Goal: Task Accomplishment & Management: Complete application form

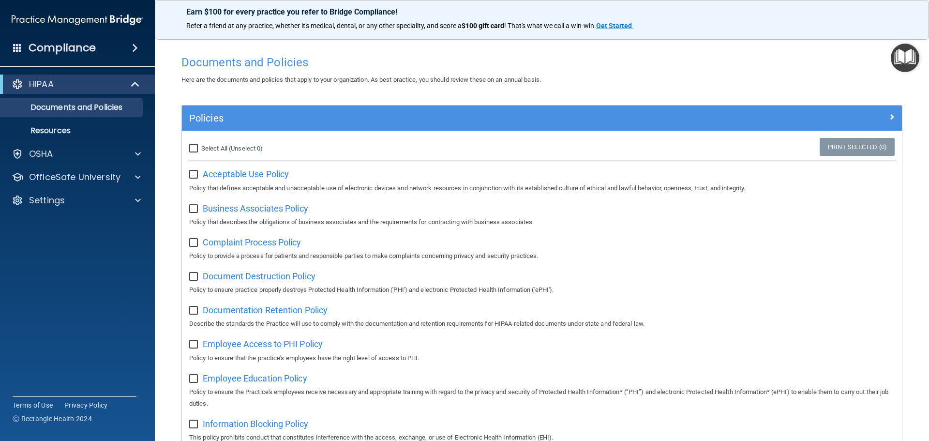
scroll to position [336, 0]
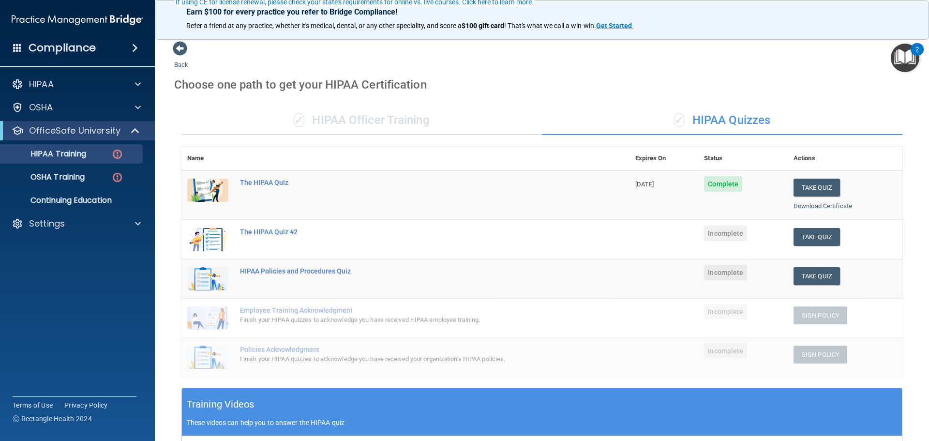
scroll to position [97, 0]
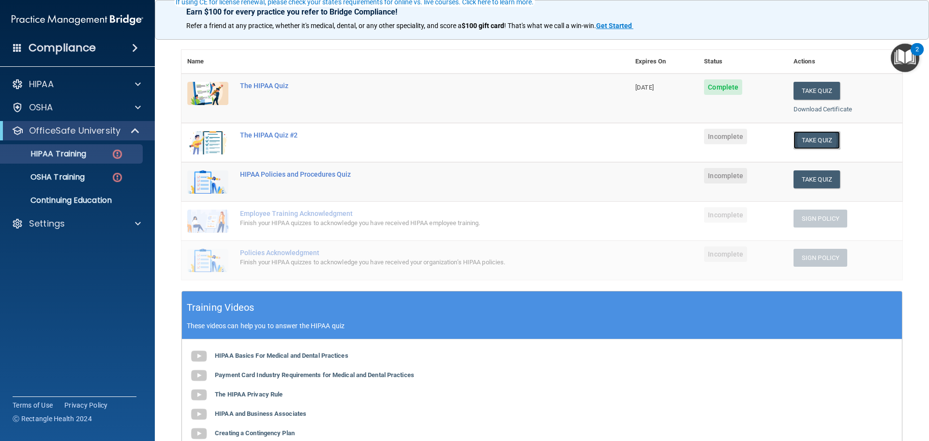
click at [802, 142] on button "Take Quiz" at bounding box center [817, 140] width 46 height 18
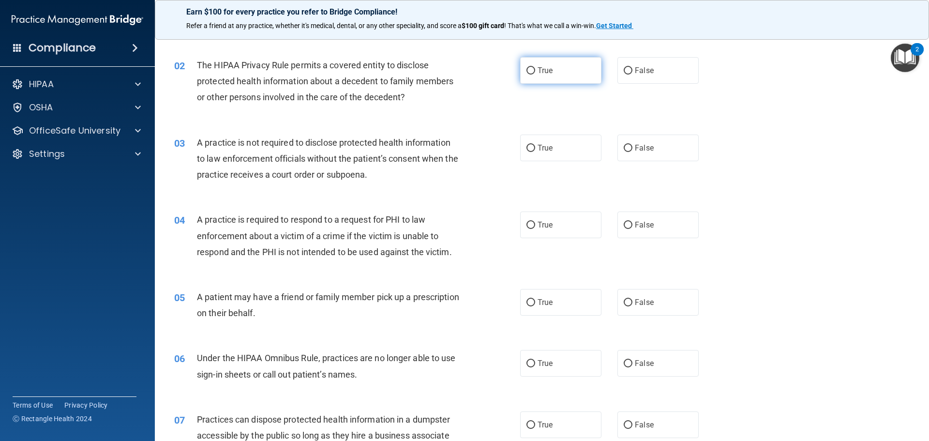
click at [530, 70] on input "True" at bounding box center [531, 70] width 9 height 7
radio input "true"
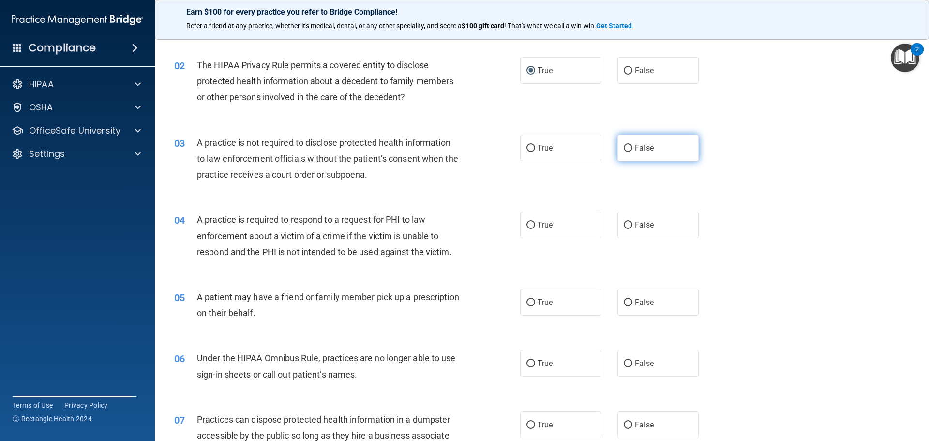
click at [626, 146] on input "False" at bounding box center [628, 148] width 9 height 7
radio input "true"
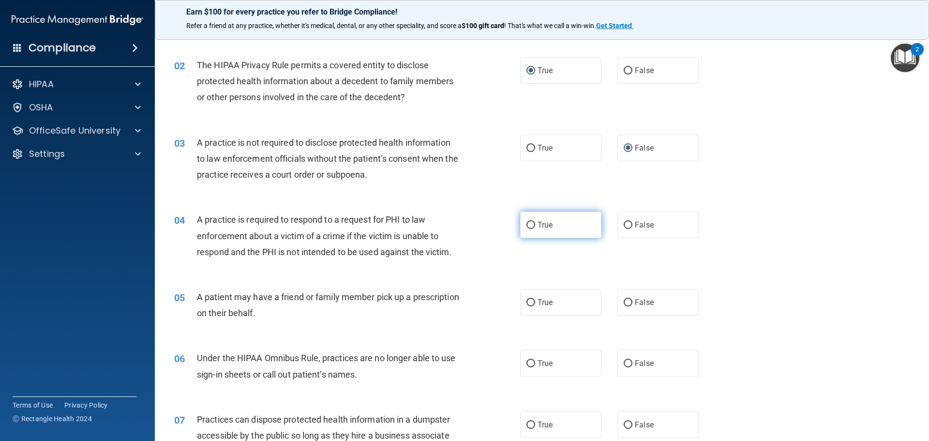
click at [533, 223] on label "True" at bounding box center [560, 224] width 81 height 27
click at [533, 223] on input "True" at bounding box center [531, 225] width 9 height 7
radio input "true"
click at [527, 300] on input "True" at bounding box center [531, 302] width 9 height 7
radio input "true"
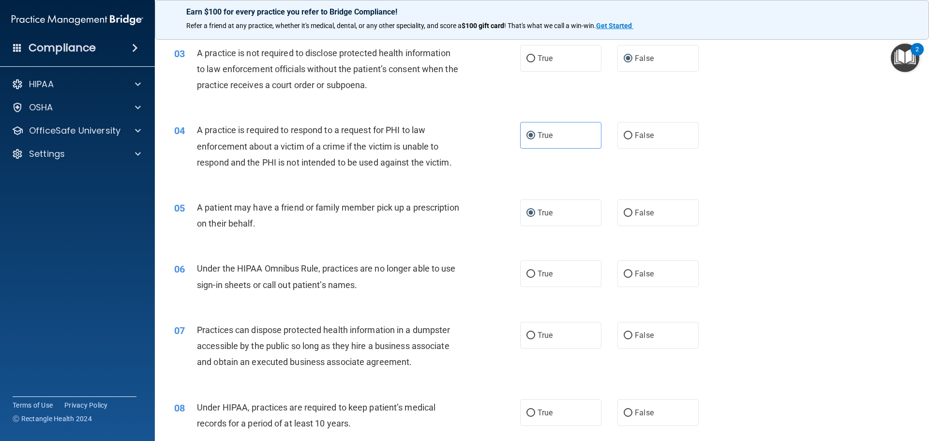
scroll to position [194, 0]
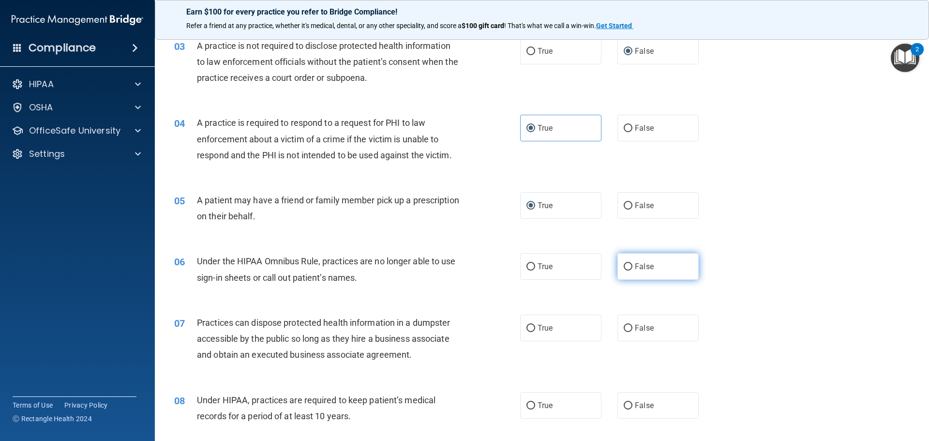
click at [624, 264] on input "False" at bounding box center [628, 266] width 9 height 7
radio input "true"
click at [625, 329] on input "False" at bounding box center [628, 328] width 9 height 7
radio input "true"
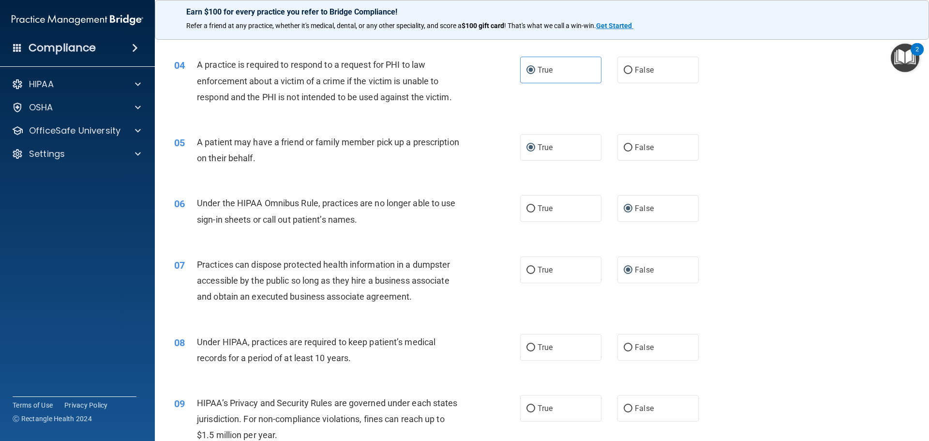
scroll to position [290, 0]
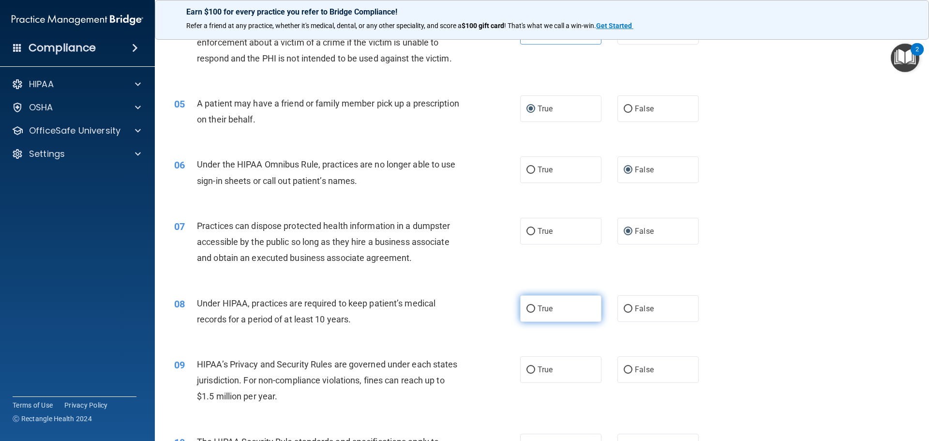
click at [528, 305] on input "True" at bounding box center [531, 308] width 9 height 7
radio input "true"
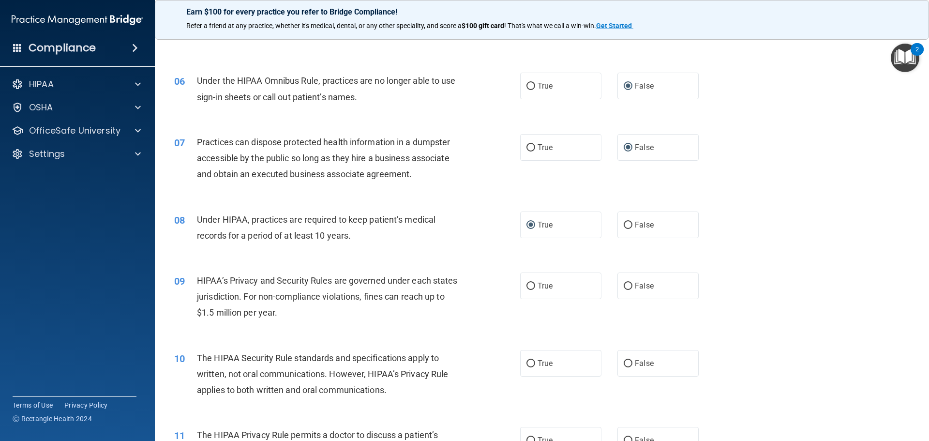
scroll to position [436, 0]
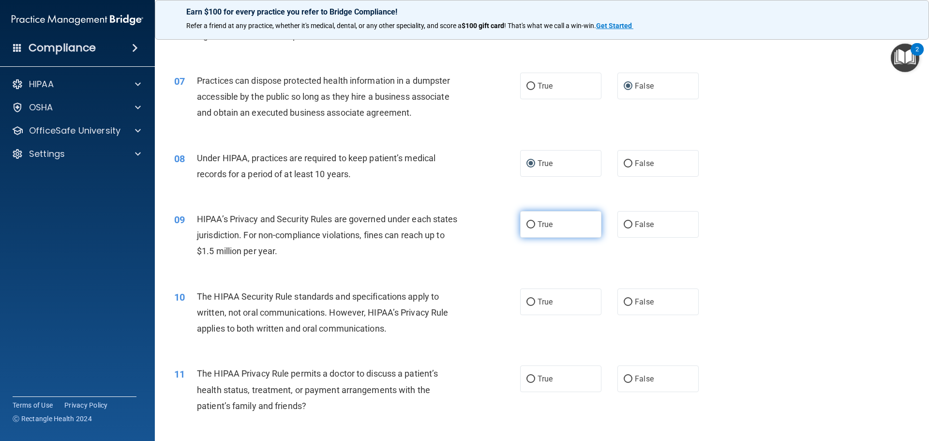
click at [522, 226] on label "True" at bounding box center [560, 224] width 81 height 27
click at [527, 226] on input "True" at bounding box center [531, 224] width 9 height 7
radio input "true"
click at [527, 301] on input "True" at bounding box center [531, 302] width 9 height 7
radio input "true"
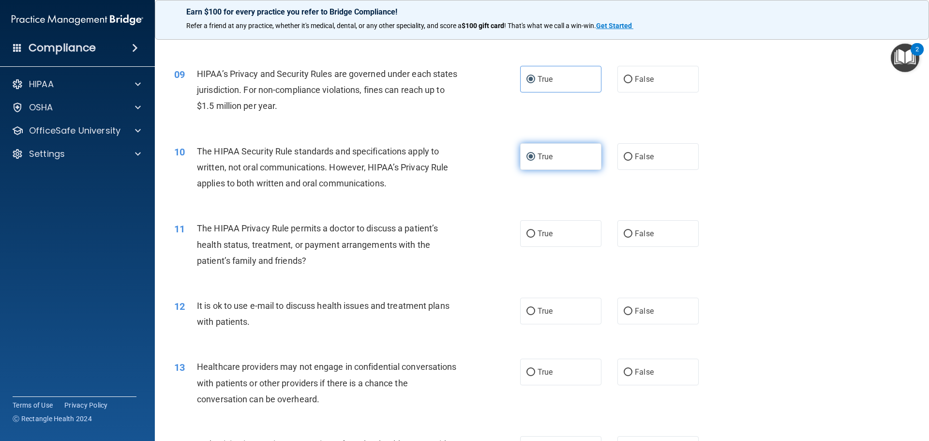
scroll to position [629, 0]
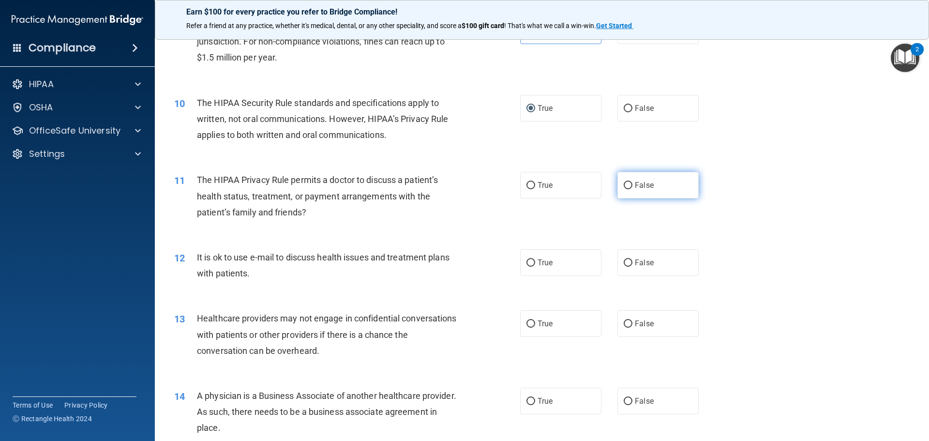
click at [624, 184] on input "False" at bounding box center [628, 185] width 9 height 7
radio input "true"
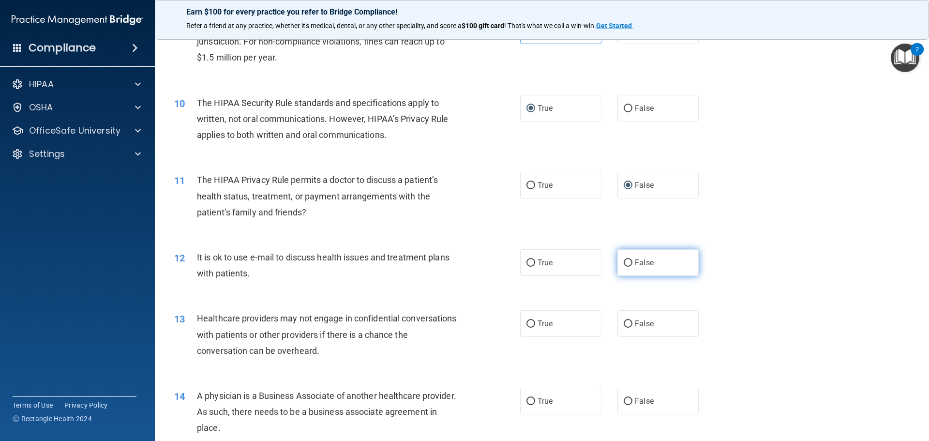
click at [625, 262] on input "False" at bounding box center [628, 262] width 9 height 7
radio input "true"
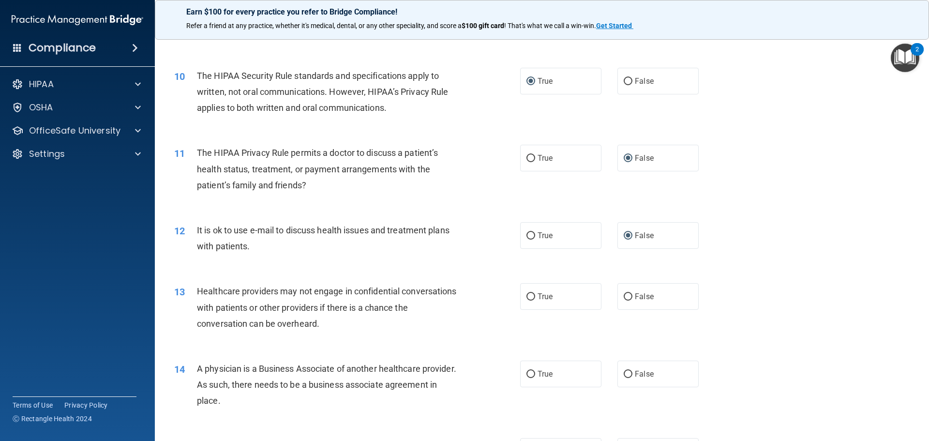
scroll to position [678, 0]
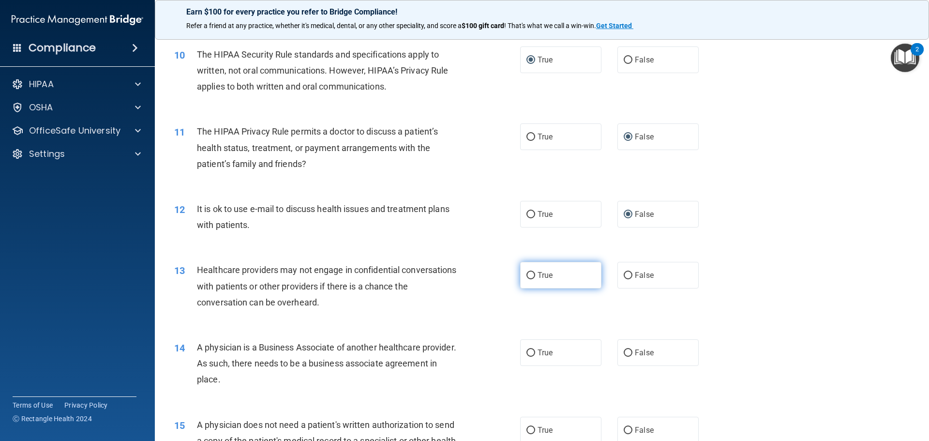
click at [528, 273] on input "True" at bounding box center [531, 275] width 9 height 7
radio input "true"
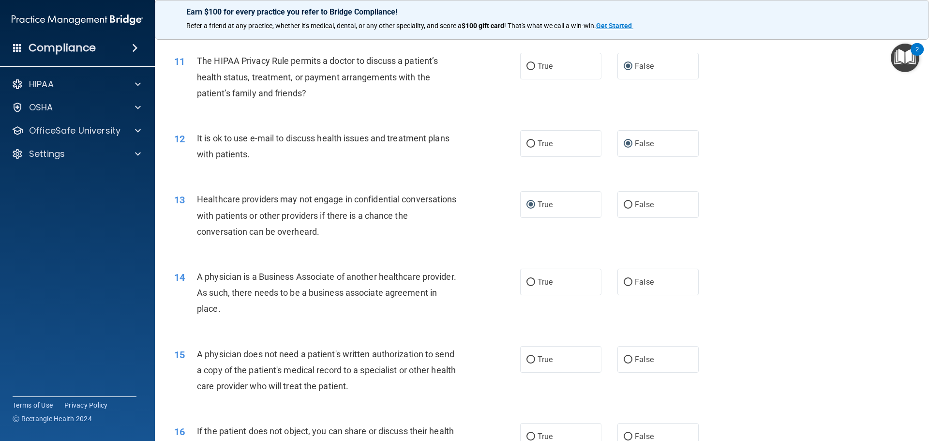
scroll to position [774, 0]
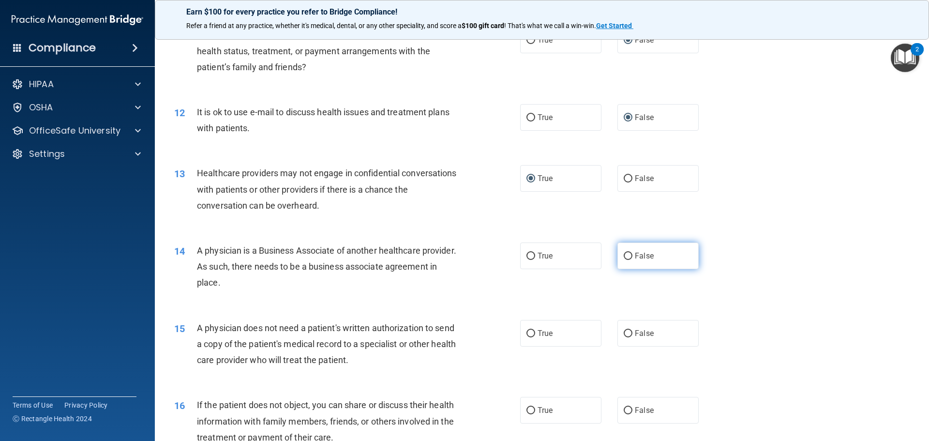
click at [624, 253] on input "False" at bounding box center [628, 256] width 9 height 7
radio input "true"
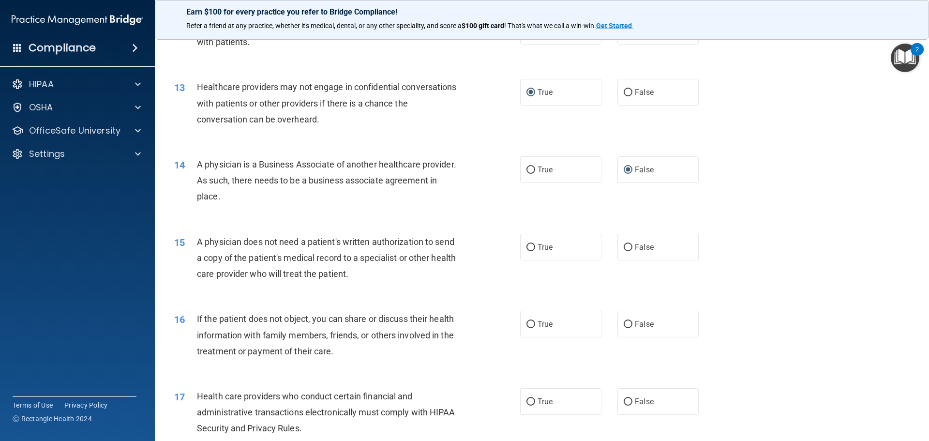
scroll to position [871, 0]
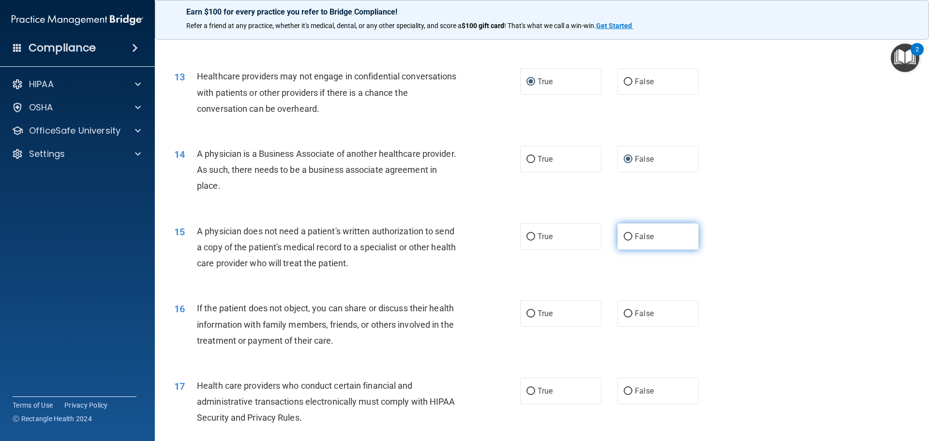
click at [628, 234] on input "False" at bounding box center [628, 236] width 9 height 7
radio input "true"
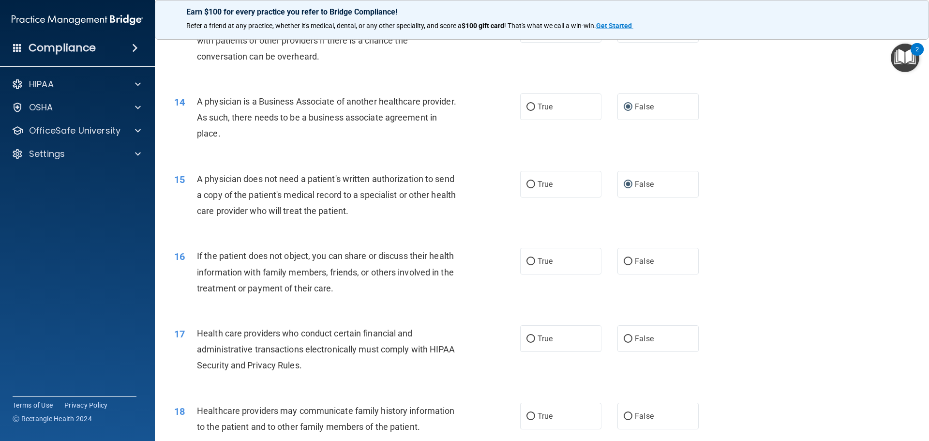
scroll to position [919, 0]
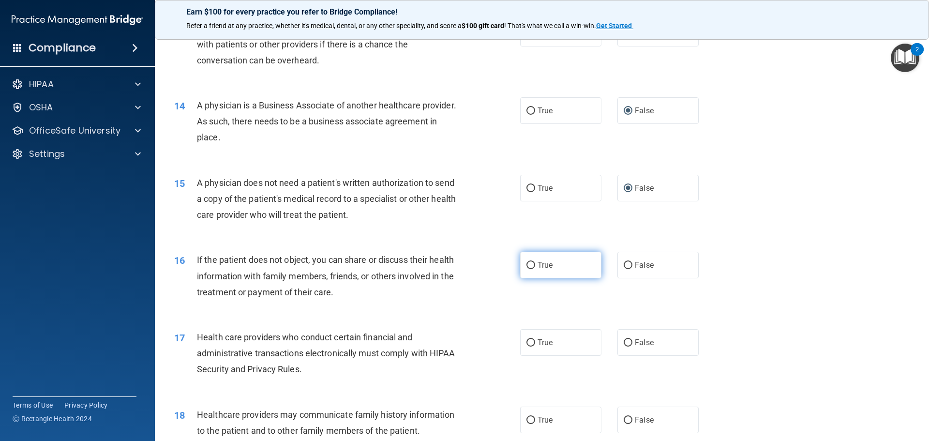
click at [527, 266] on input "True" at bounding box center [531, 265] width 9 height 7
radio input "true"
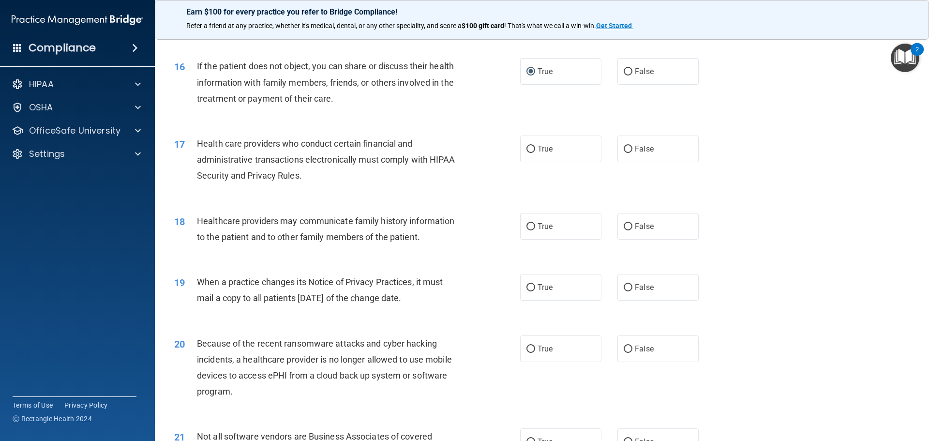
scroll to position [1065, 0]
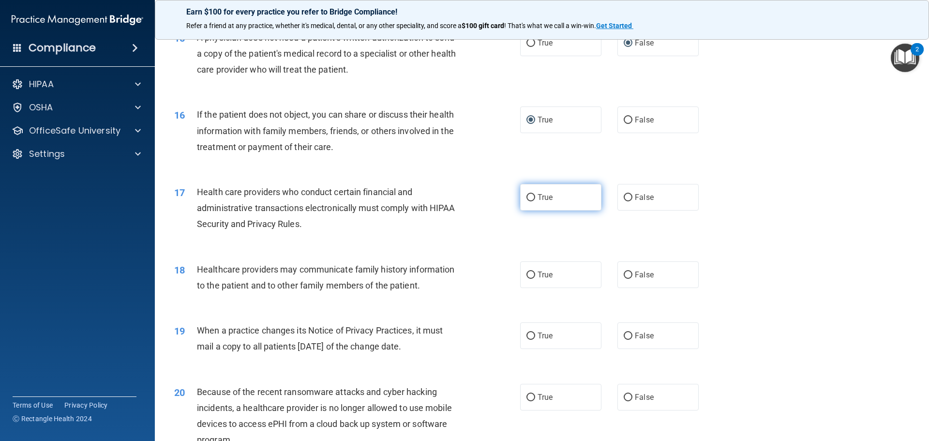
click at [532, 198] on label "True" at bounding box center [560, 197] width 81 height 27
click at [532, 198] on input "True" at bounding box center [531, 197] width 9 height 7
radio input "true"
click at [627, 274] on input "False" at bounding box center [628, 274] width 9 height 7
radio input "true"
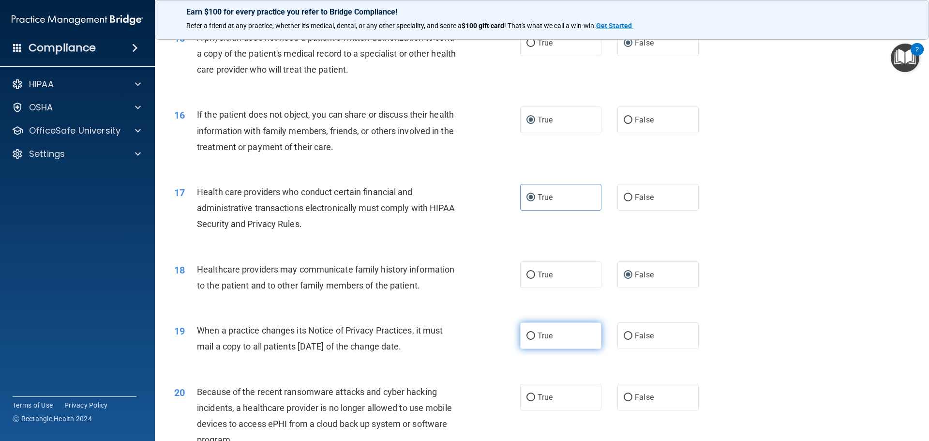
click at [538, 336] on span "True" at bounding box center [545, 335] width 15 height 9
click at [535, 336] on input "True" at bounding box center [531, 335] width 9 height 7
radio input "true"
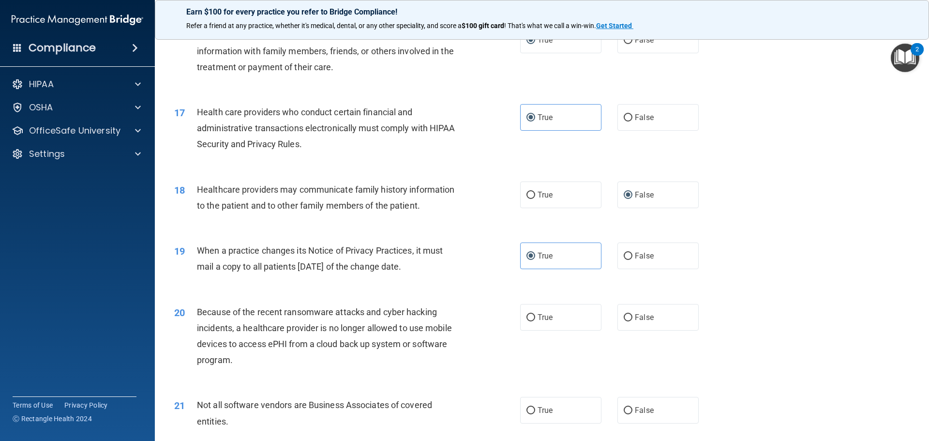
scroll to position [1161, 0]
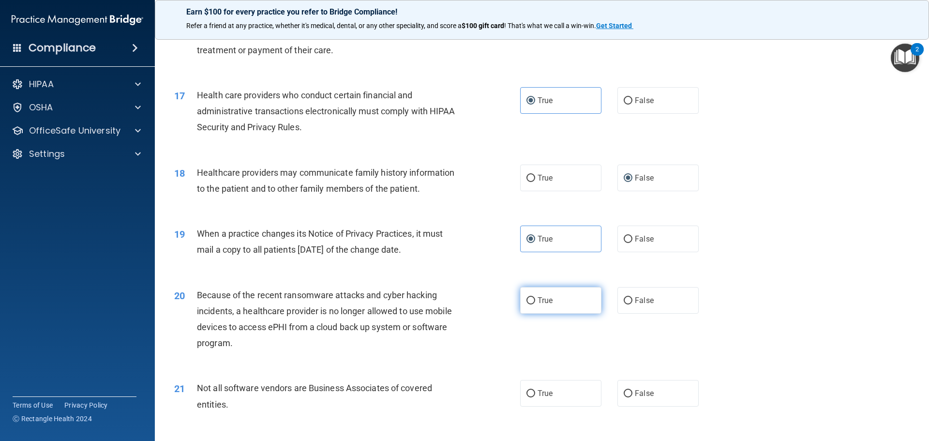
click at [527, 298] on input "True" at bounding box center [531, 300] width 9 height 7
radio input "true"
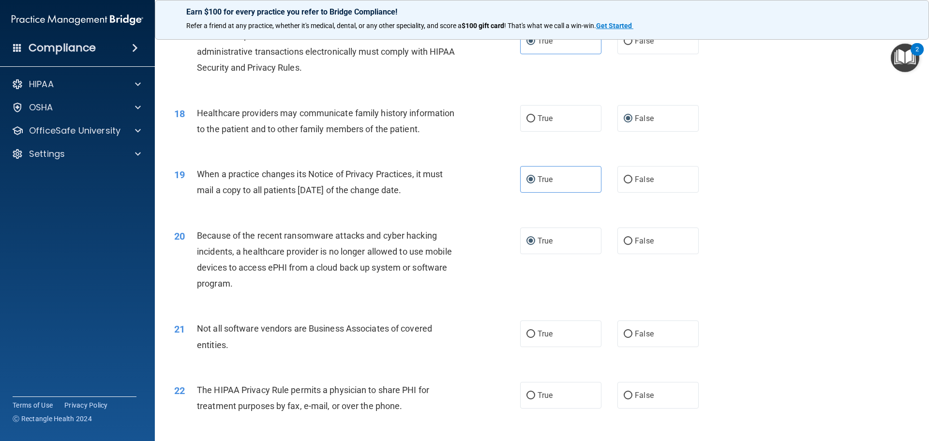
scroll to position [1258, 0]
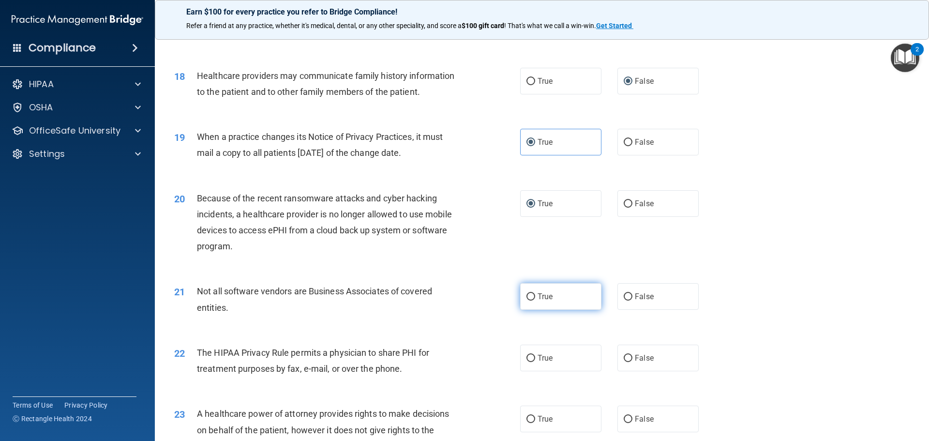
click at [529, 297] on input "True" at bounding box center [531, 296] width 9 height 7
radio input "true"
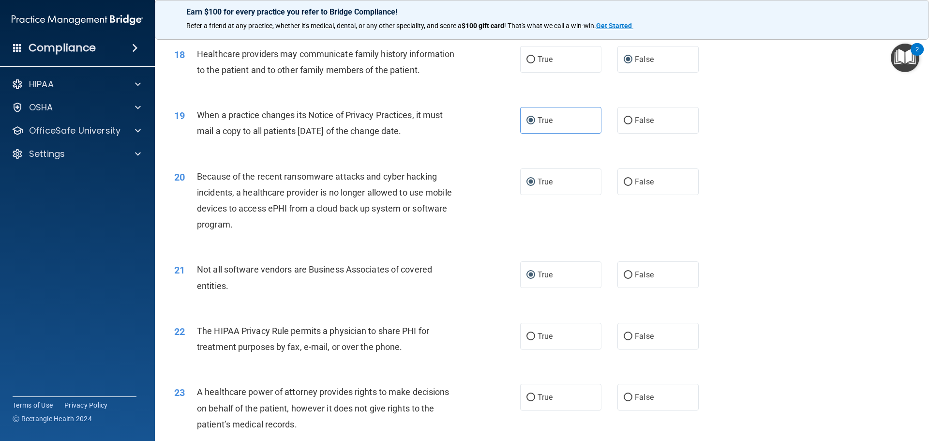
scroll to position [1355, 0]
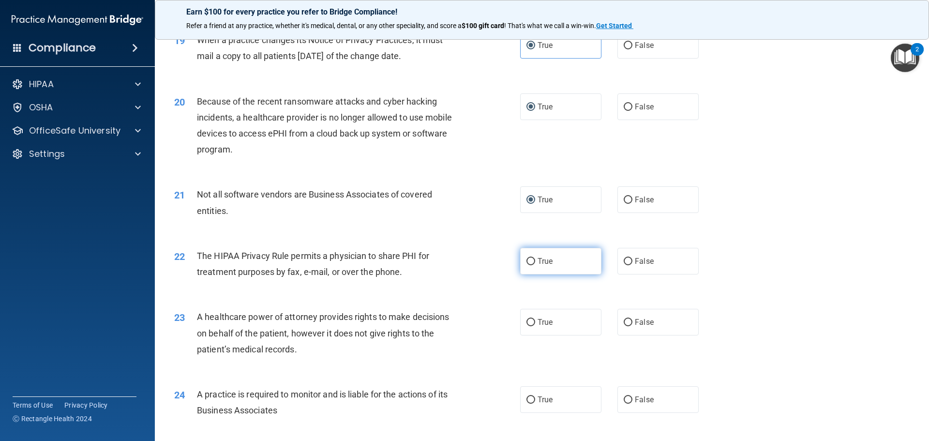
click at [527, 264] on input "True" at bounding box center [531, 261] width 9 height 7
radio input "true"
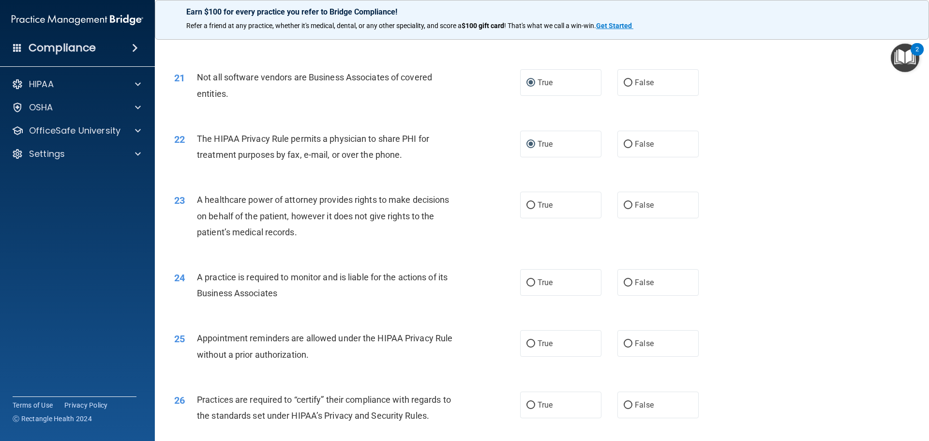
scroll to position [1500, 0]
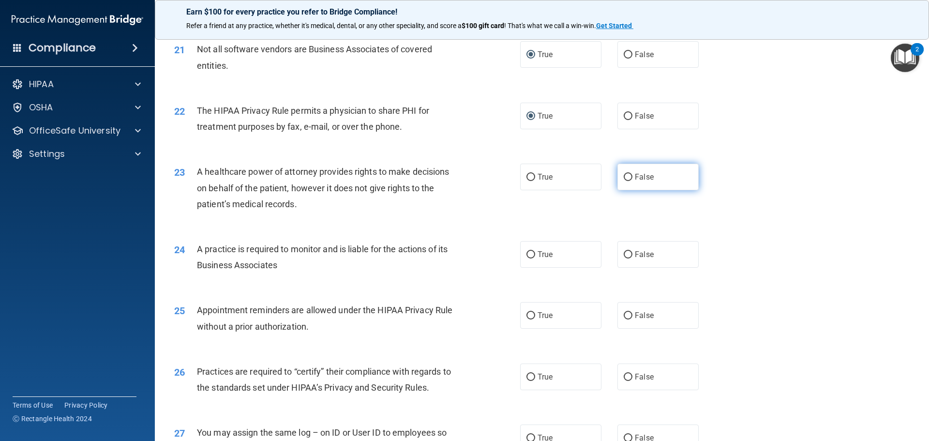
click at [624, 174] on input "False" at bounding box center [628, 177] width 9 height 7
radio input "true"
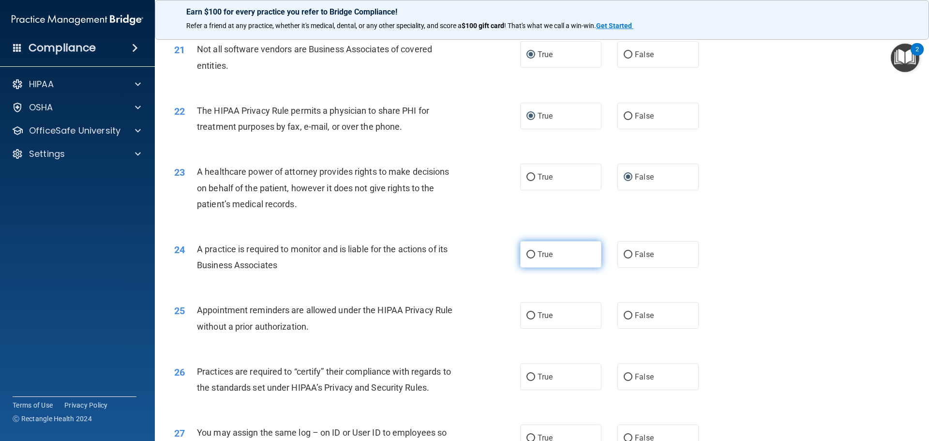
click at [529, 256] on input "True" at bounding box center [531, 254] width 9 height 7
radio input "true"
click at [532, 319] on label "True" at bounding box center [560, 315] width 81 height 27
click at [532, 319] on input "True" at bounding box center [531, 315] width 9 height 7
radio input "true"
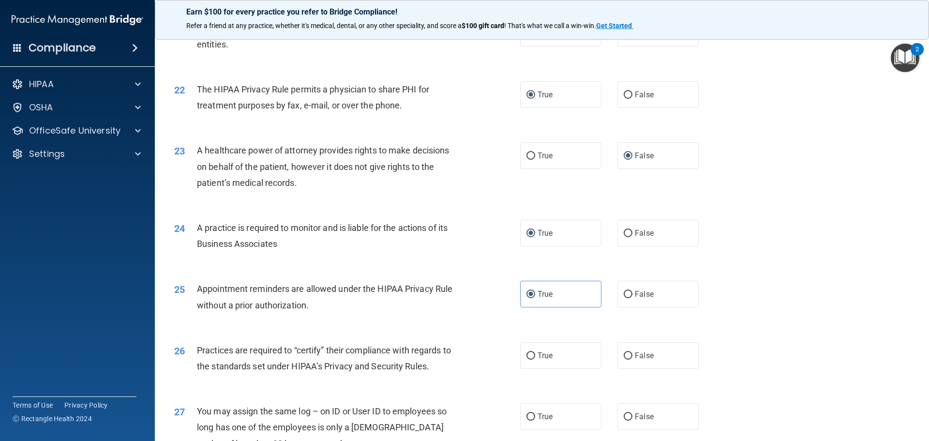
scroll to position [1549, 0]
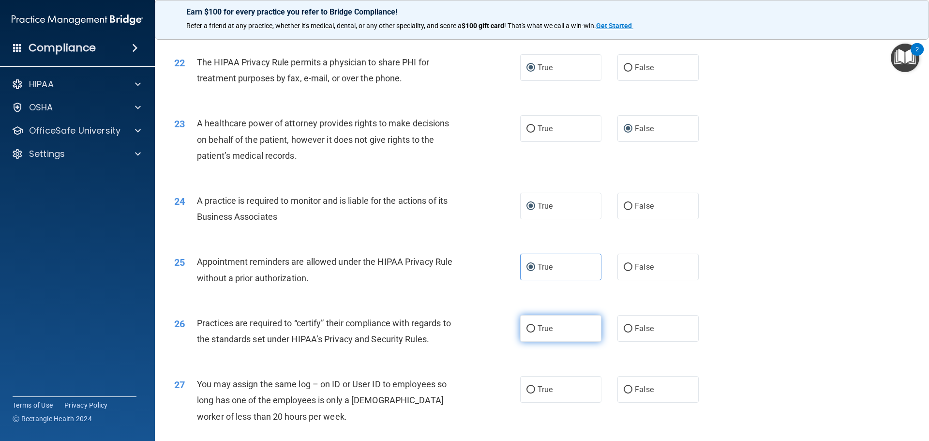
click at [527, 327] on input "True" at bounding box center [531, 328] width 9 height 7
radio input "true"
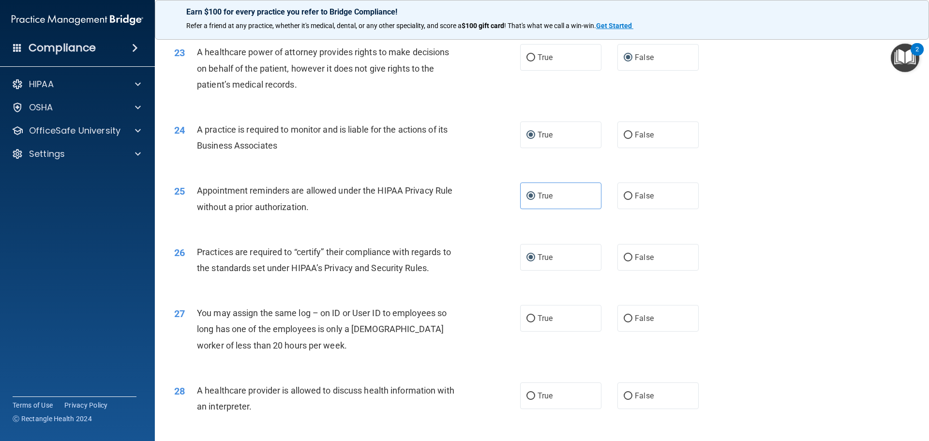
scroll to position [1645, 0]
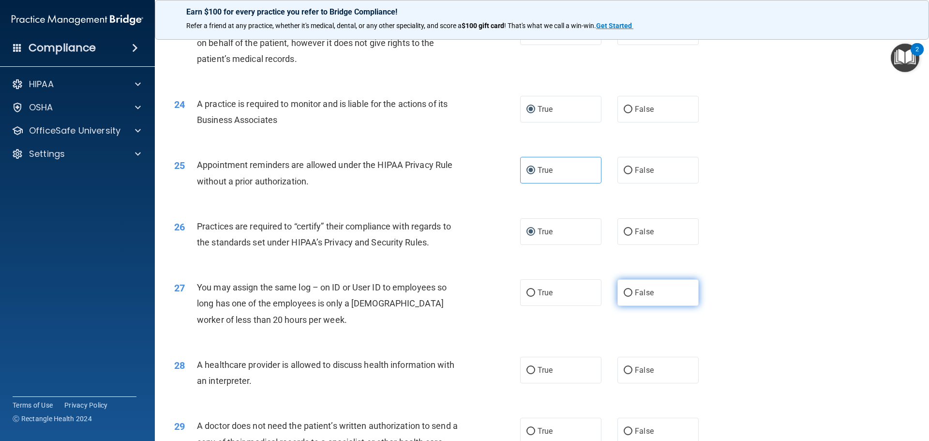
click at [624, 292] on input "False" at bounding box center [628, 292] width 9 height 7
radio input "true"
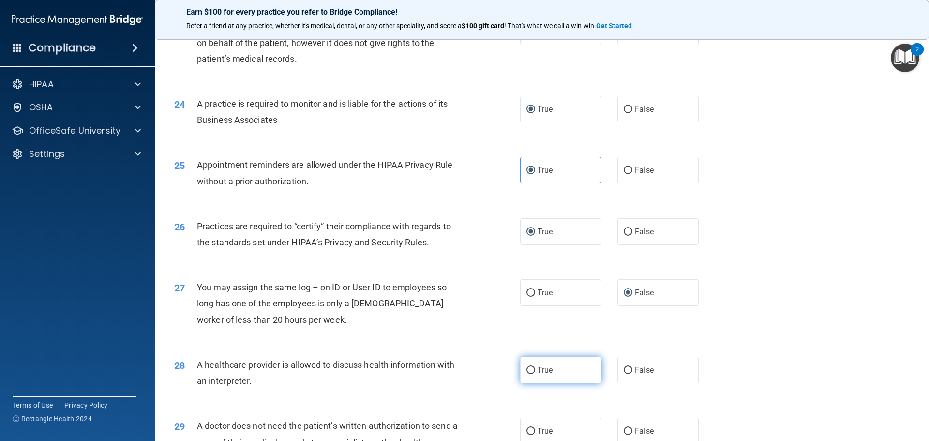
click at [530, 367] on input "True" at bounding box center [531, 370] width 9 height 7
radio input "true"
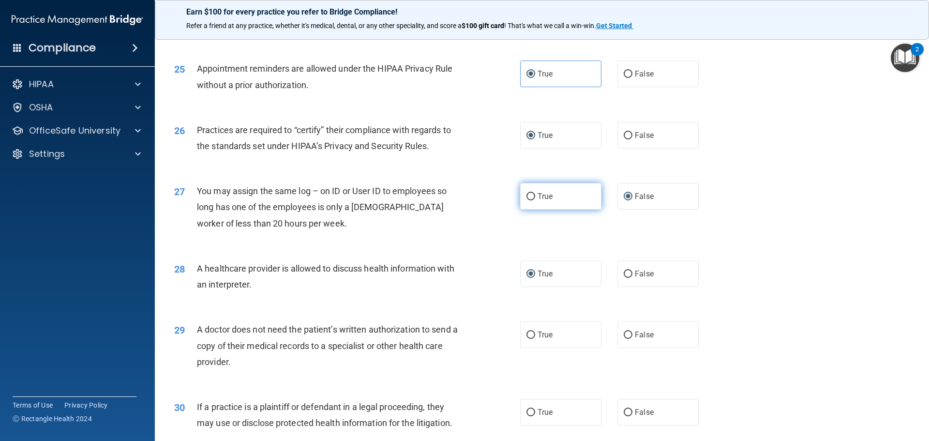
scroll to position [1742, 0]
click at [626, 335] on input "False" at bounding box center [628, 334] width 9 height 7
radio input "true"
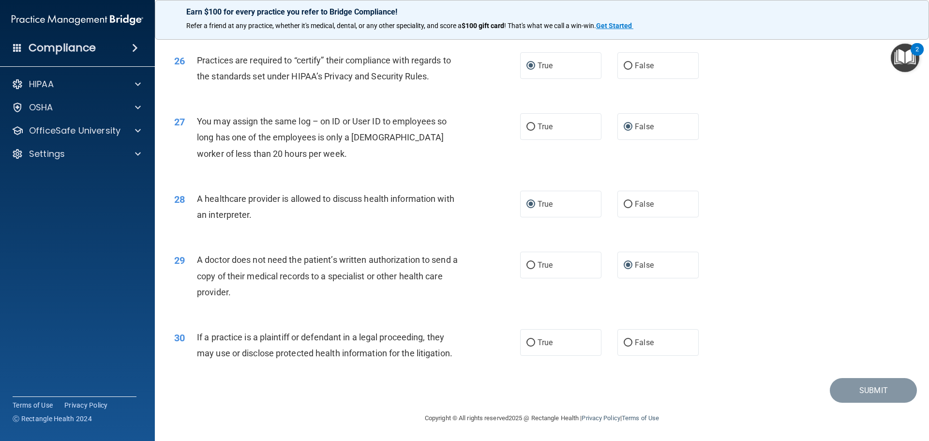
scroll to position [1812, 0]
click at [530, 342] on input "True" at bounding box center [531, 342] width 9 height 7
radio input "true"
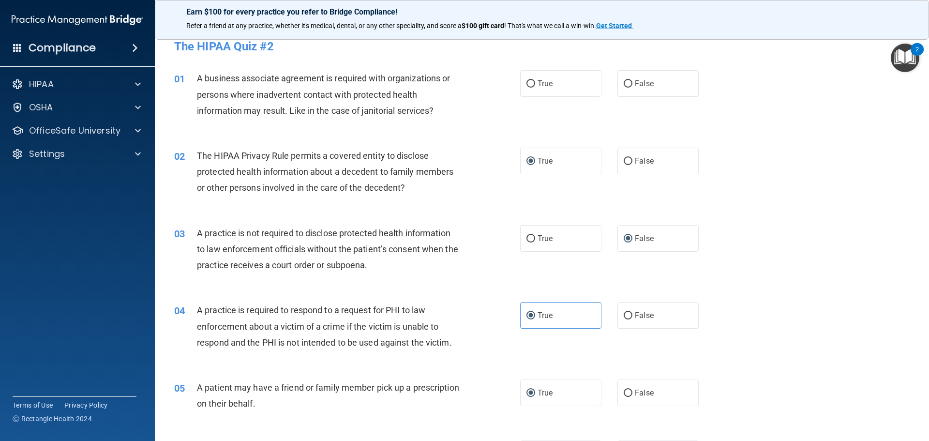
scroll to position [0, 0]
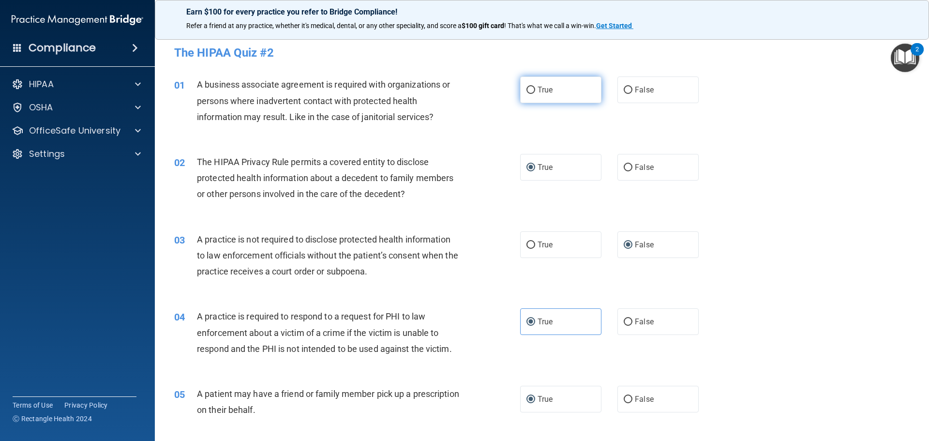
click at [534, 88] on label "True" at bounding box center [560, 89] width 81 height 27
click at [534, 88] on input "True" at bounding box center [531, 90] width 9 height 7
radio input "true"
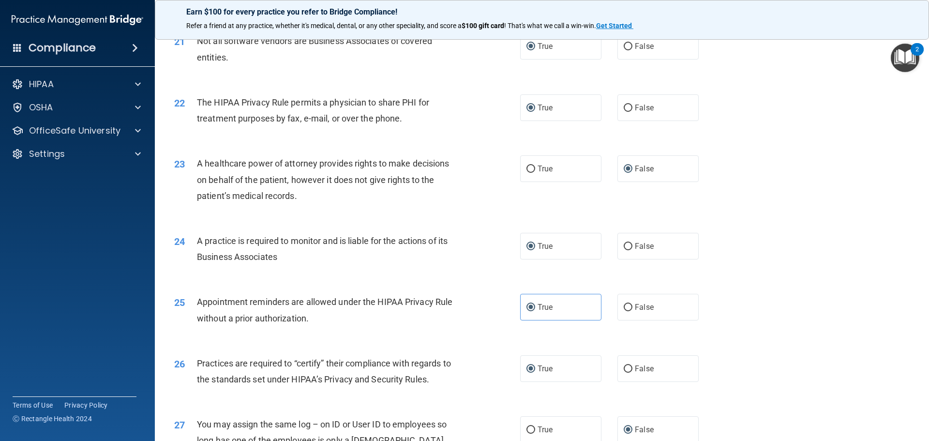
scroll to position [1791, 0]
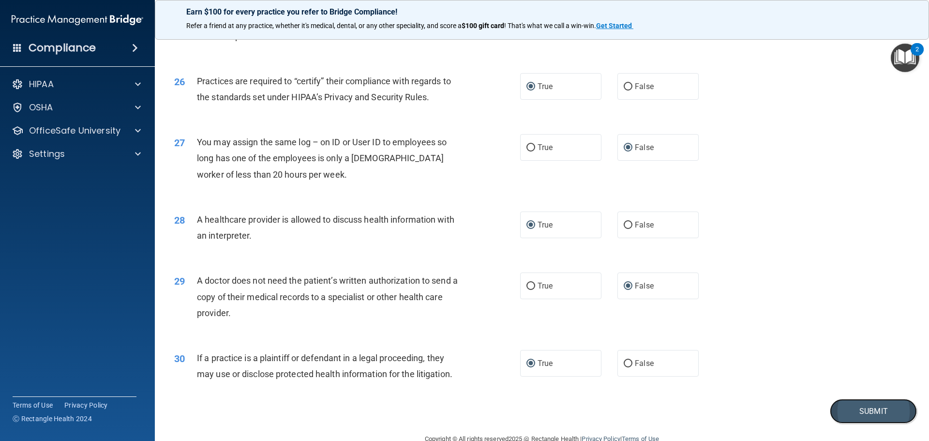
click at [865, 406] on button "Submit" at bounding box center [873, 411] width 87 height 25
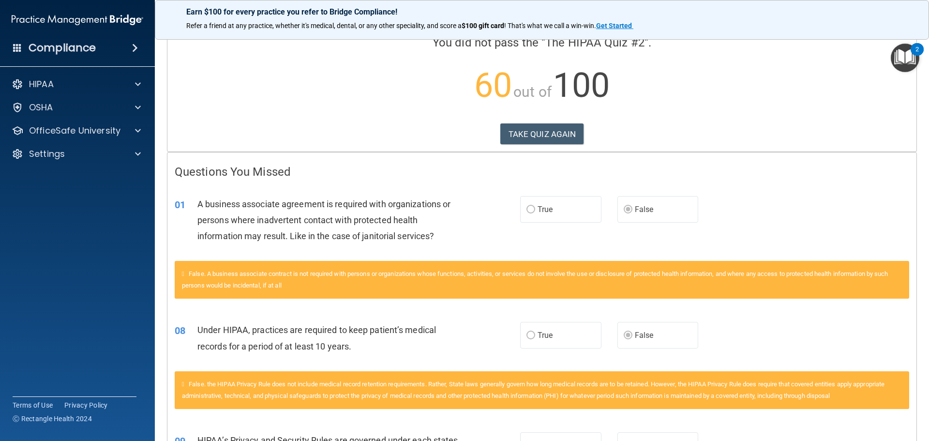
scroll to position [68, 0]
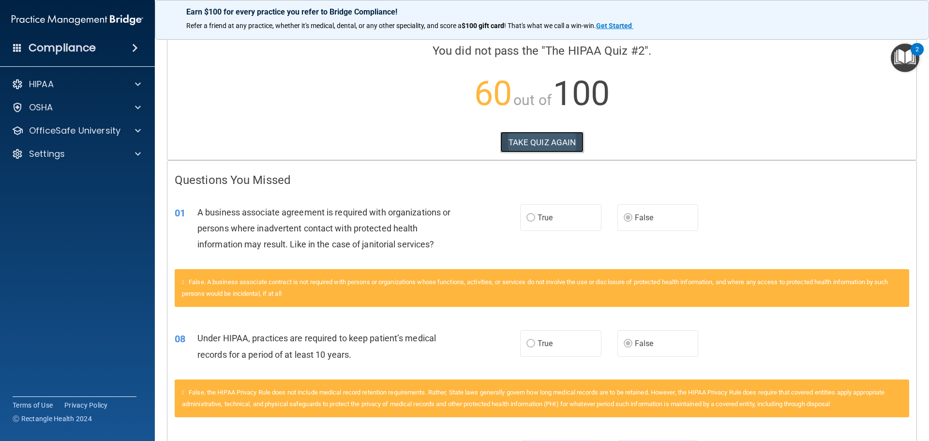
click at [534, 143] on button "TAKE QUIZ AGAIN" at bounding box center [542, 142] width 84 height 21
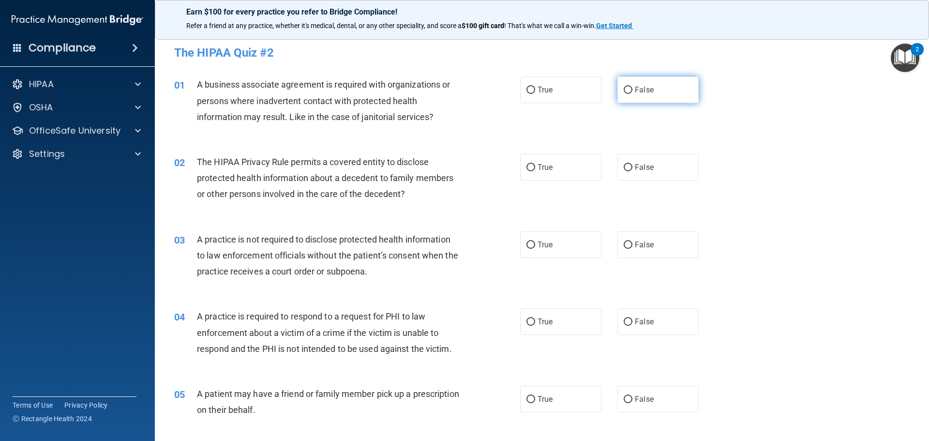
click at [624, 91] on input "False" at bounding box center [628, 90] width 9 height 7
radio input "true"
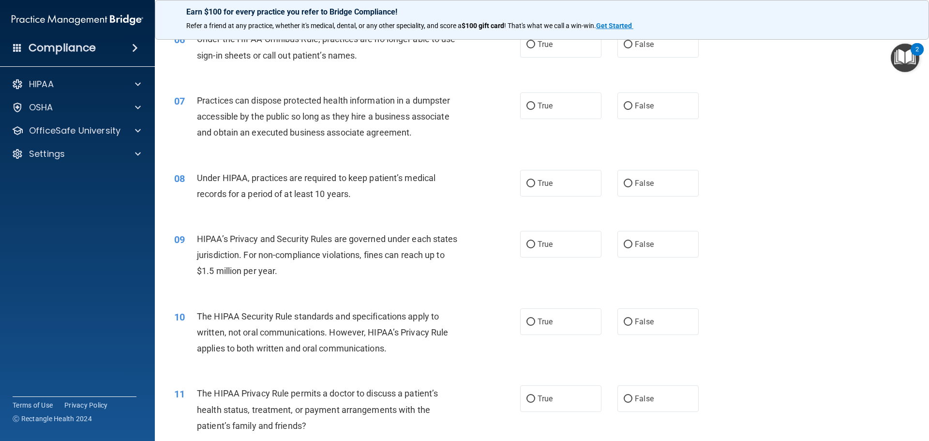
scroll to position [436, 0]
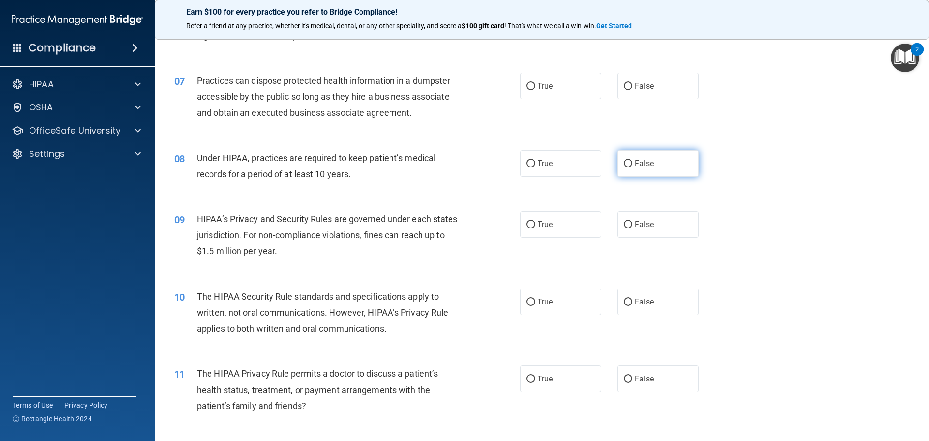
click at [630, 166] on label "False" at bounding box center [658, 163] width 81 height 27
click at [630, 166] on input "False" at bounding box center [628, 163] width 9 height 7
radio input "true"
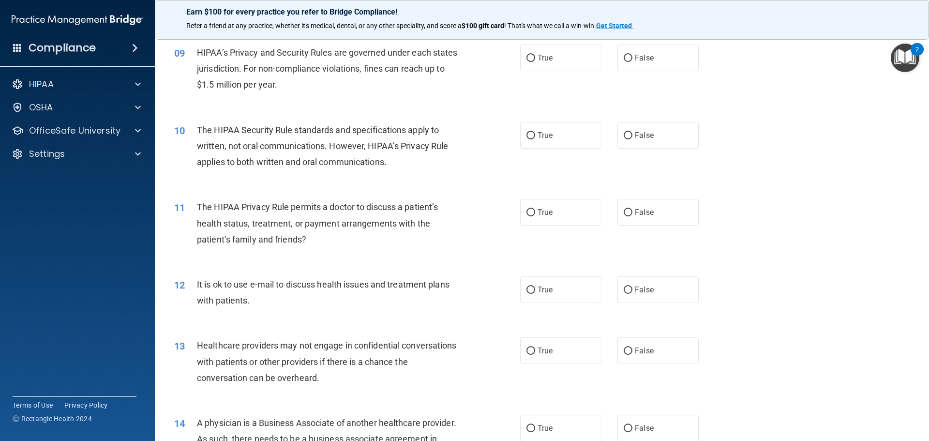
scroll to position [554, 0]
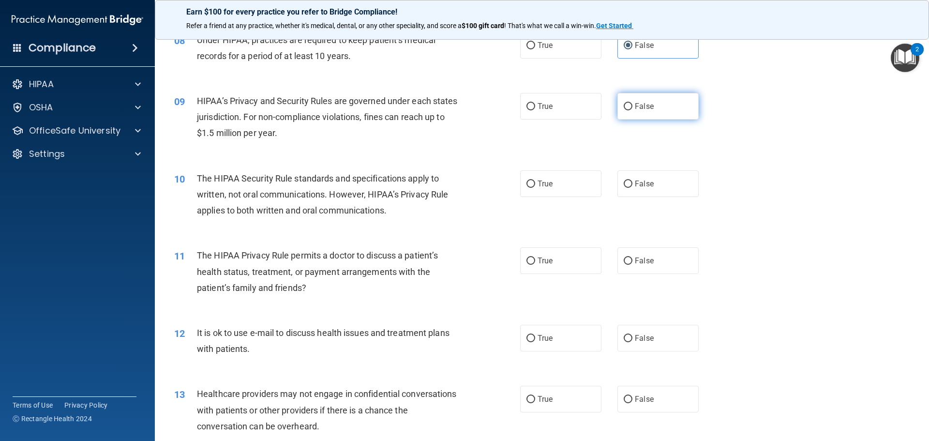
click at [625, 106] on input "False" at bounding box center [628, 106] width 9 height 7
radio input "true"
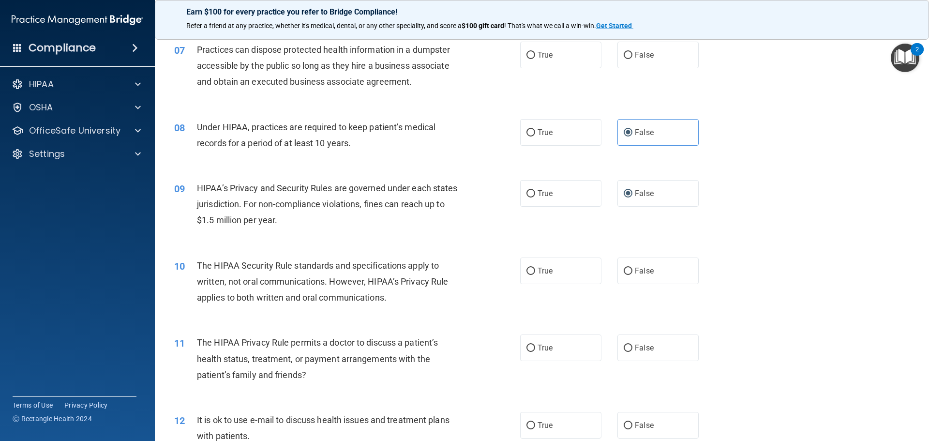
scroll to position [484, 0]
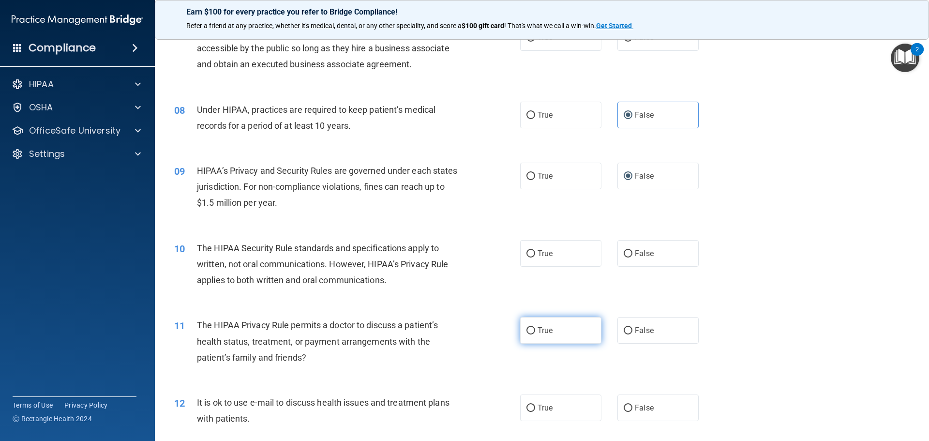
click at [529, 332] on input "True" at bounding box center [531, 330] width 9 height 7
radio input "true"
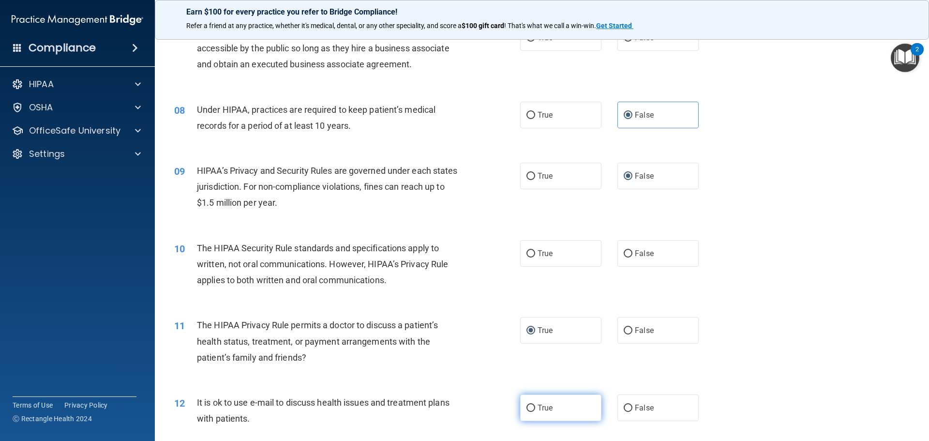
click at [529, 410] on input "True" at bounding box center [531, 408] width 9 height 7
radio input "true"
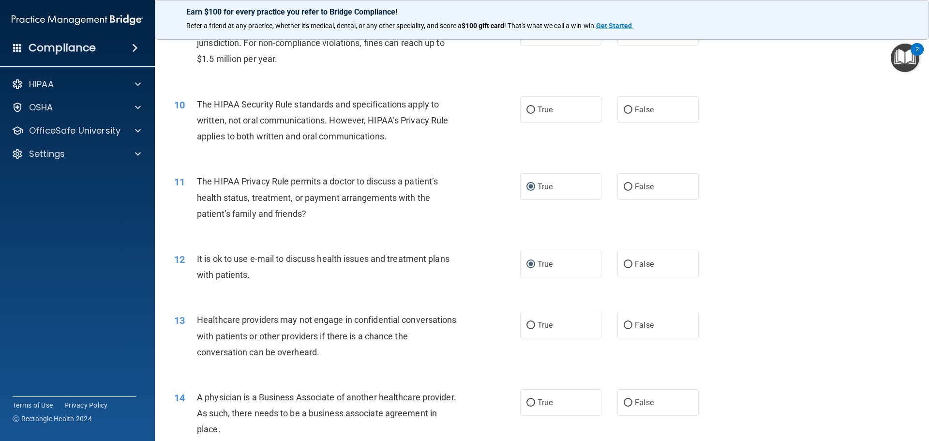
scroll to position [629, 0]
click at [626, 325] on input "False" at bounding box center [628, 323] width 9 height 7
radio input "true"
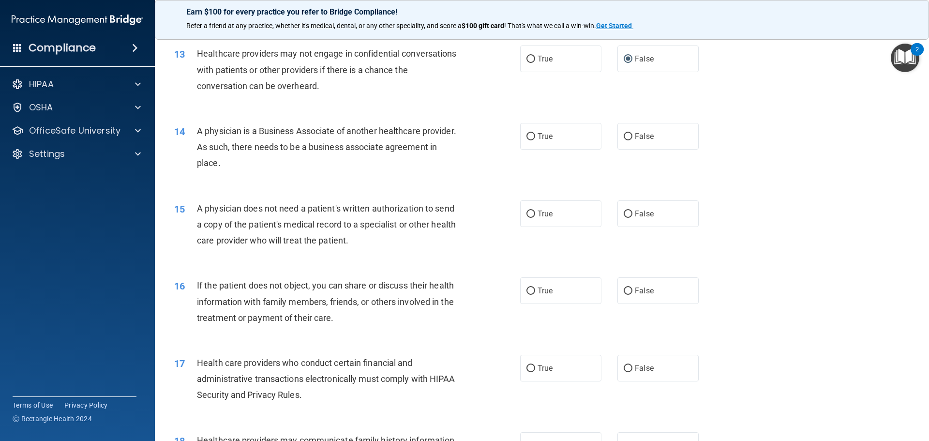
scroll to position [968, 0]
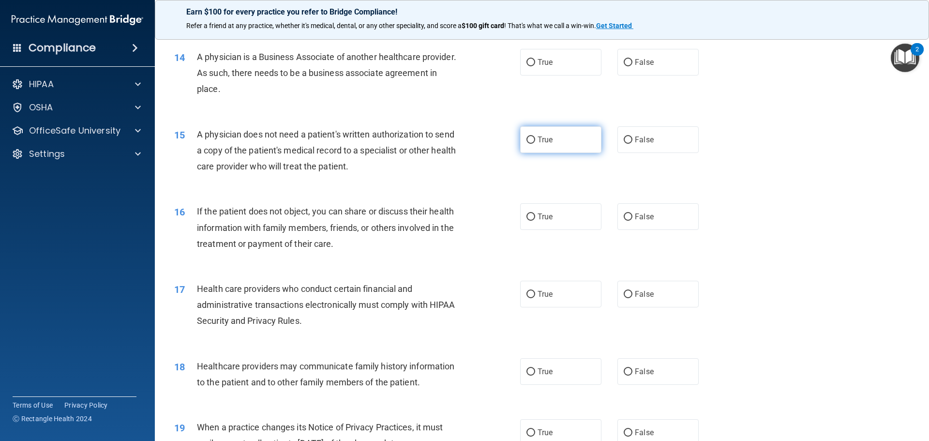
click at [528, 143] on input "True" at bounding box center [531, 139] width 9 height 7
radio input "true"
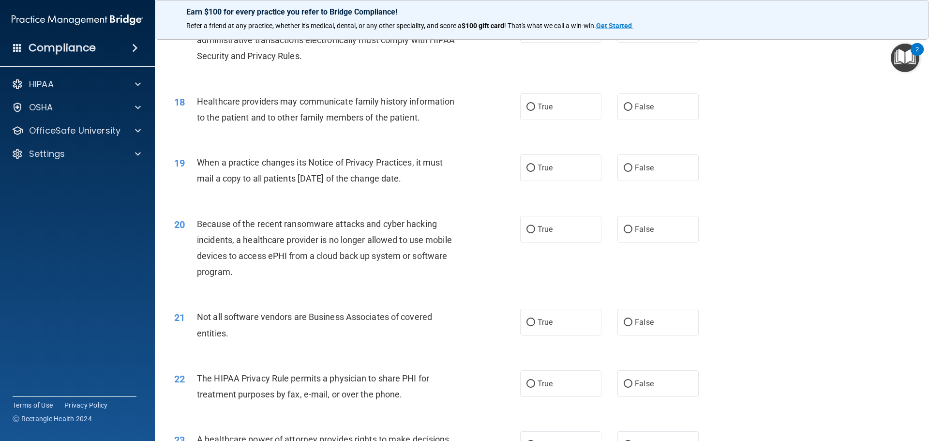
scroll to position [1231, 0]
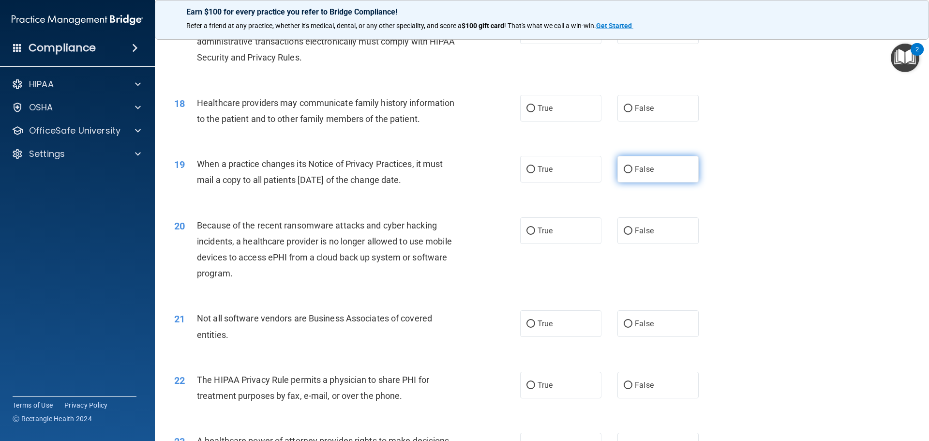
click at [625, 170] on input "False" at bounding box center [628, 169] width 9 height 7
radio input "true"
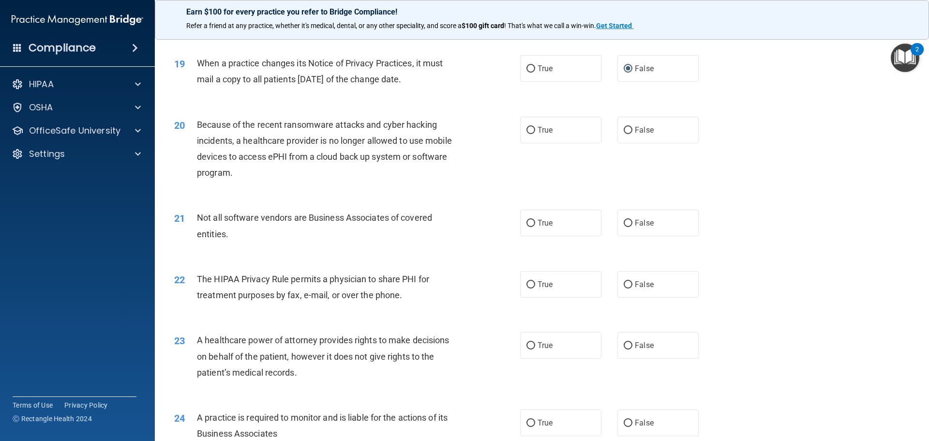
scroll to position [1328, 0]
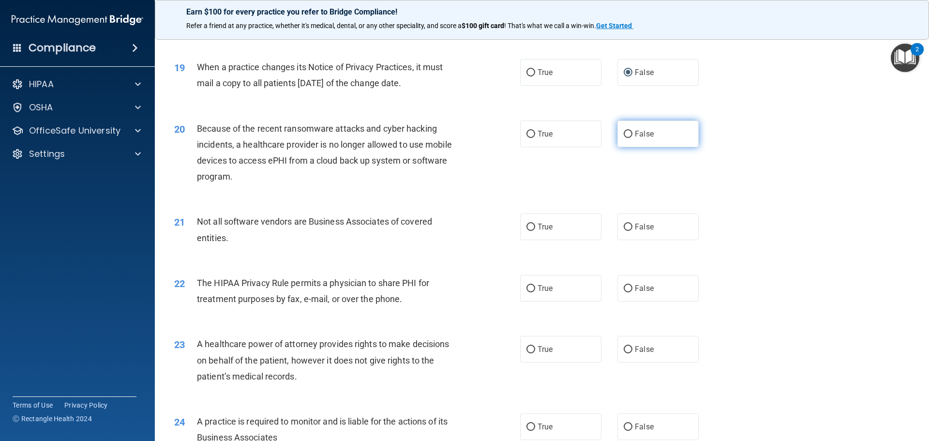
click at [625, 133] on input "False" at bounding box center [628, 134] width 9 height 7
radio input "true"
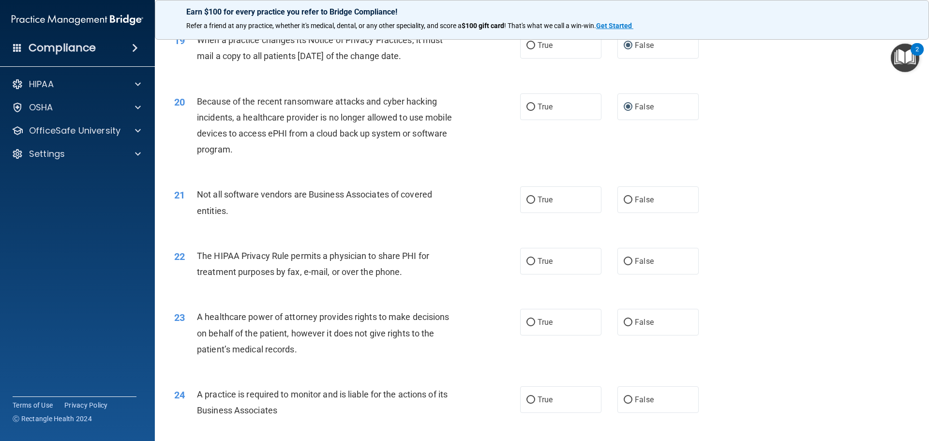
scroll to position [1376, 0]
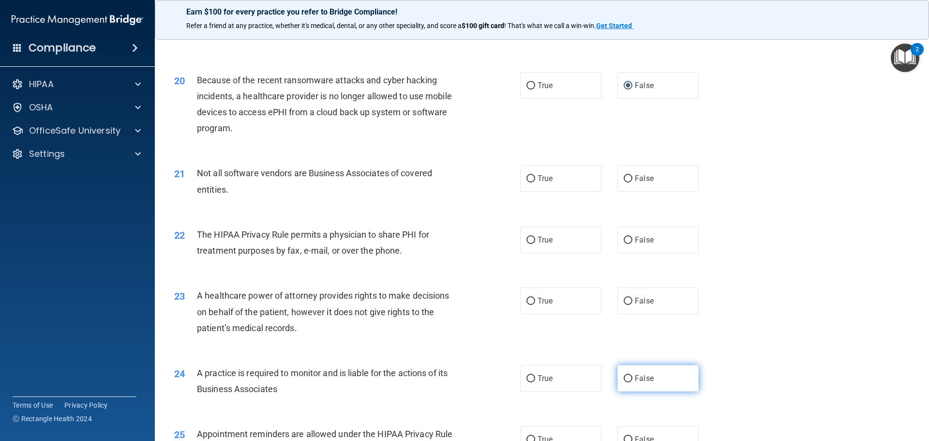
click at [628, 381] on input "False" at bounding box center [628, 378] width 9 height 7
radio input "true"
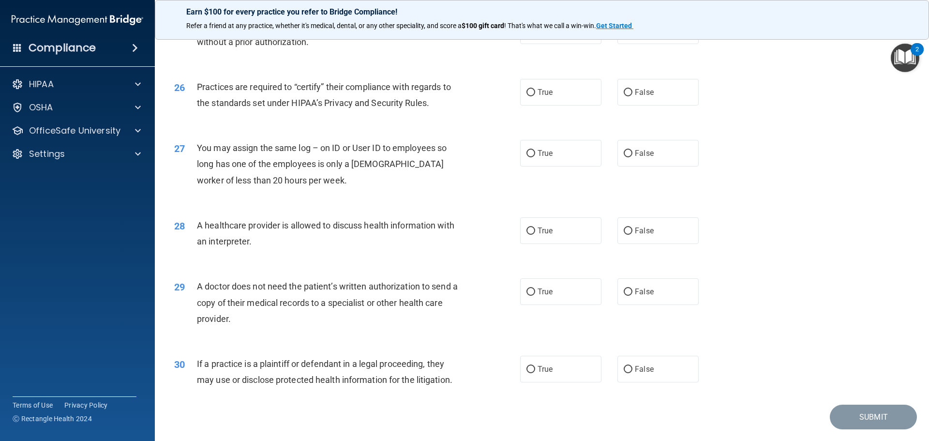
scroll to position [1763, 0]
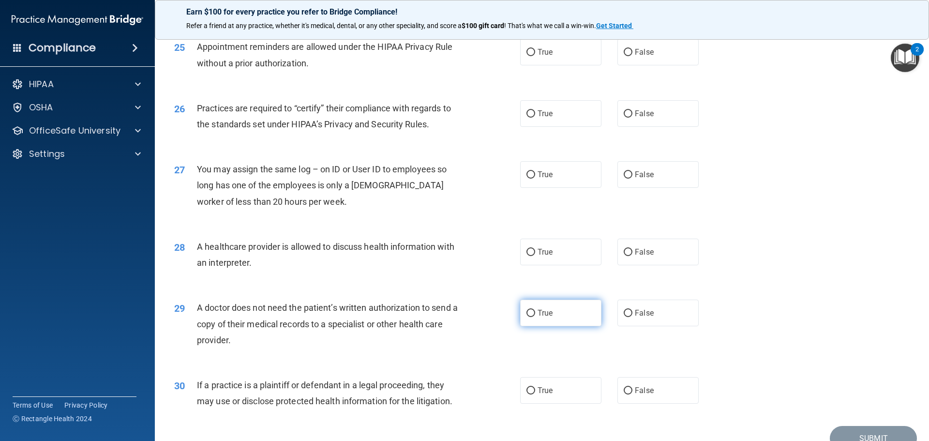
click at [527, 314] on input "True" at bounding box center [531, 313] width 9 height 7
radio input "true"
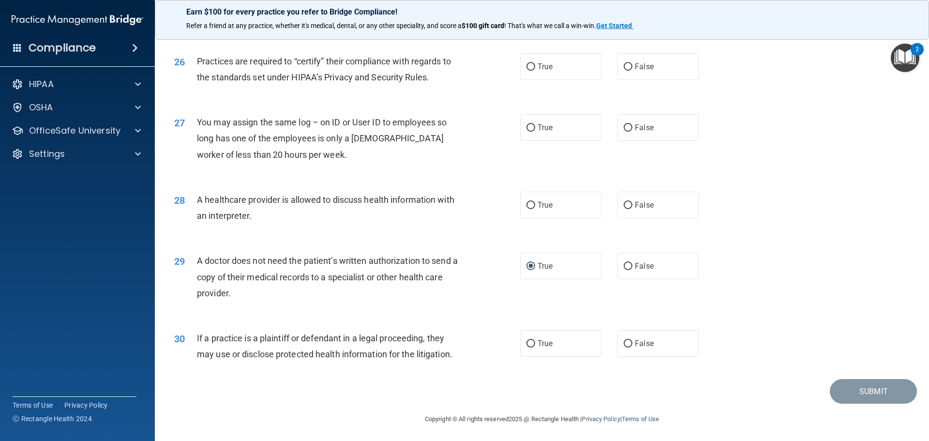
scroll to position [1812, 0]
click at [528, 202] on input "True" at bounding box center [531, 203] width 9 height 7
radio input "true"
click at [625, 127] on input "False" at bounding box center [628, 126] width 9 height 7
radio input "true"
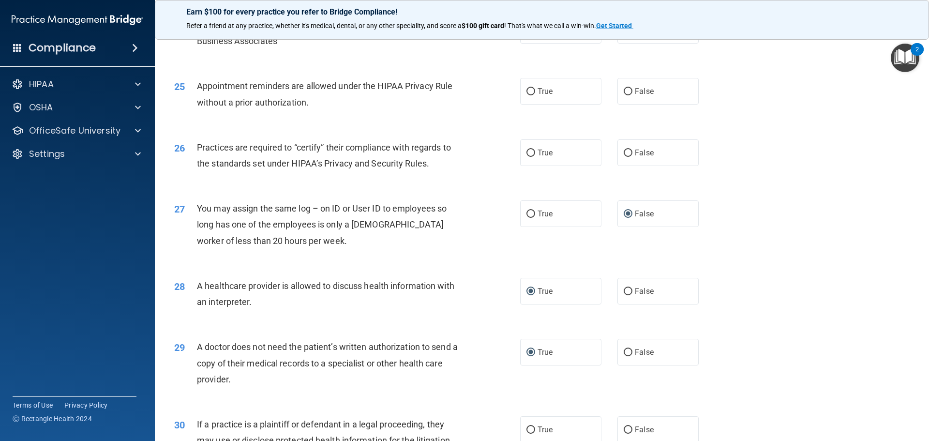
scroll to position [1715, 0]
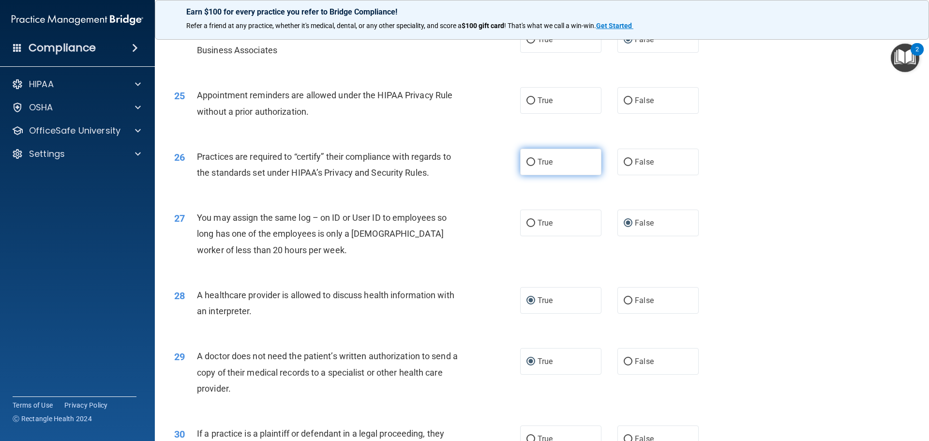
click at [527, 159] on input "True" at bounding box center [531, 162] width 9 height 7
radio input "true"
click at [533, 101] on label "True" at bounding box center [560, 100] width 81 height 27
click at [533, 101] on input "True" at bounding box center [531, 100] width 9 height 7
radio input "true"
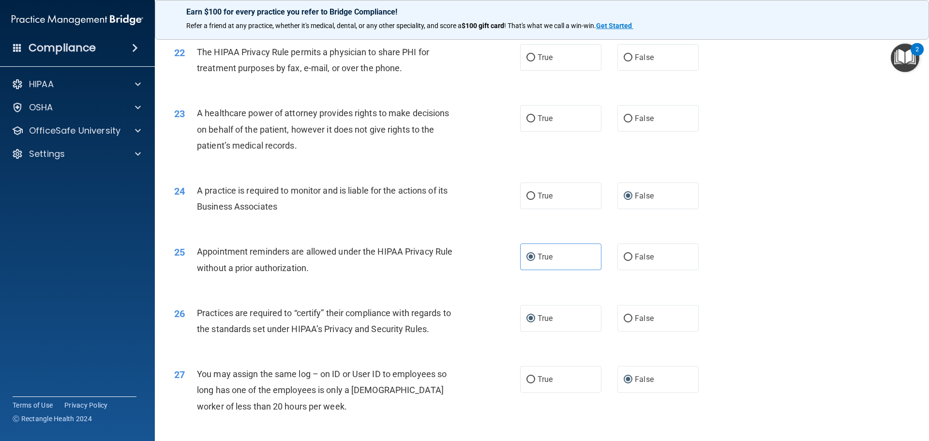
scroll to position [1522, 0]
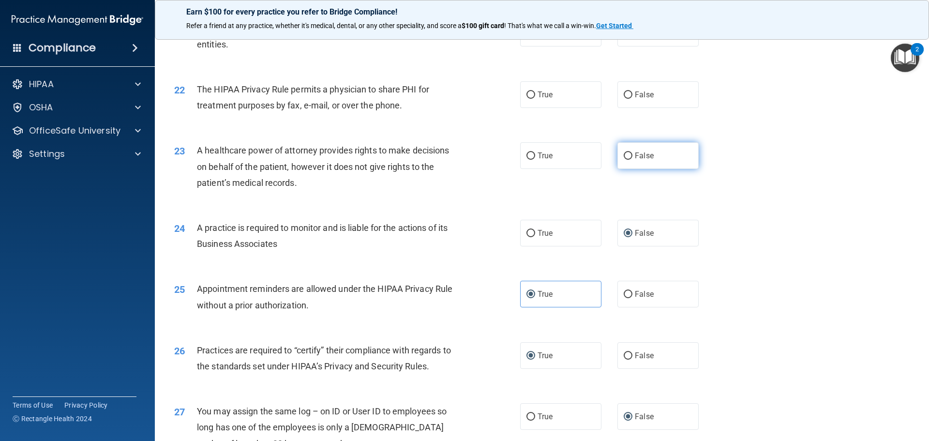
click at [624, 158] on input "False" at bounding box center [628, 155] width 9 height 7
radio input "true"
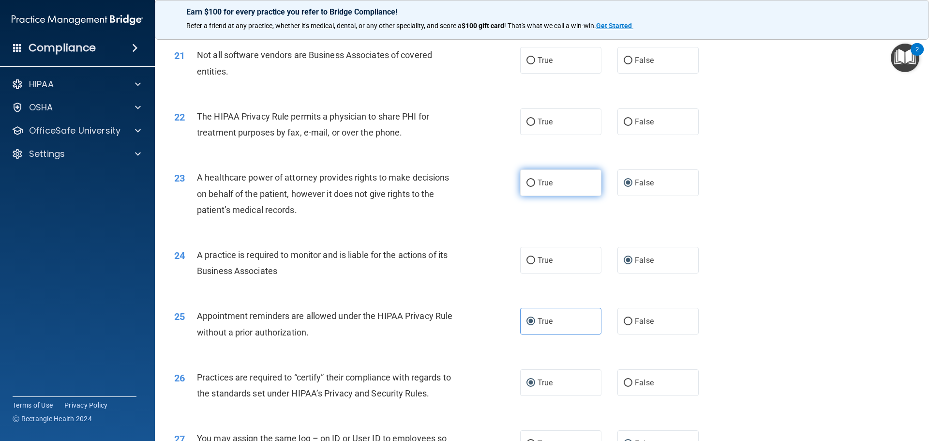
scroll to position [1473, 0]
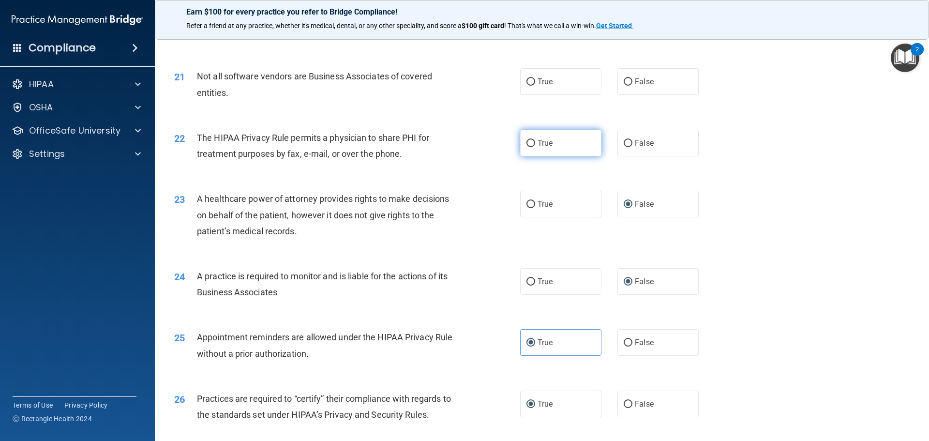
click at [533, 141] on label "True" at bounding box center [560, 143] width 81 height 27
click at [533, 141] on input "True" at bounding box center [531, 143] width 9 height 7
radio input "true"
click at [531, 81] on input "True" at bounding box center [531, 81] width 9 height 7
radio input "true"
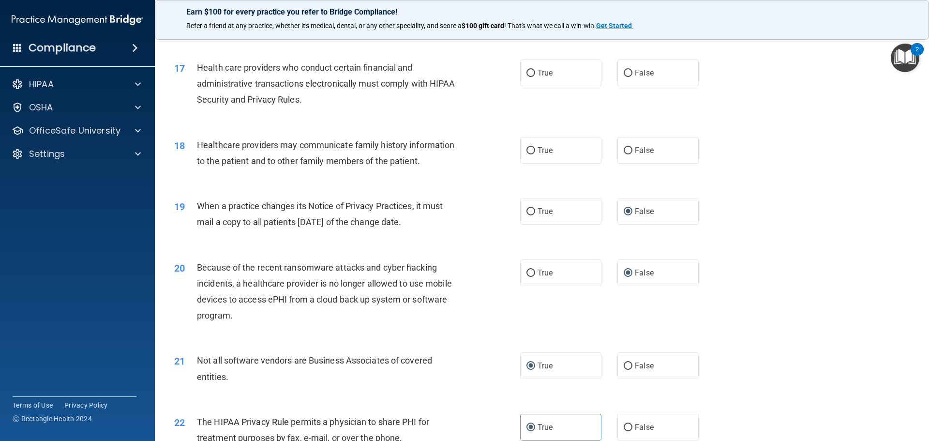
scroll to position [1183, 0]
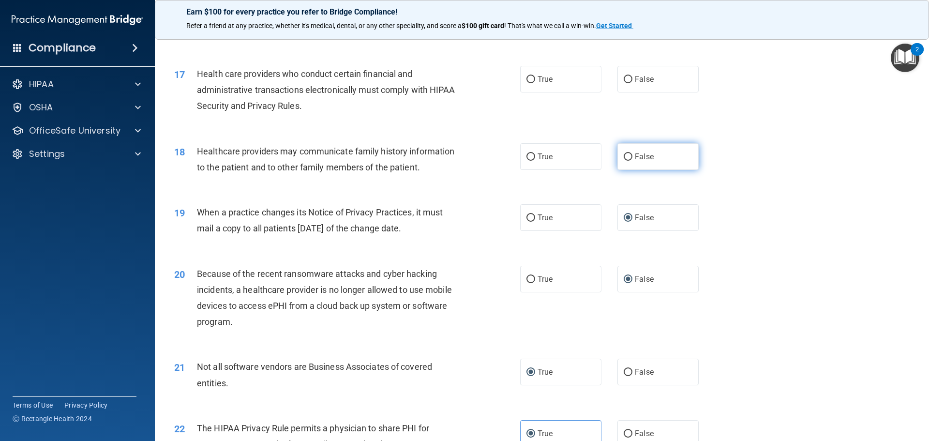
click at [628, 156] on input "False" at bounding box center [628, 156] width 9 height 7
radio input "true"
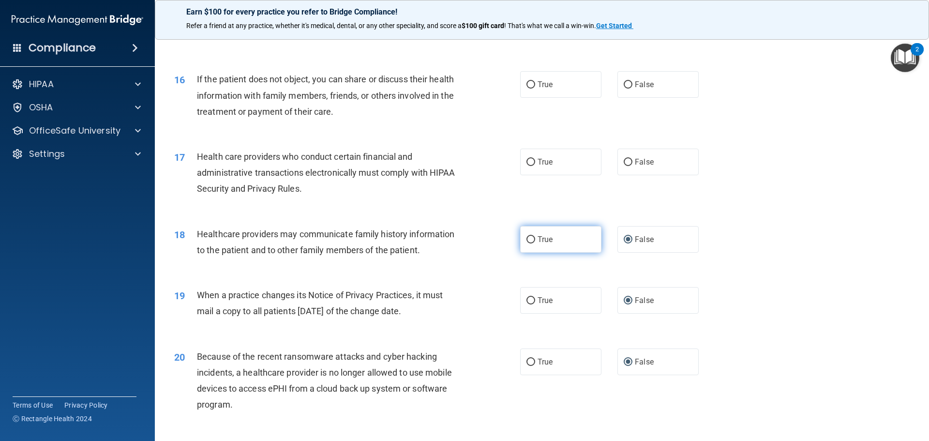
scroll to position [1086, 0]
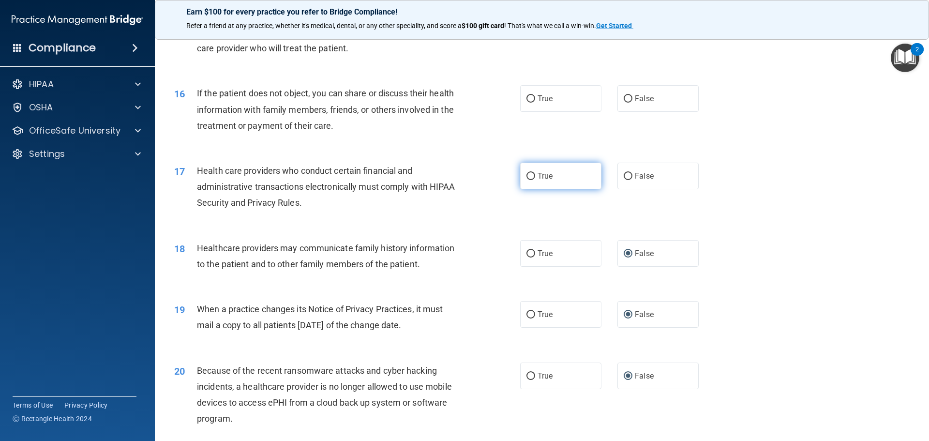
click at [531, 173] on input "True" at bounding box center [531, 176] width 9 height 7
radio input "true"
click at [527, 97] on input "True" at bounding box center [531, 98] width 9 height 7
radio input "true"
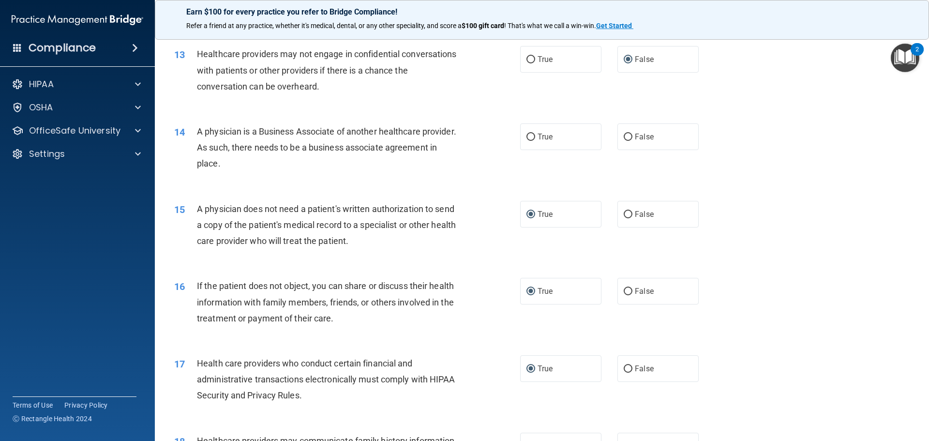
scroll to position [892, 0]
click at [624, 135] on input "False" at bounding box center [628, 138] width 9 height 7
radio input "true"
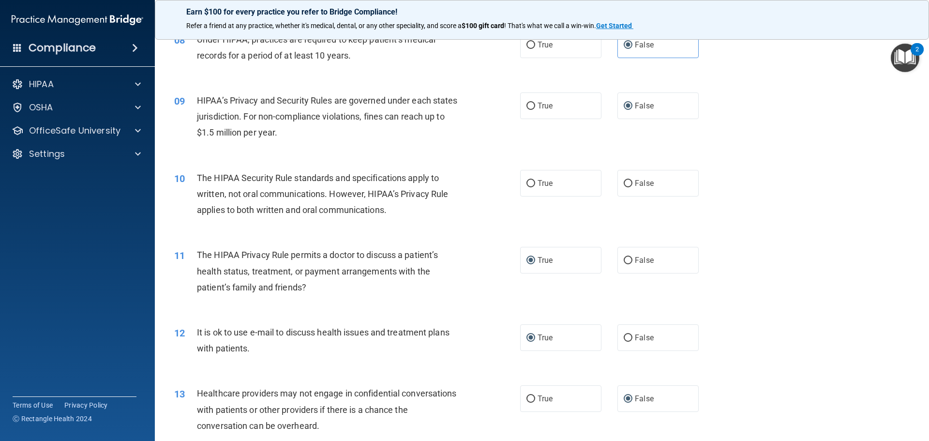
scroll to position [554, 0]
click at [624, 182] on input "False" at bounding box center [628, 184] width 9 height 7
radio input "true"
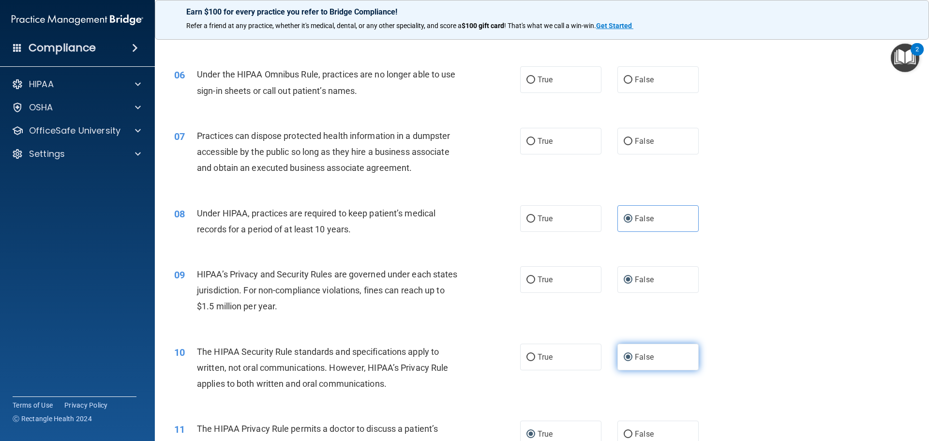
scroll to position [360, 0]
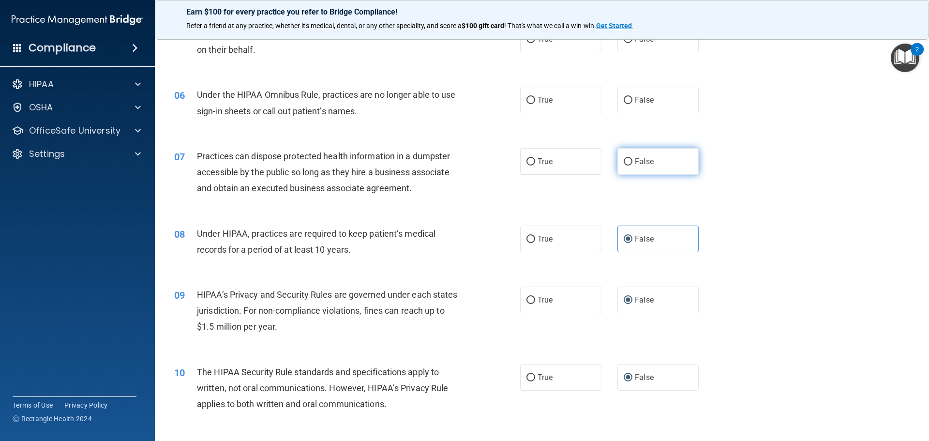
click at [624, 161] on input "False" at bounding box center [628, 161] width 9 height 7
radio input "true"
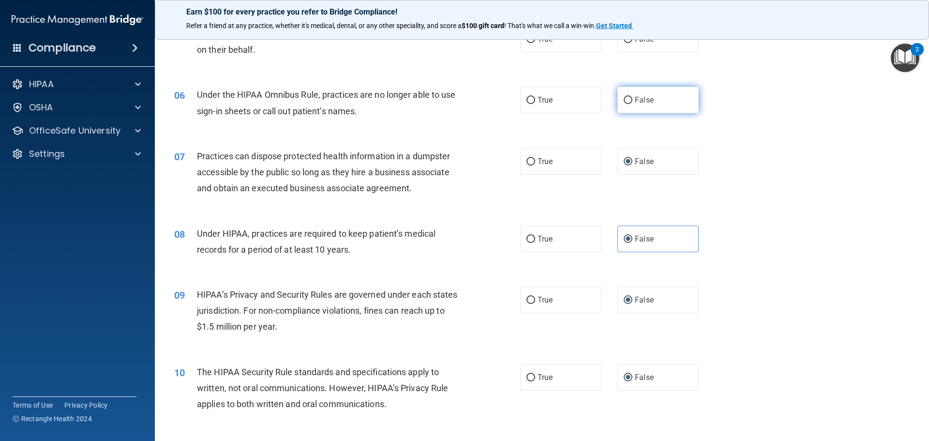
click at [624, 101] on input "False" at bounding box center [628, 100] width 9 height 7
radio input "true"
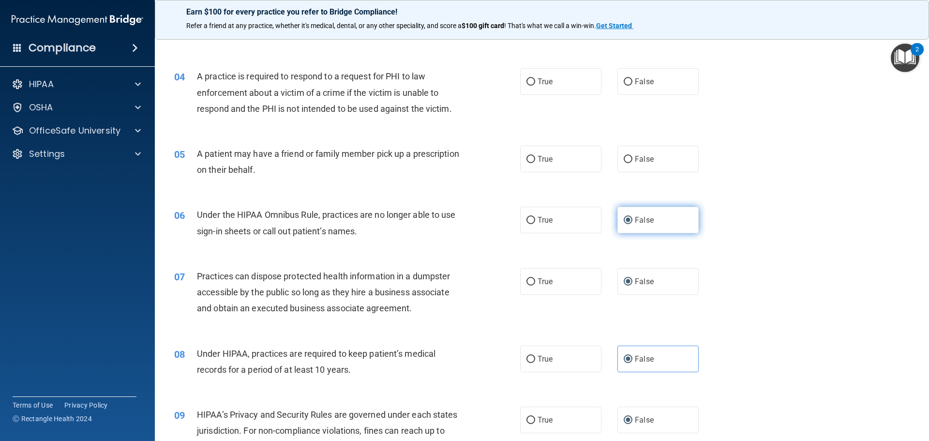
scroll to position [215, 0]
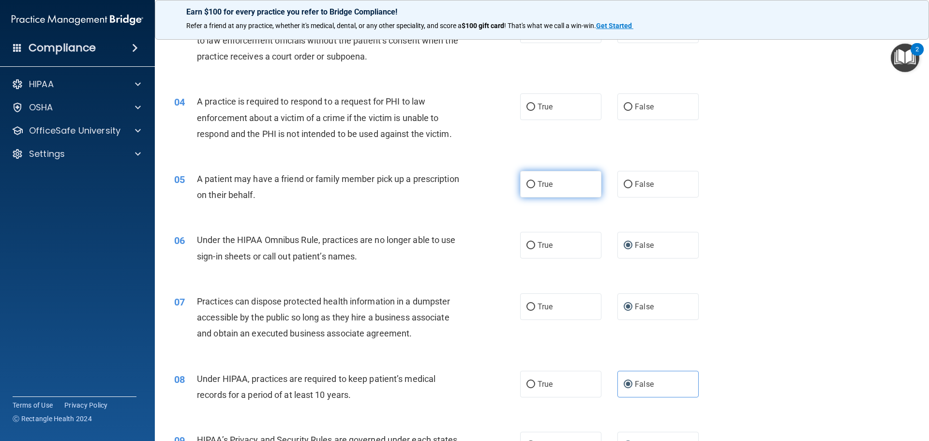
click at [527, 183] on input "True" at bounding box center [531, 184] width 9 height 7
radio input "true"
click at [527, 107] on input "True" at bounding box center [531, 107] width 9 height 7
radio input "true"
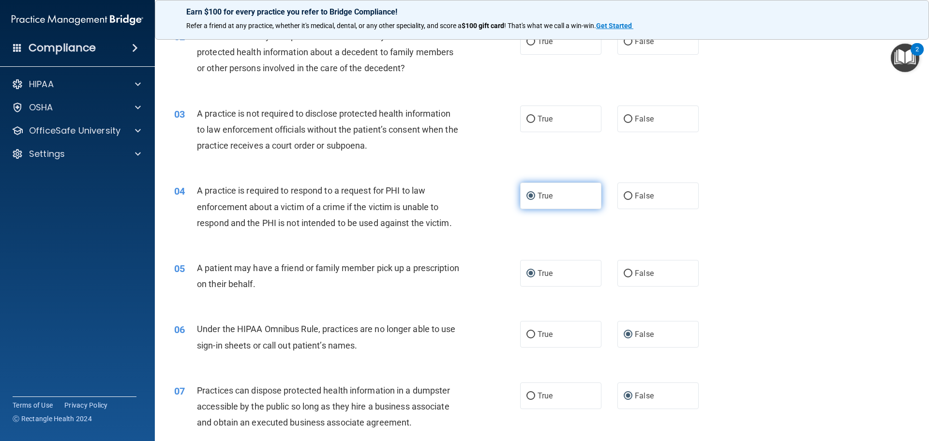
scroll to position [118, 0]
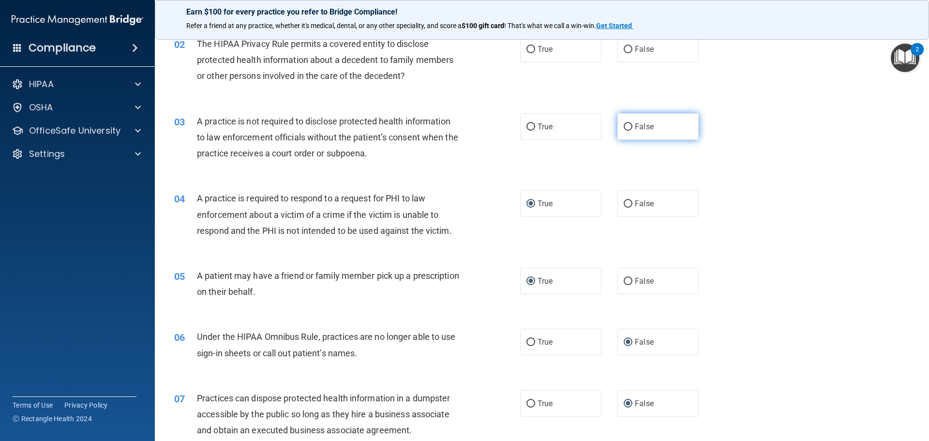
click at [624, 127] on input "False" at bounding box center [628, 126] width 9 height 7
radio input "true"
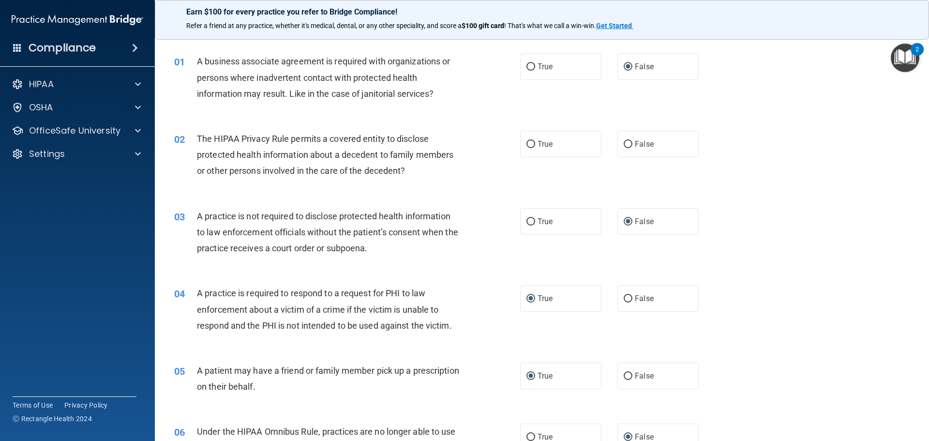
scroll to position [21, 0]
drag, startPoint x: 378, startPoint y: 156, endPoint x: 344, endPoint y: 153, distance: 34.4
click at [344, 153] on span "The HIPAA Privacy Rule permits a covered entity to disclose protected health in…" at bounding box center [325, 157] width 256 height 42
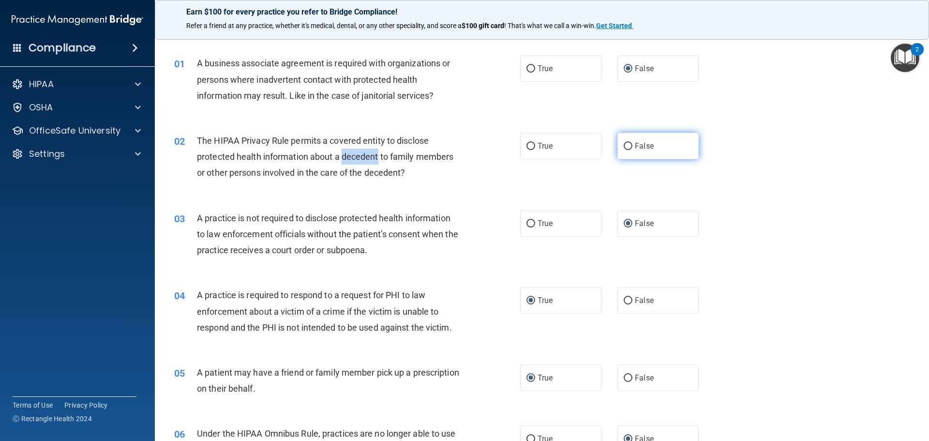
click at [627, 145] on input "False" at bounding box center [628, 146] width 9 height 7
radio input "true"
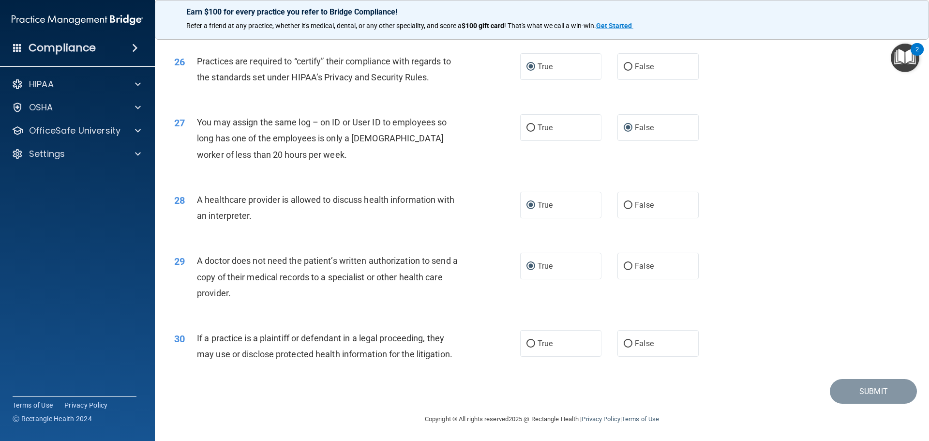
scroll to position [1812, 0]
click at [528, 343] on input "True" at bounding box center [531, 342] width 9 height 7
radio input "true"
click at [872, 390] on button "Submit" at bounding box center [873, 389] width 87 height 25
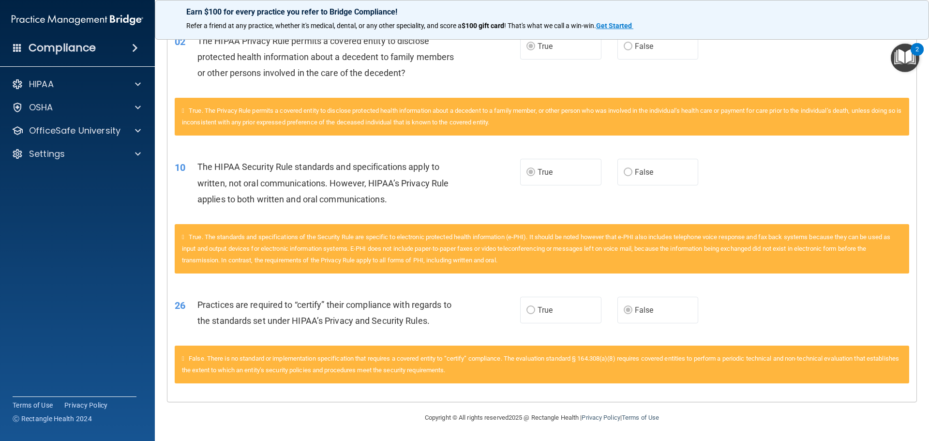
scroll to position [191, 0]
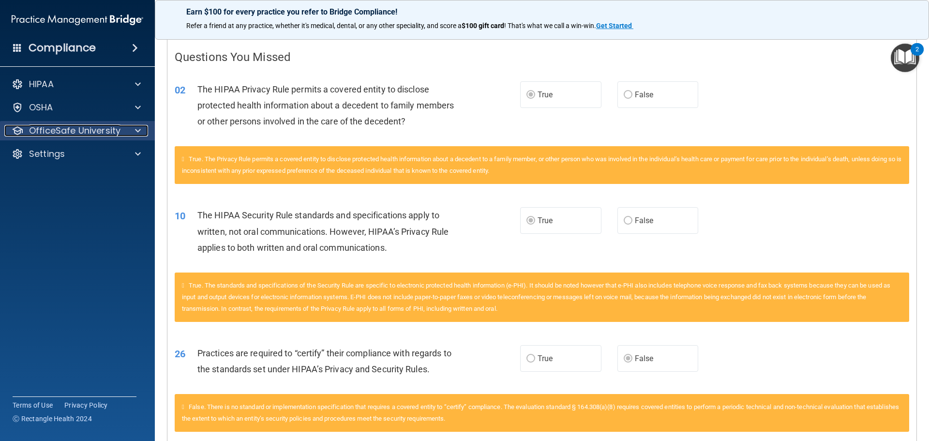
click at [134, 128] on div at bounding box center [136, 131] width 24 height 12
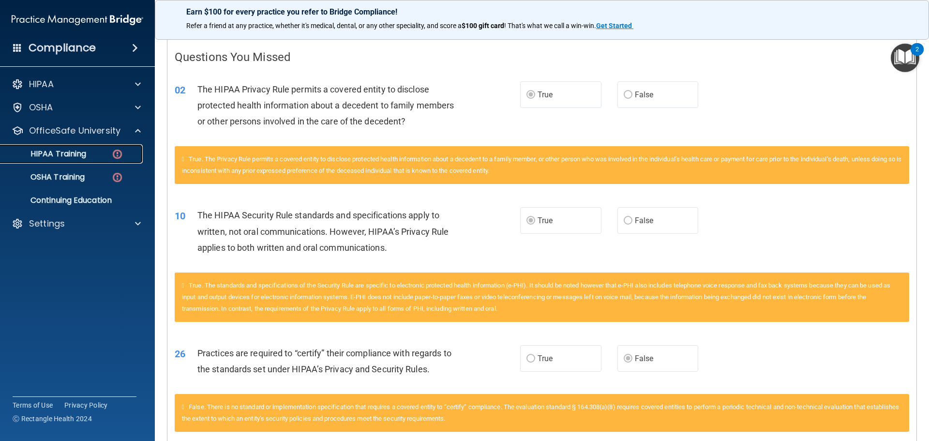
click at [65, 156] on p "HIPAA Training" at bounding box center [46, 154] width 80 height 10
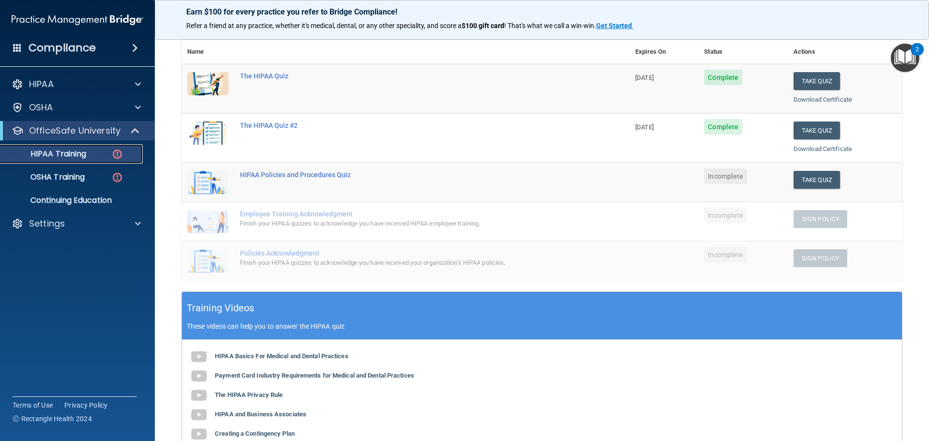
scroll to position [94, 0]
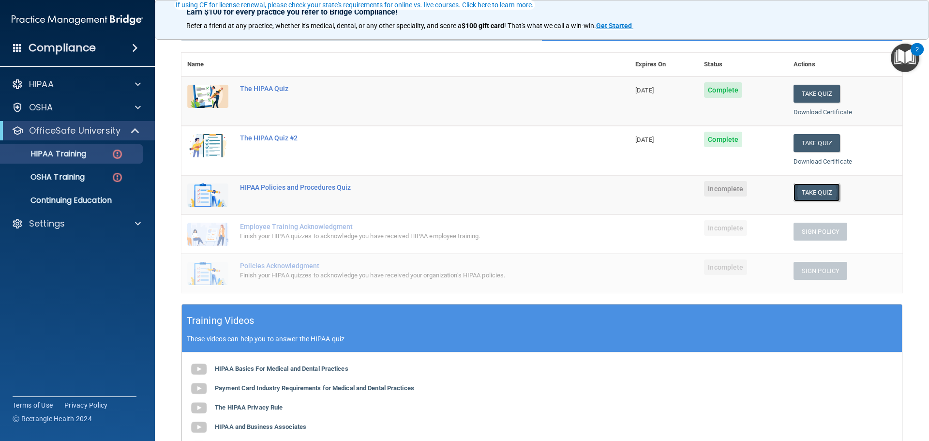
click at [799, 194] on button "Take Quiz" at bounding box center [817, 192] width 46 height 18
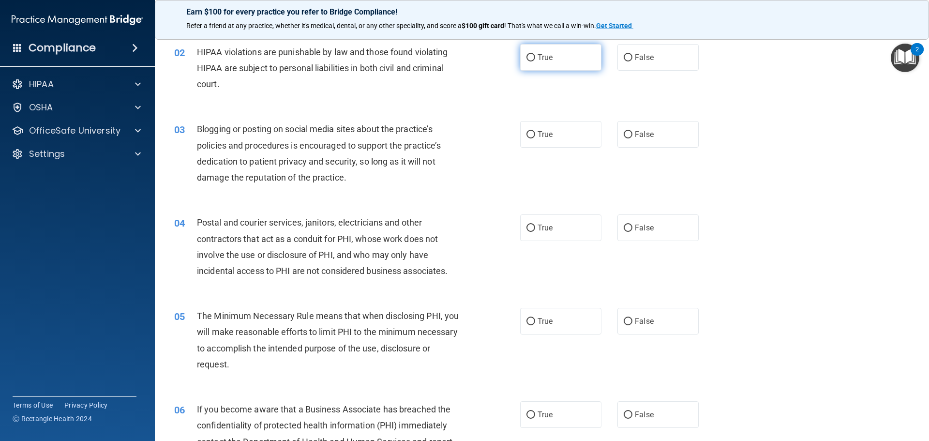
click at [528, 54] on input "True" at bounding box center [531, 57] width 9 height 7
radio input "true"
click at [624, 135] on input "False" at bounding box center [628, 134] width 9 height 7
radio input "true"
click at [527, 227] on input "True" at bounding box center [531, 228] width 9 height 7
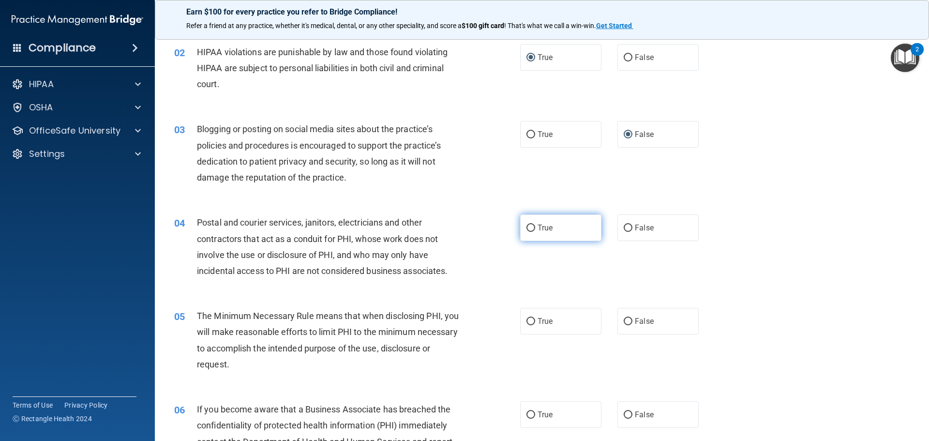
radio input "true"
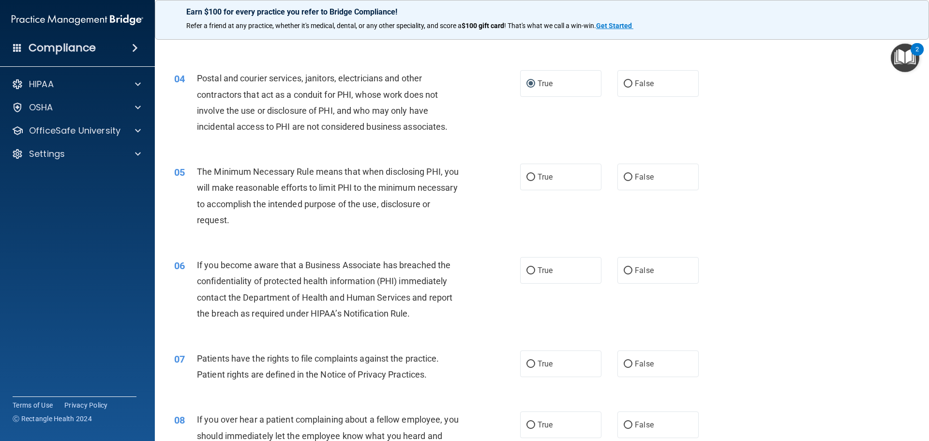
scroll to position [239, 0]
click at [527, 175] on input "True" at bounding box center [531, 176] width 9 height 7
radio input "true"
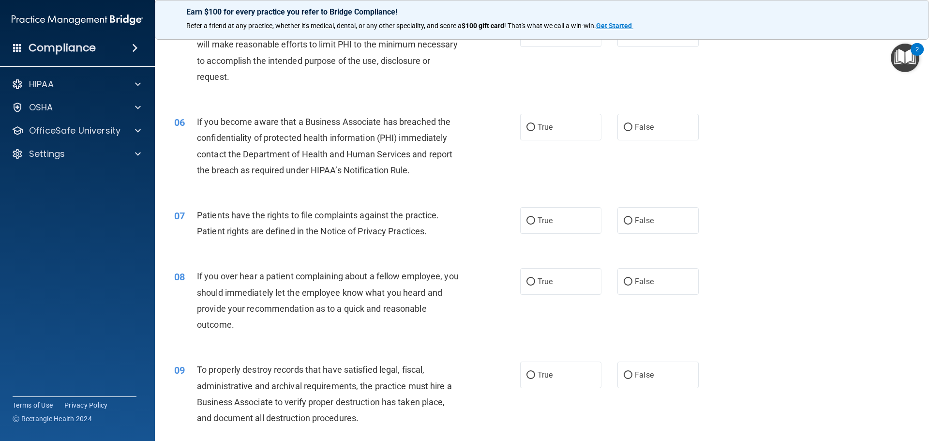
scroll to position [384, 0]
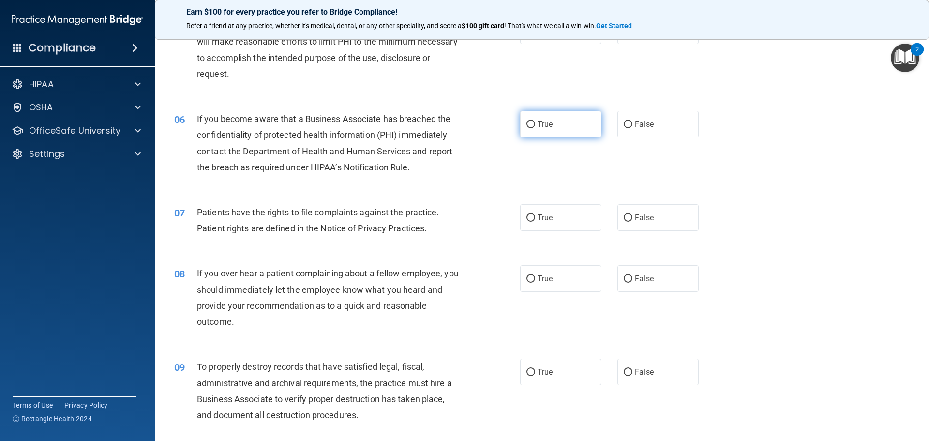
click at [527, 122] on input "True" at bounding box center [531, 124] width 9 height 7
radio input "true"
click at [528, 221] on input "True" at bounding box center [531, 217] width 9 height 7
radio input "true"
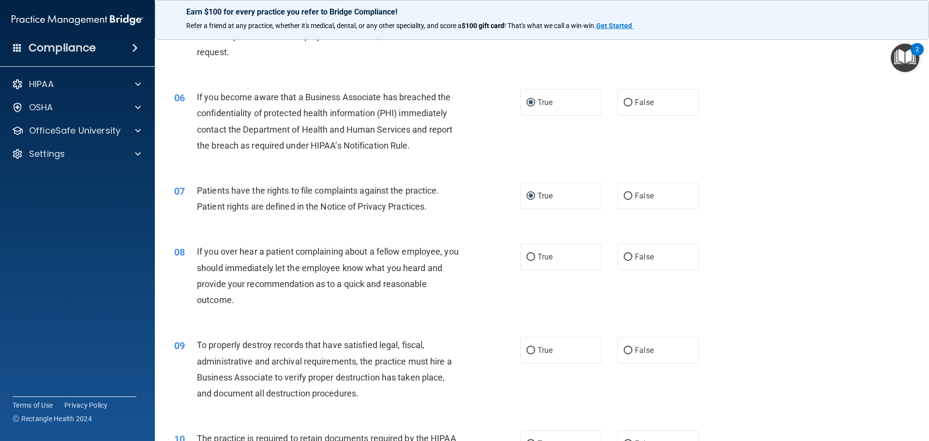
scroll to position [433, 0]
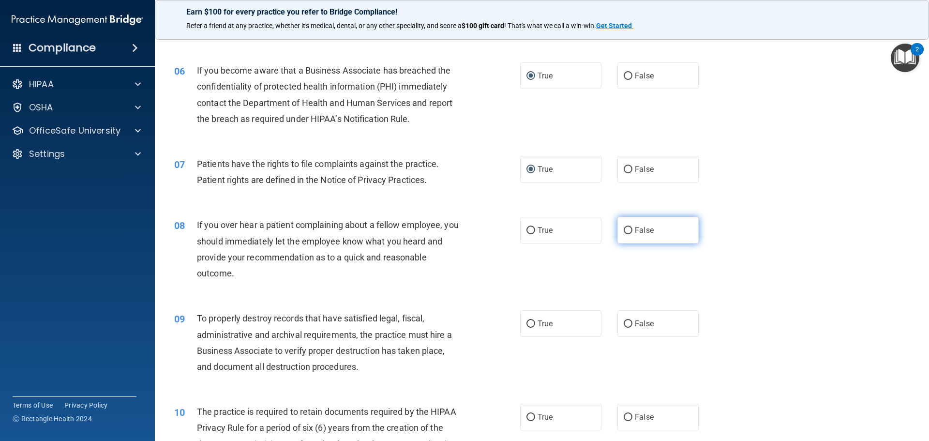
click at [628, 228] on input "False" at bounding box center [628, 230] width 9 height 7
radio input "true"
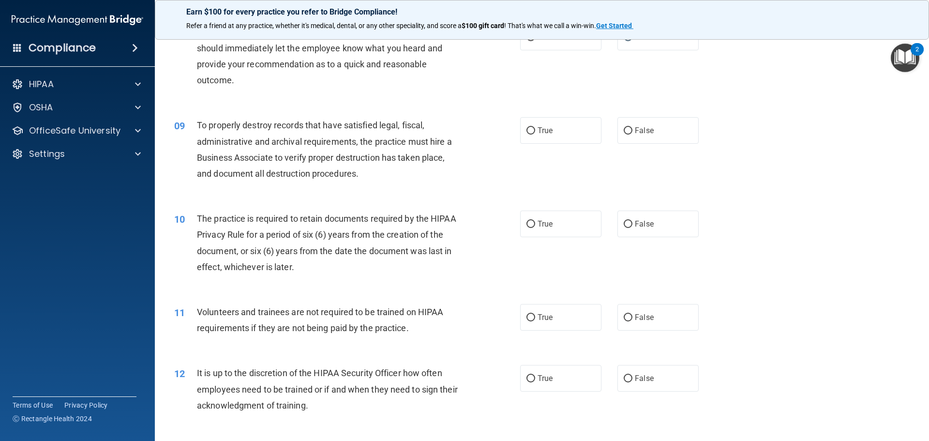
scroll to position [626, 0]
click at [530, 129] on input "True" at bounding box center [531, 130] width 9 height 7
radio input "true"
click at [527, 221] on input "True" at bounding box center [531, 223] width 9 height 7
radio input "true"
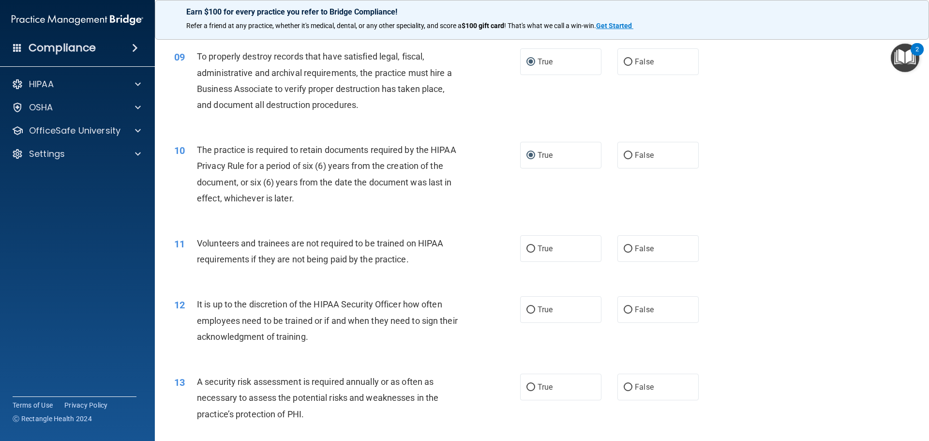
scroll to position [723, 0]
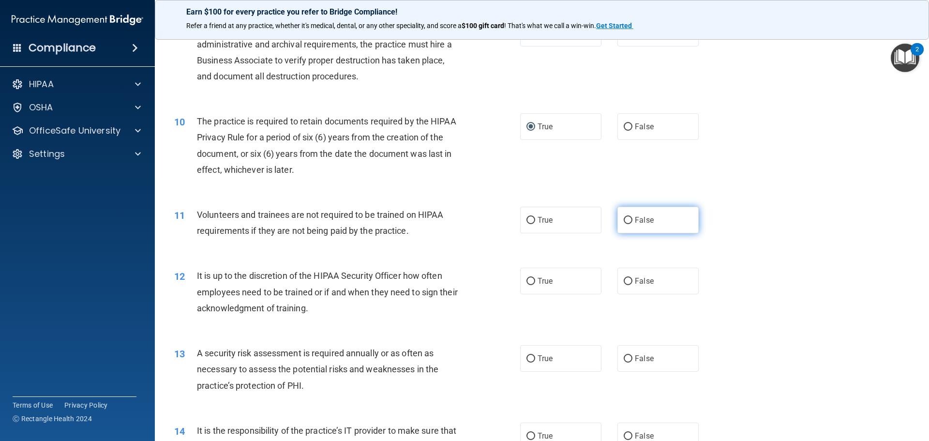
click at [624, 219] on input "False" at bounding box center [628, 220] width 9 height 7
radio input "true"
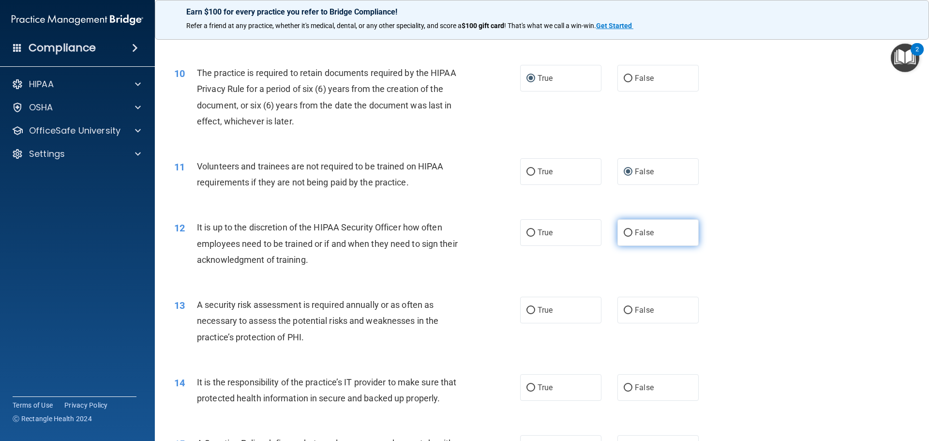
click at [624, 235] on input "False" at bounding box center [628, 232] width 9 height 7
radio input "true"
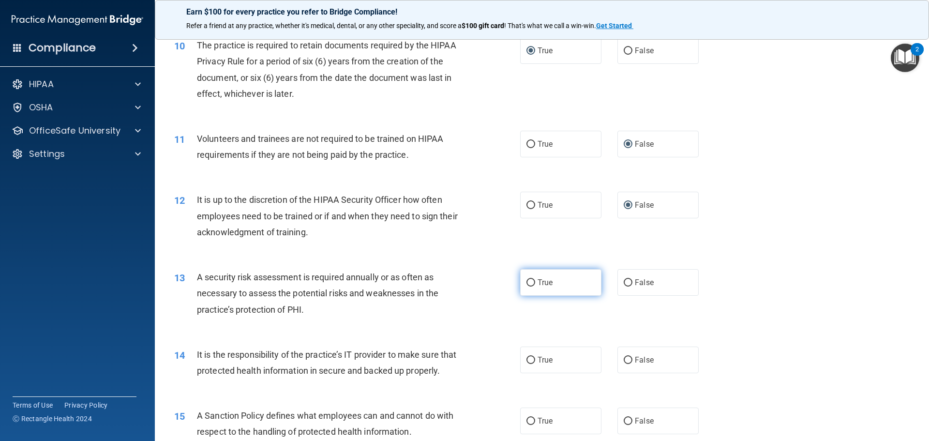
scroll to position [868, 0]
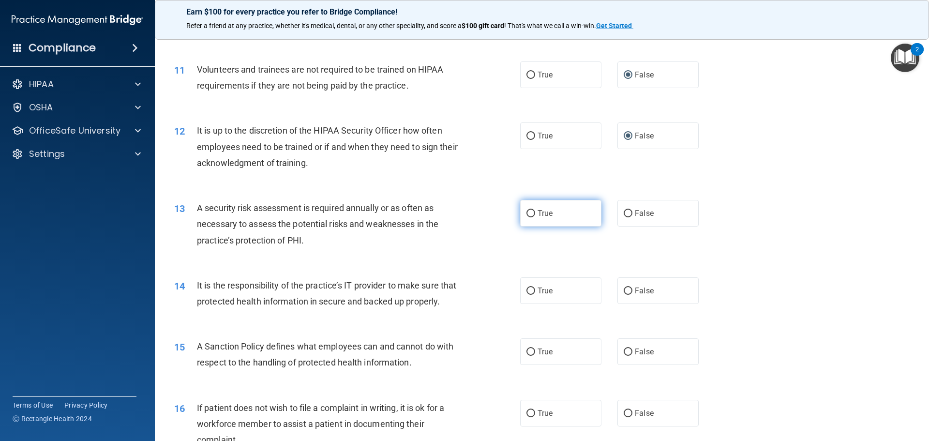
click at [527, 213] on input "True" at bounding box center [531, 213] width 9 height 7
radio input "true"
click at [527, 288] on input "True" at bounding box center [531, 290] width 9 height 7
radio input "true"
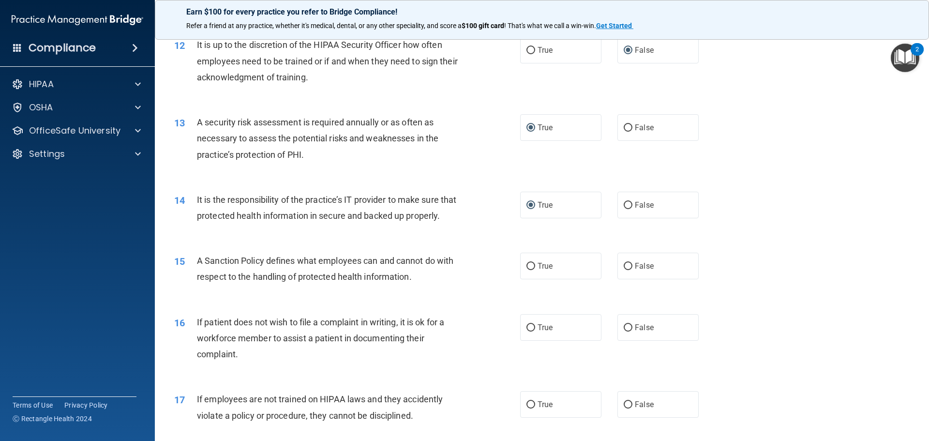
scroll to position [965, 0]
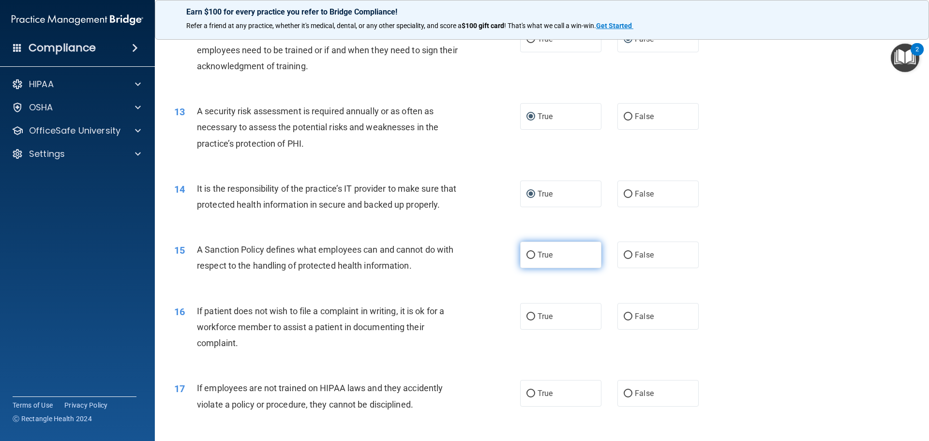
click at [527, 259] on input "True" at bounding box center [531, 255] width 9 height 7
radio input "true"
click at [624, 320] on input "False" at bounding box center [628, 316] width 9 height 7
radio input "true"
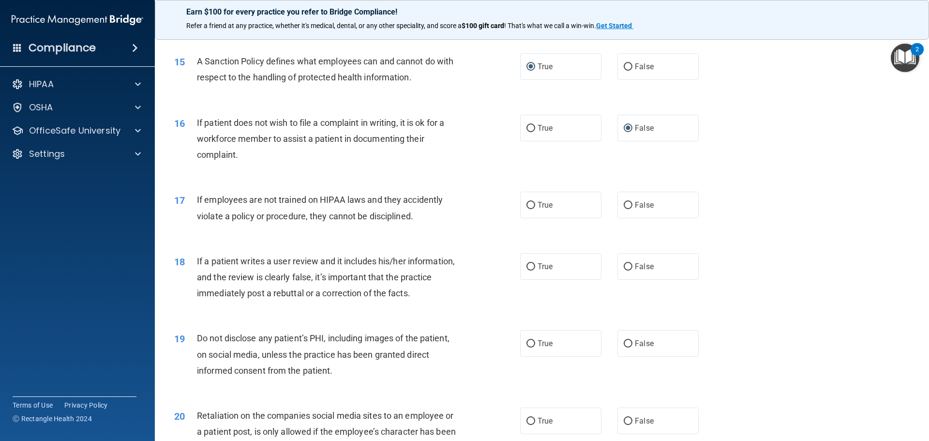
scroll to position [1159, 0]
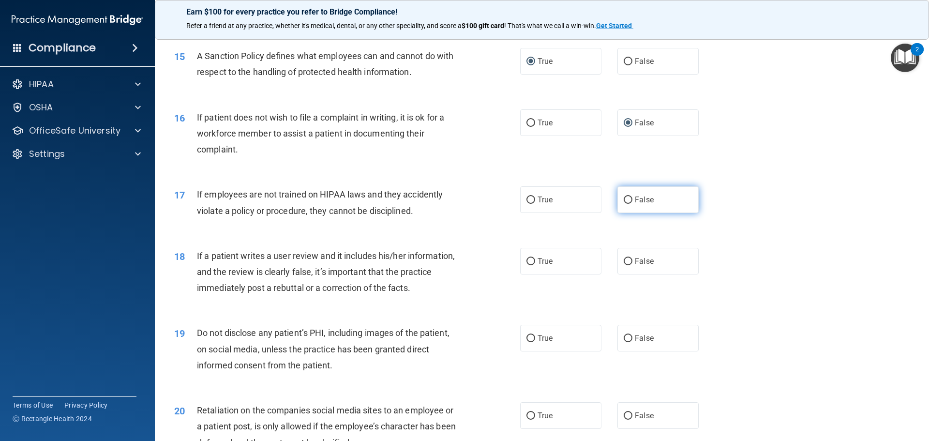
click at [625, 204] on input "False" at bounding box center [628, 199] width 9 height 7
radio input "true"
click at [624, 265] on input "False" at bounding box center [628, 261] width 9 height 7
radio input "true"
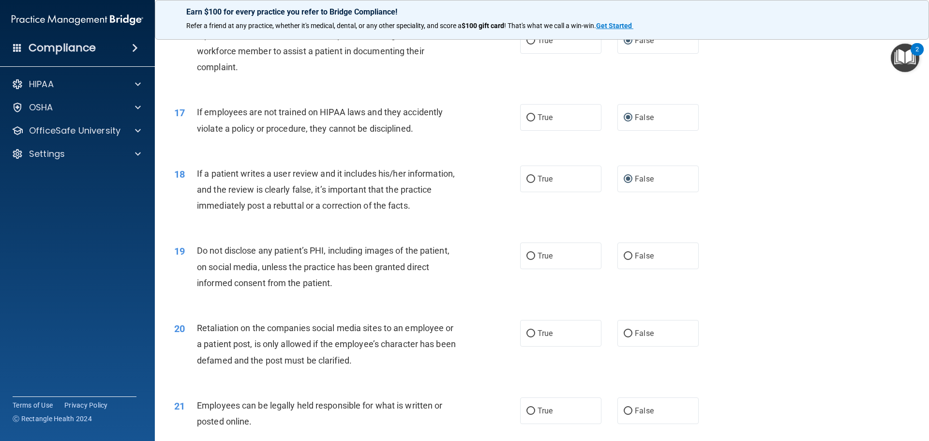
scroll to position [1304, 0]
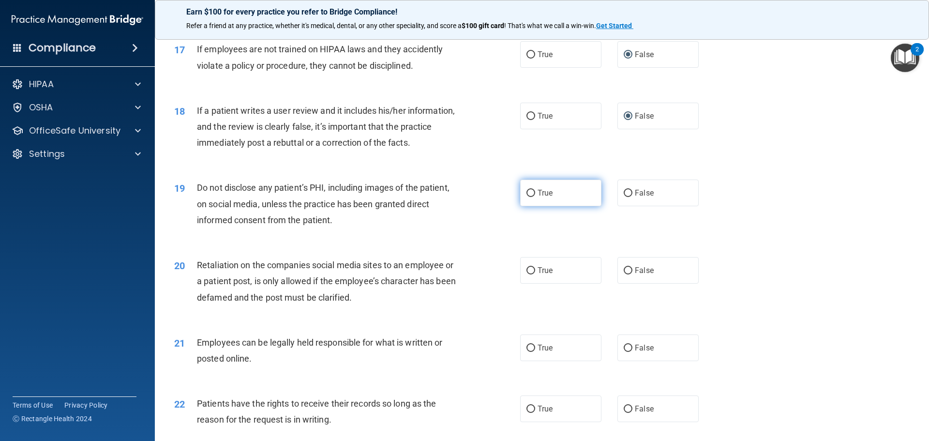
click at [527, 197] on input "True" at bounding box center [531, 193] width 9 height 7
radio input "true"
click at [625, 274] on input "False" at bounding box center [628, 270] width 9 height 7
radio input "true"
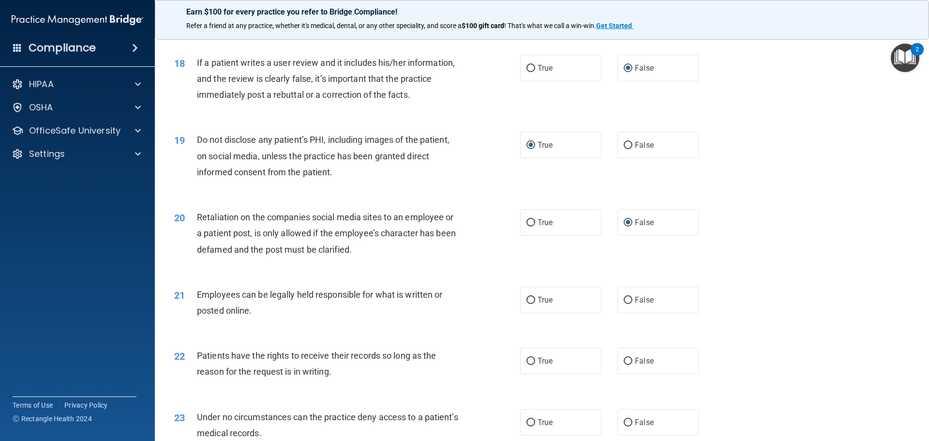
scroll to position [1352, 0]
click at [528, 303] on input "True" at bounding box center [531, 299] width 9 height 7
radio input "true"
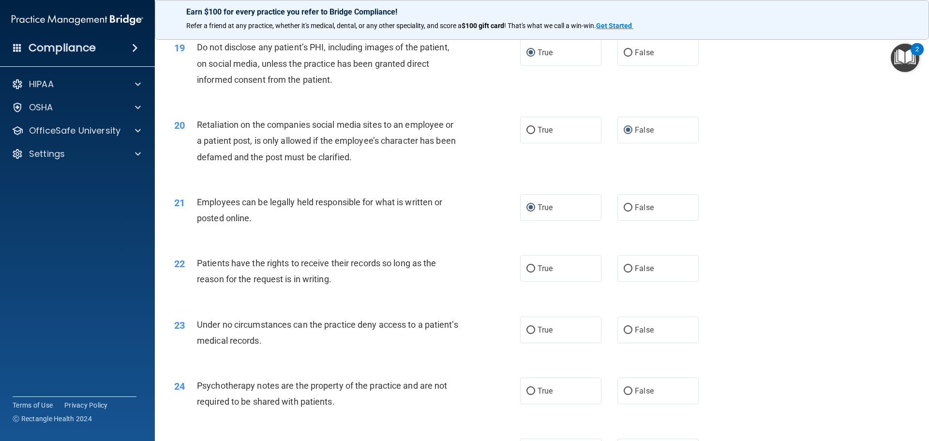
scroll to position [1449, 0]
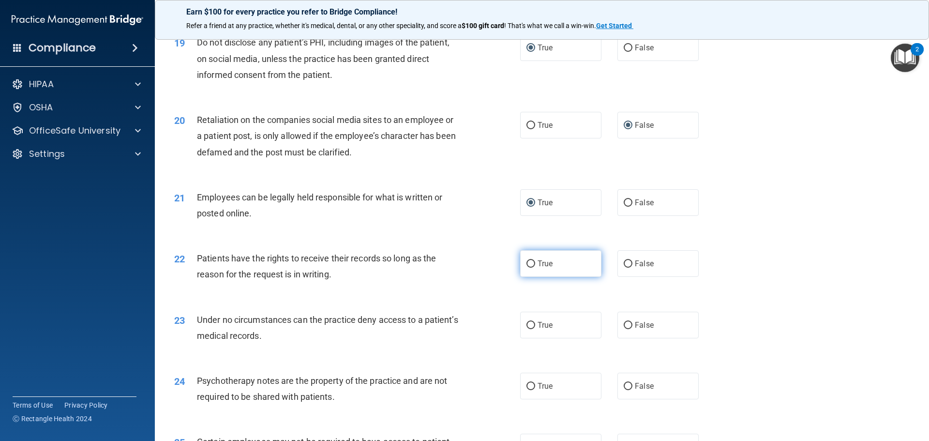
click at [527, 268] on input "True" at bounding box center [531, 263] width 9 height 7
radio input "true"
click at [527, 329] on input "True" at bounding box center [531, 325] width 9 height 7
radio input "true"
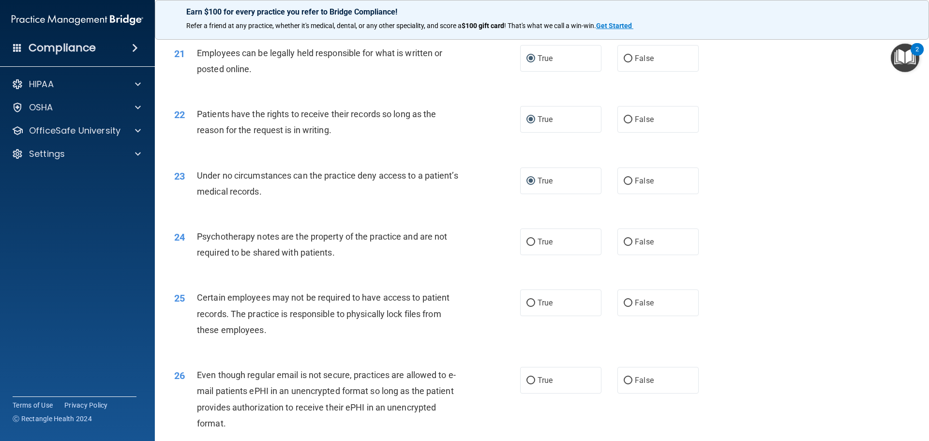
scroll to position [1594, 0]
click at [530, 245] on input "True" at bounding box center [531, 241] width 9 height 7
radio input "true"
click at [531, 306] on input "True" at bounding box center [531, 302] width 9 height 7
radio input "true"
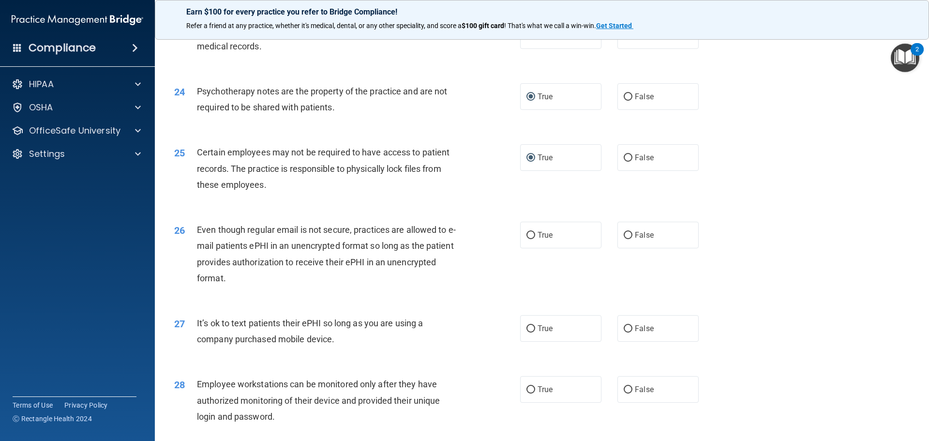
scroll to position [1739, 0]
click at [531, 238] on input "True" at bounding box center [531, 234] width 9 height 7
radio input "true"
click at [629, 340] on label "False" at bounding box center [658, 327] width 81 height 27
click at [629, 332] on input "False" at bounding box center [628, 327] width 9 height 7
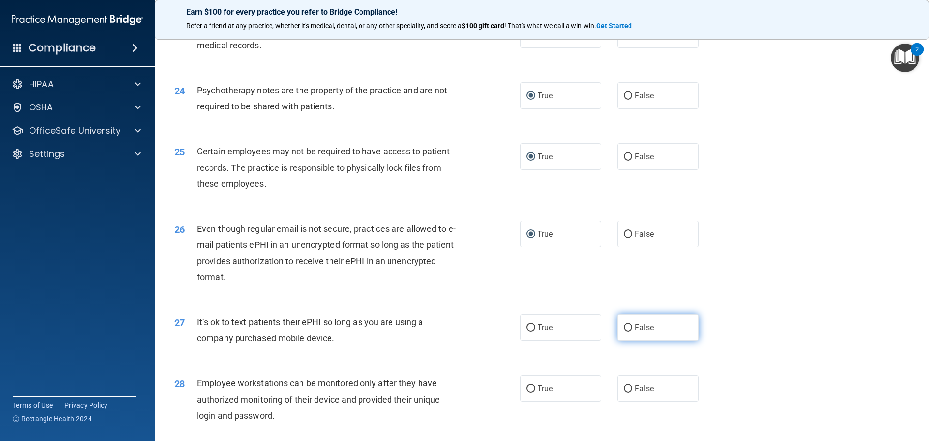
radio input "true"
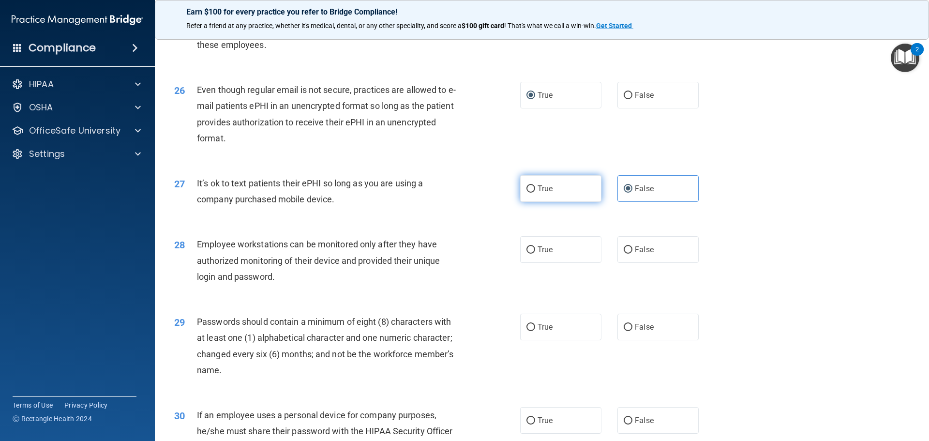
scroll to position [1884, 0]
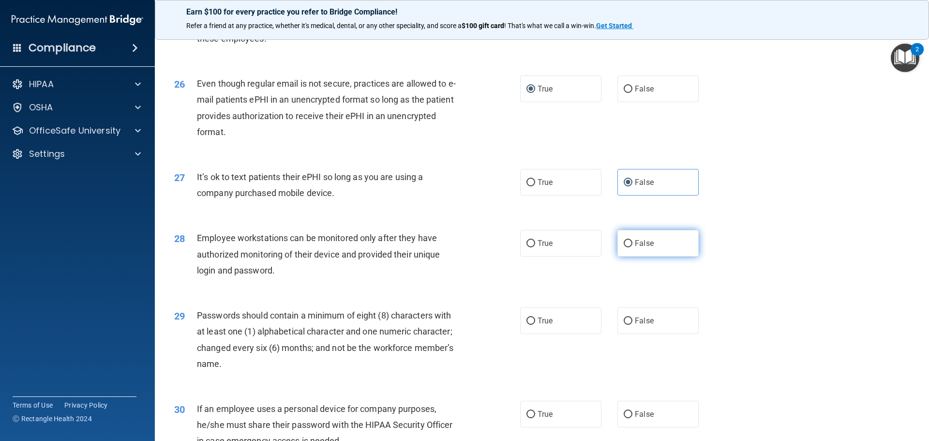
click at [624, 247] on input "False" at bounding box center [628, 243] width 9 height 7
radio input "true"
click at [527, 186] on input "True" at bounding box center [531, 182] width 9 height 7
radio input "true"
radio input "false"
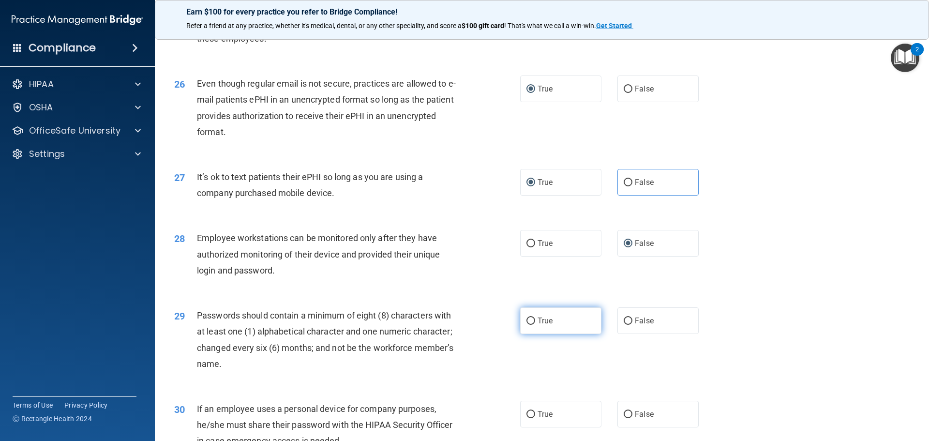
click at [527, 325] on input "True" at bounding box center [531, 320] width 9 height 7
radio input "true"
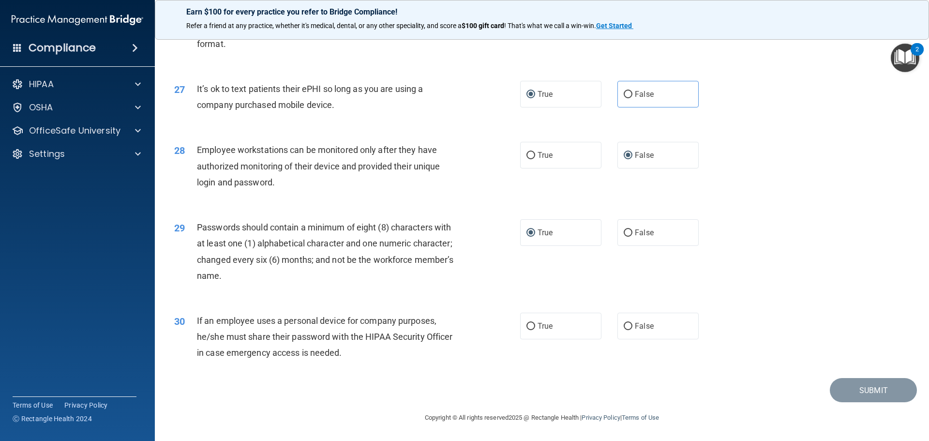
scroll to position [1989, 0]
click at [527, 327] on input "True" at bounding box center [531, 326] width 9 height 7
radio input "true"
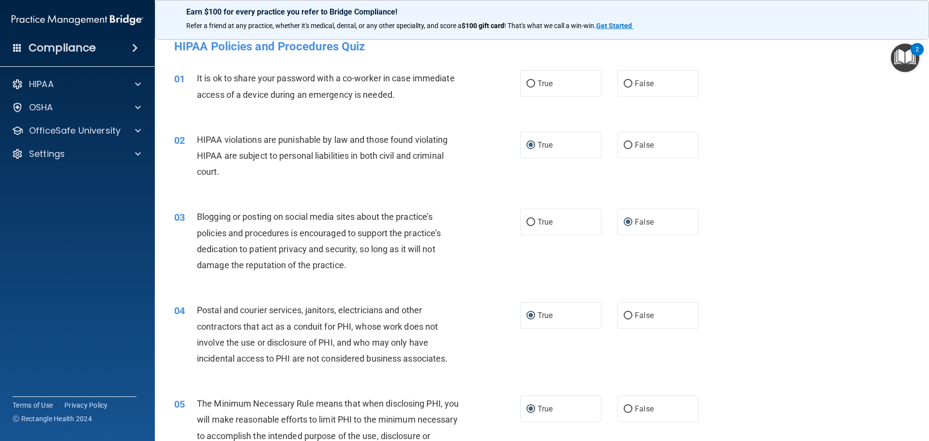
scroll to position [0, 0]
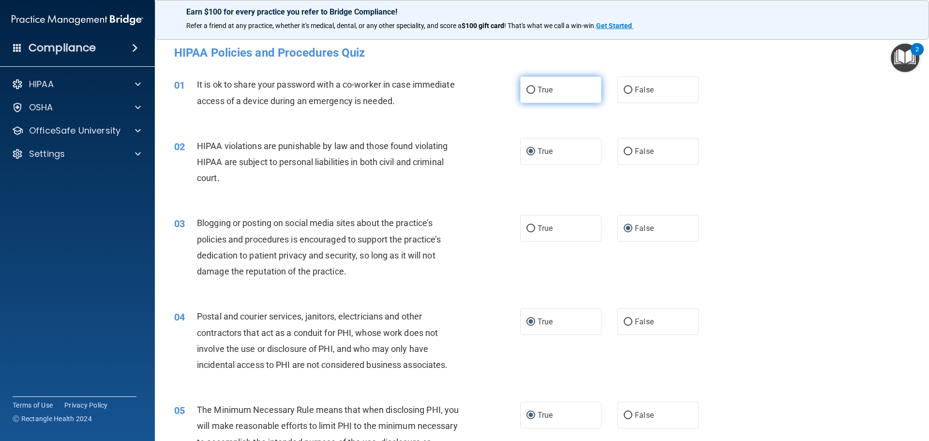
click at [530, 88] on input "True" at bounding box center [531, 90] width 9 height 7
radio input "true"
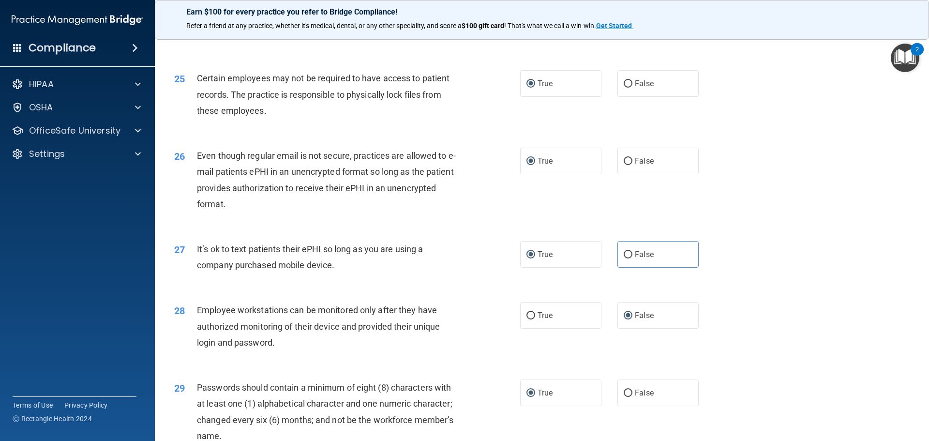
scroll to position [1989, 0]
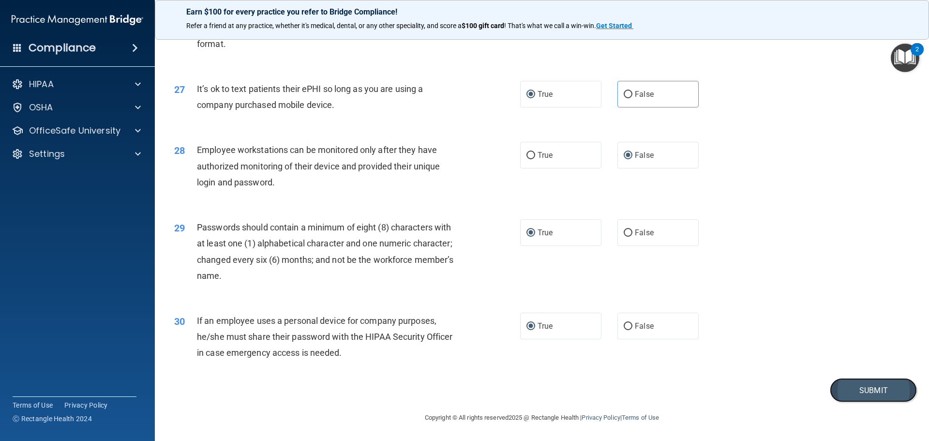
click at [853, 381] on button "Submit" at bounding box center [873, 390] width 87 height 25
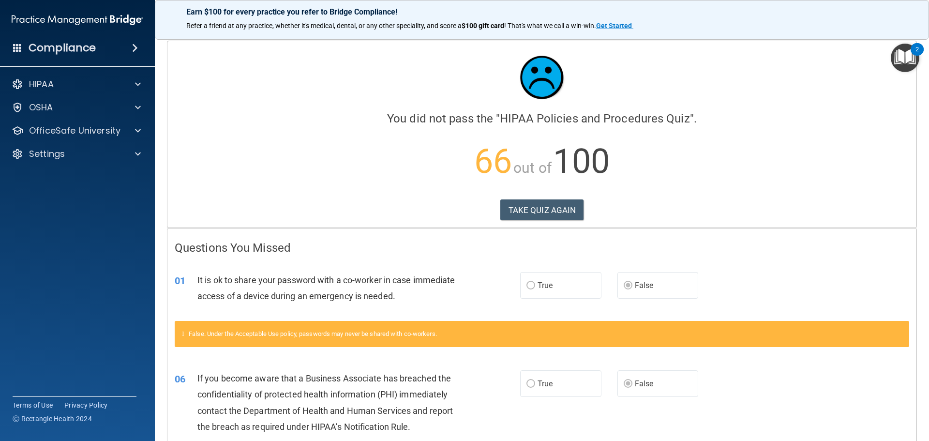
click at [376, 151] on p "66 out of 100" at bounding box center [542, 161] width 735 height 62
click at [533, 203] on button "TAKE QUIZ AGAIN" at bounding box center [542, 209] width 84 height 21
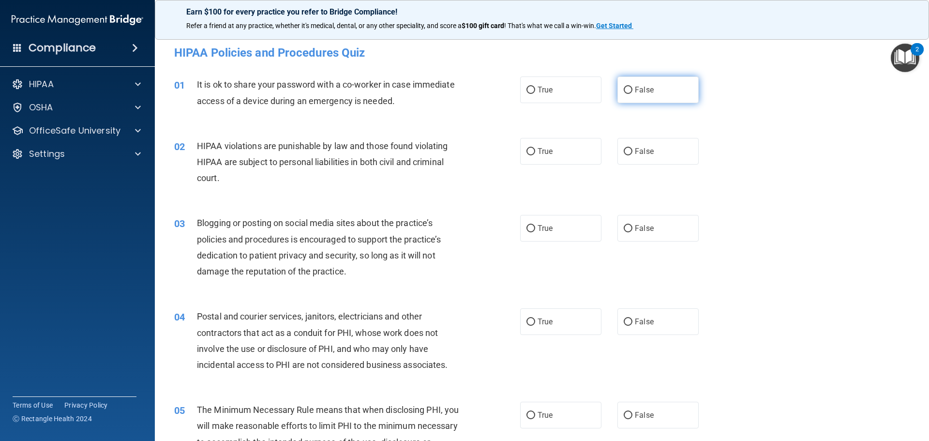
click at [618, 93] on label "False" at bounding box center [658, 89] width 81 height 27
click at [624, 93] on input "False" at bounding box center [628, 90] width 9 height 7
radio input "true"
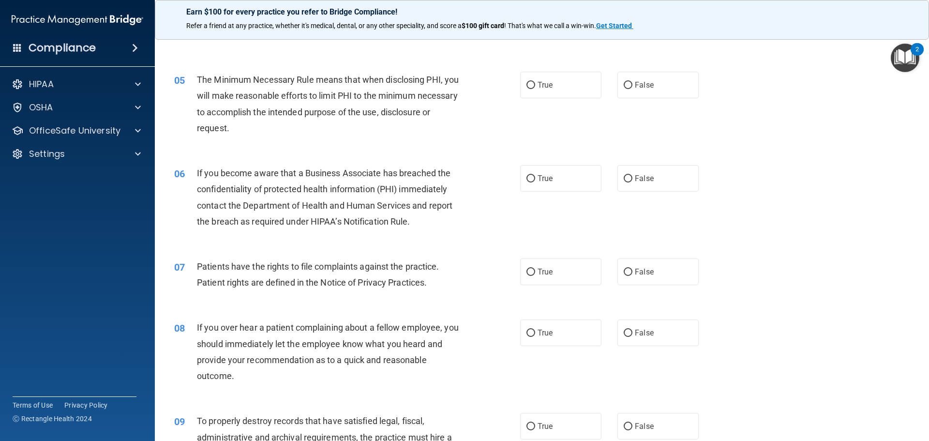
scroll to position [339, 0]
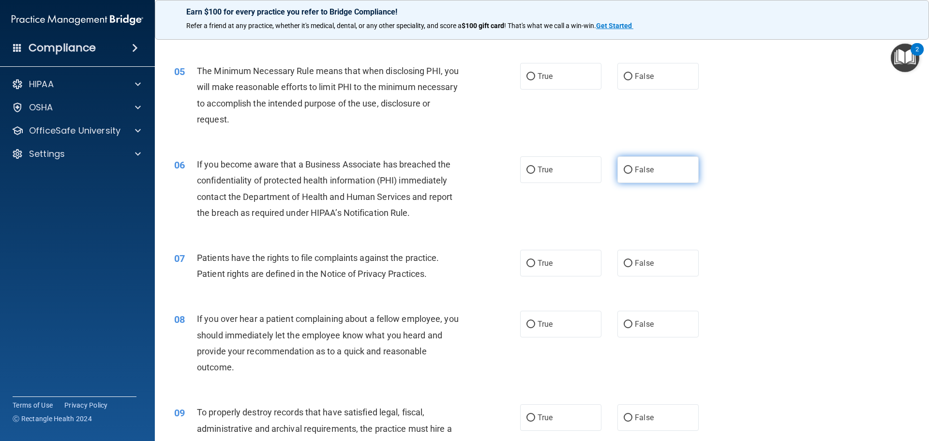
click at [628, 168] on label "False" at bounding box center [658, 169] width 81 height 27
click at [628, 168] on input "False" at bounding box center [628, 169] width 9 height 7
radio input "true"
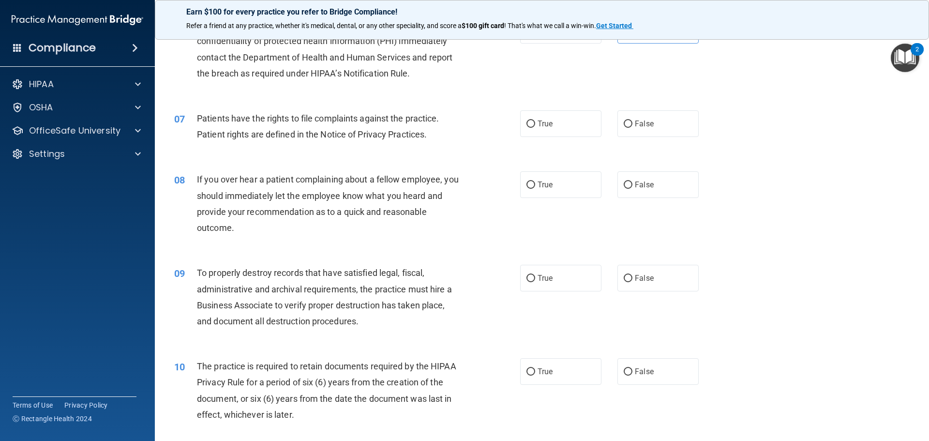
scroll to position [532, 0]
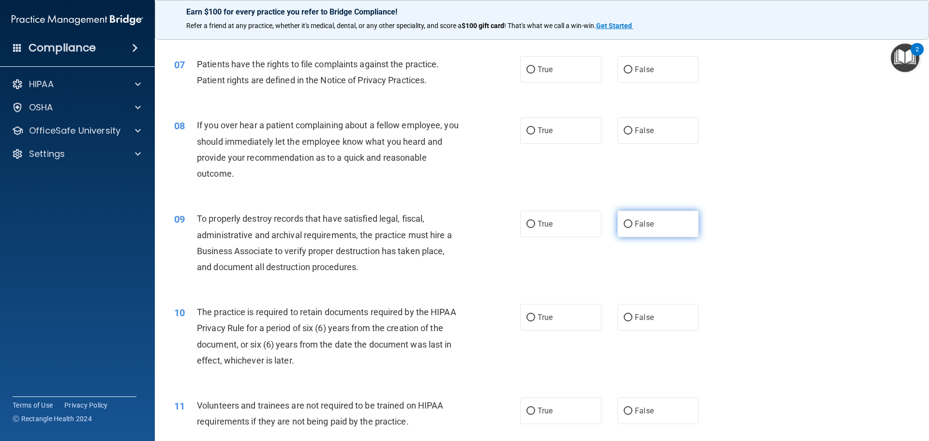
click at [624, 221] on input "False" at bounding box center [628, 224] width 9 height 7
radio input "true"
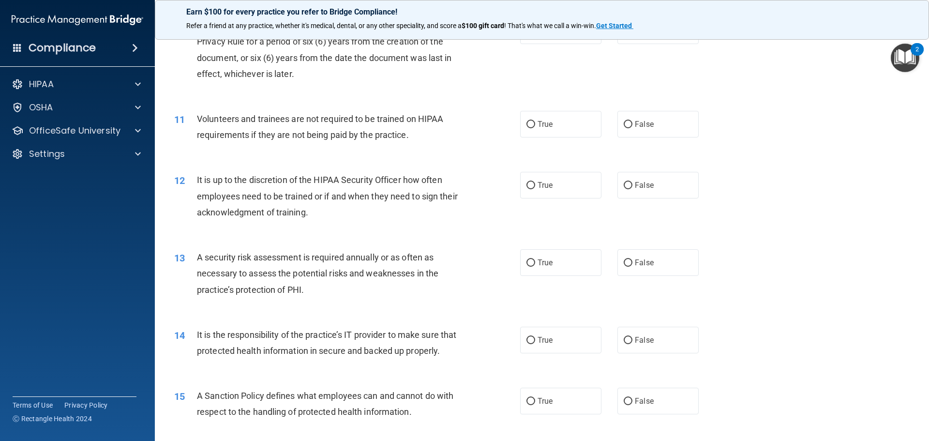
scroll to position [823, 0]
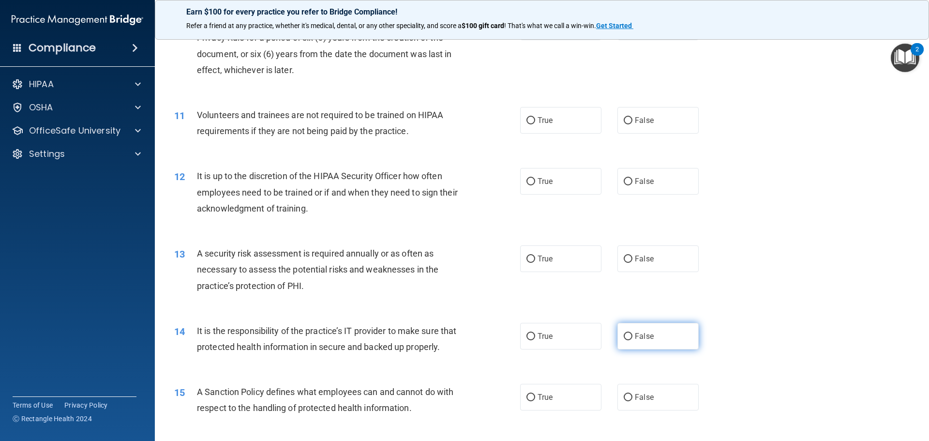
click at [628, 337] on input "False" at bounding box center [628, 336] width 9 height 7
radio input "true"
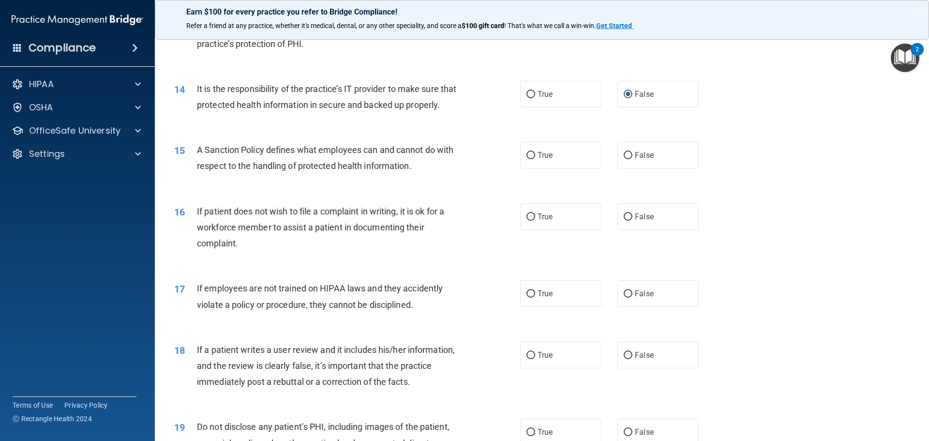
scroll to position [1016, 0]
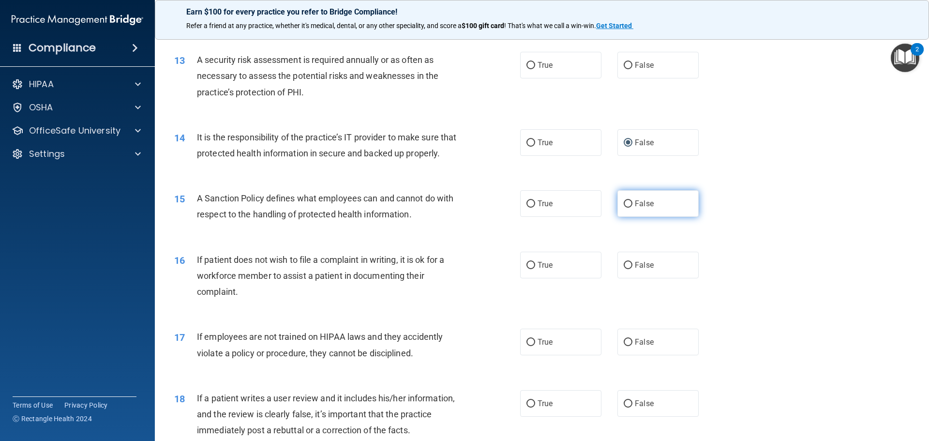
click at [624, 208] on input "False" at bounding box center [628, 203] width 9 height 7
radio input "true"
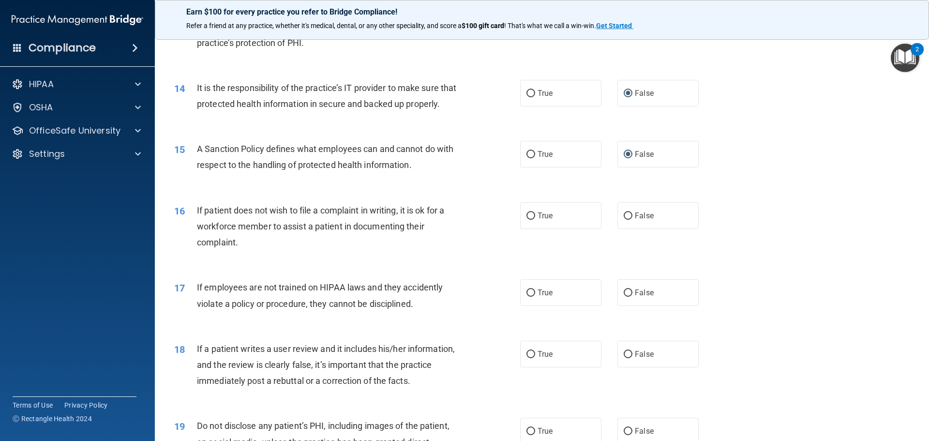
scroll to position [1065, 0]
click at [527, 221] on input "True" at bounding box center [531, 216] width 9 height 7
radio input "true"
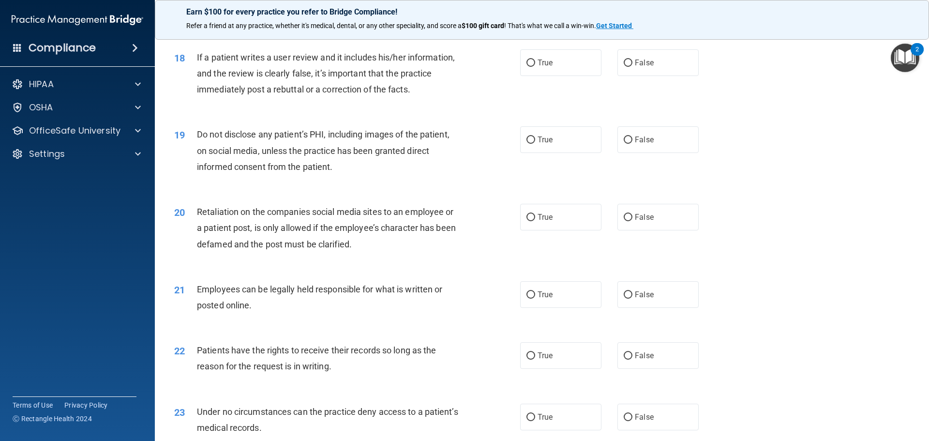
scroll to position [1403, 0]
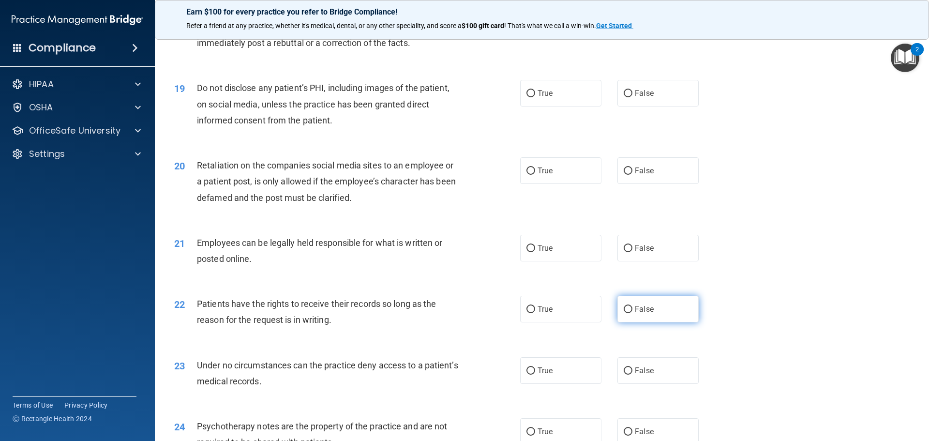
click at [627, 313] on input "False" at bounding box center [628, 309] width 9 height 7
radio input "true"
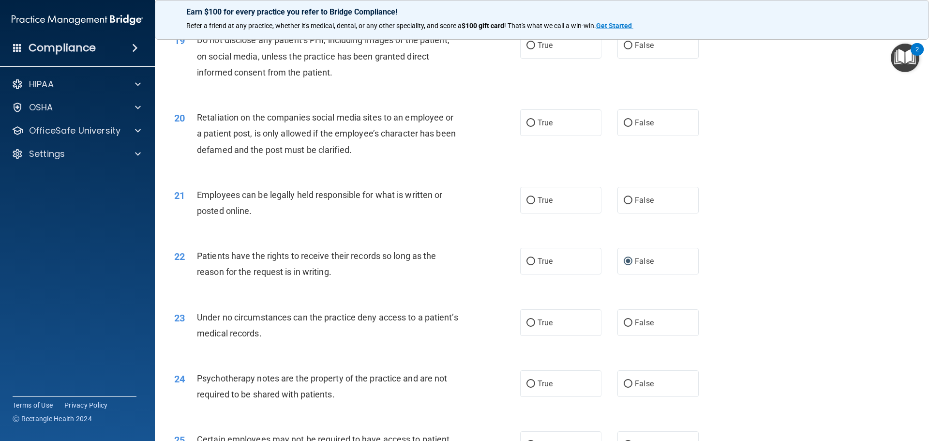
scroll to position [1452, 0]
click at [624, 326] on input "False" at bounding box center [628, 322] width 9 height 7
radio input "true"
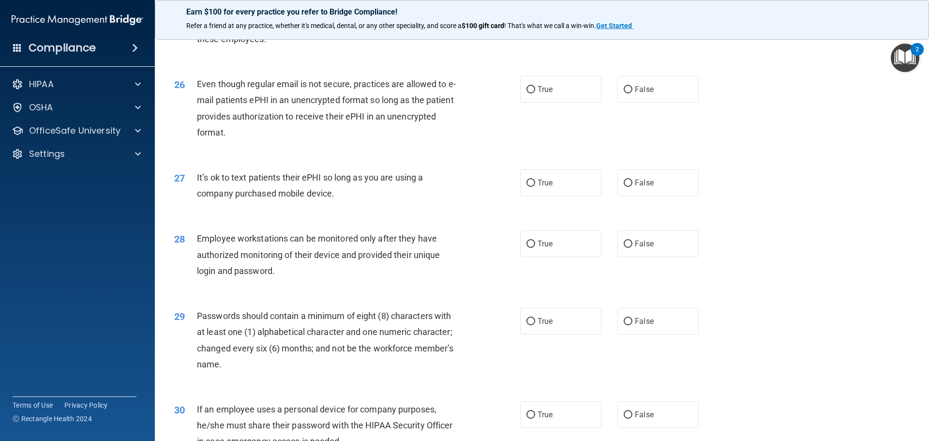
scroll to position [1887, 0]
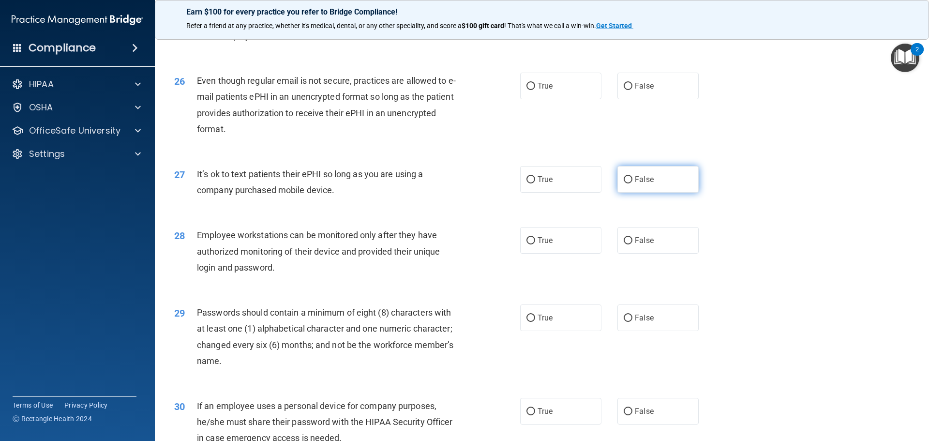
click at [627, 183] on input "False" at bounding box center [628, 179] width 9 height 7
radio input "true"
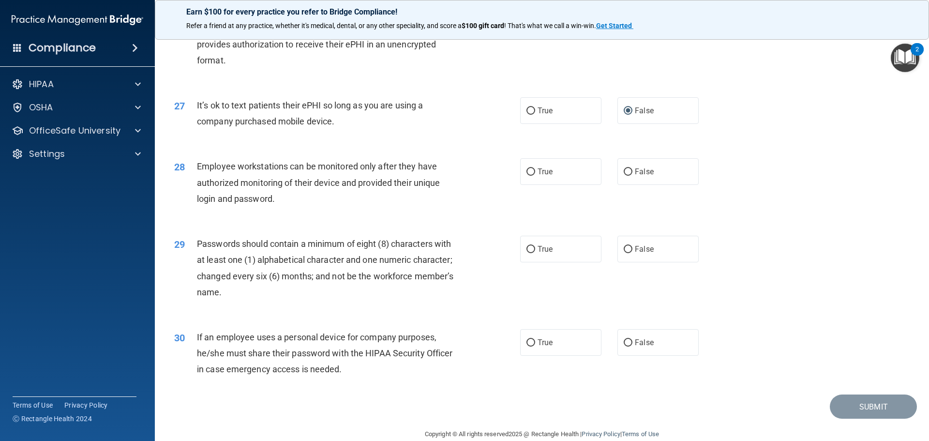
scroll to position [1989, 0]
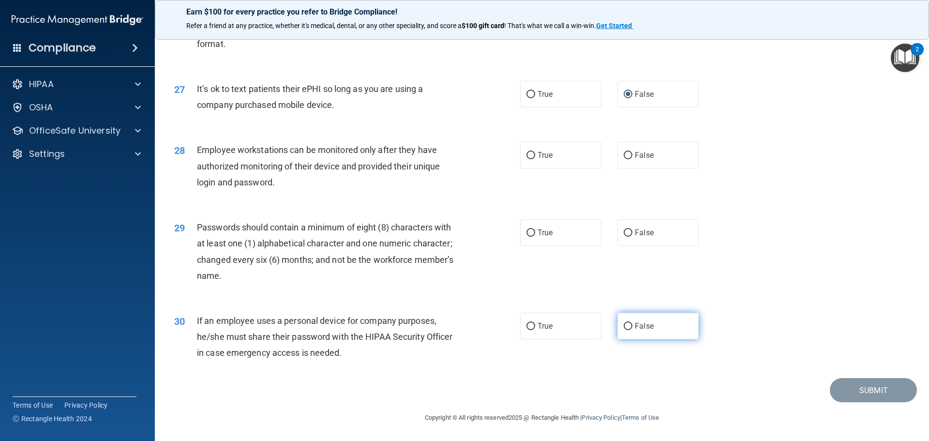
click at [627, 328] on input "False" at bounding box center [628, 326] width 9 height 7
radio input "true"
click at [527, 234] on input "True" at bounding box center [531, 232] width 9 height 7
radio input "true"
click at [624, 158] on input "False" at bounding box center [628, 155] width 9 height 7
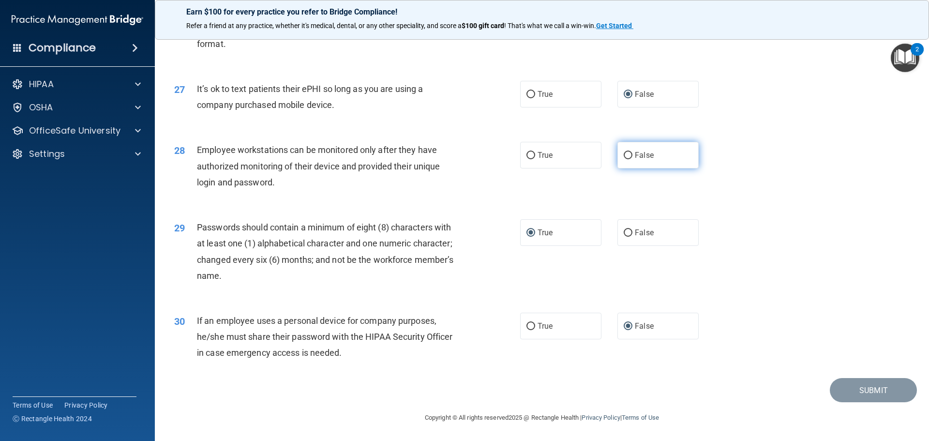
radio input "true"
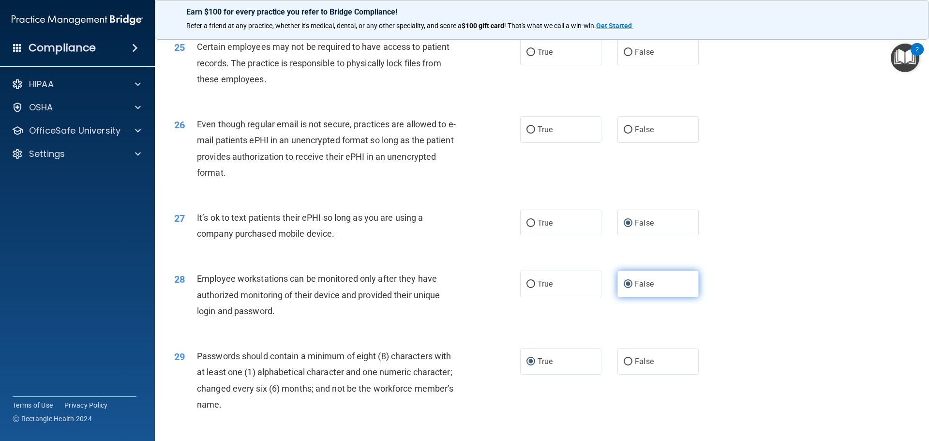
scroll to position [1843, 0]
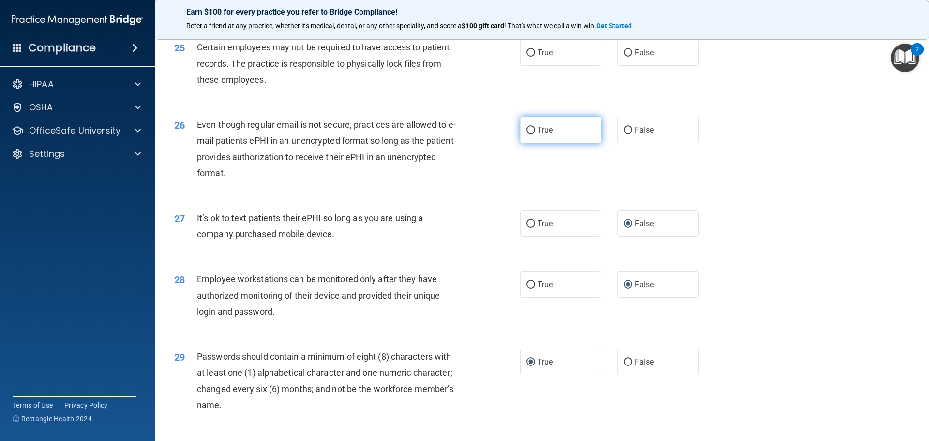
click at [529, 134] on input "True" at bounding box center [531, 130] width 9 height 7
radio input "true"
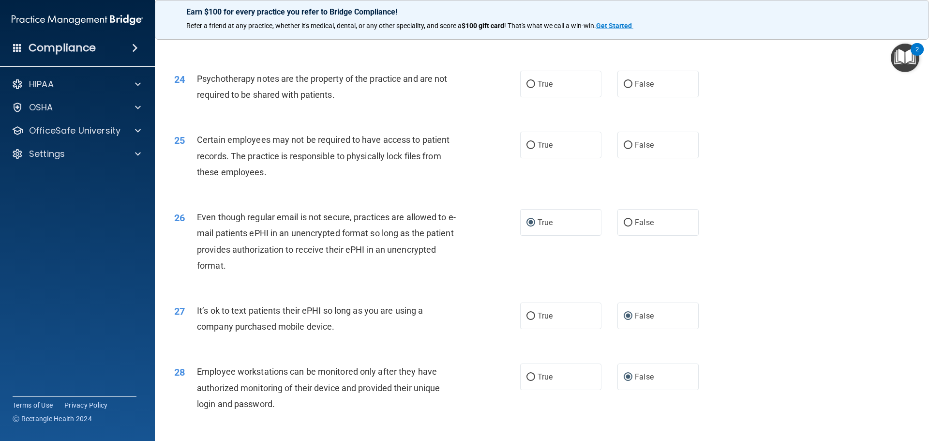
scroll to position [1747, 0]
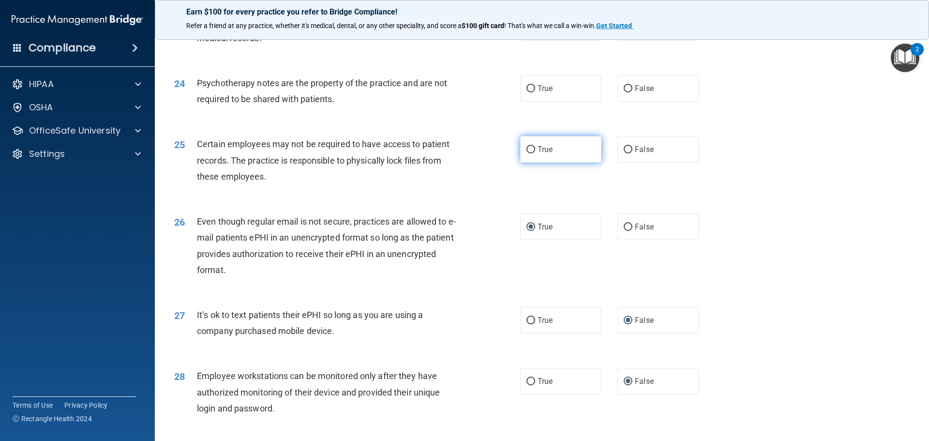
click at [532, 163] on label "True" at bounding box center [560, 149] width 81 height 27
click at [532, 153] on input "True" at bounding box center [531, 149] width 9 height 7
radio input "true"
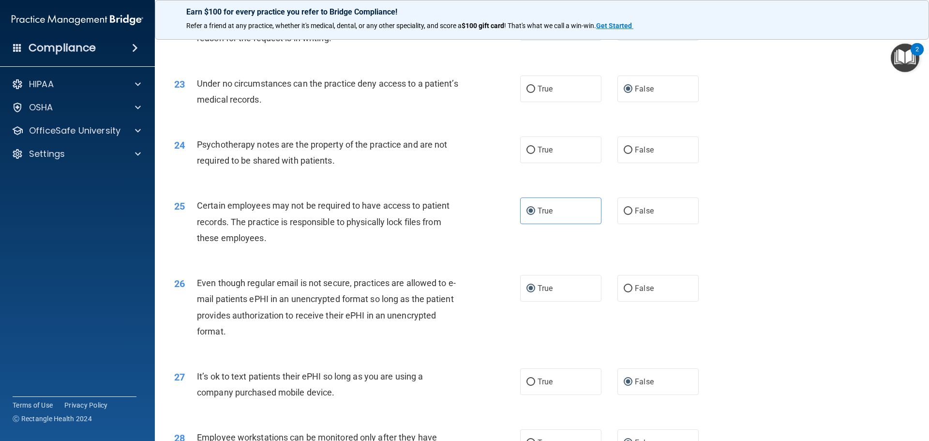
scroll to position [1650, 0]
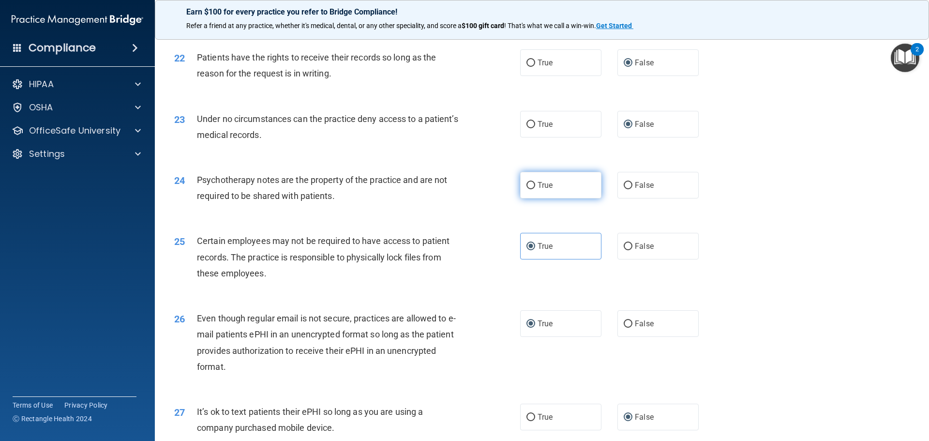
click at [527, 189] on input "True" at bounding box center [531, 185] width 9 height 7
radio input "true"
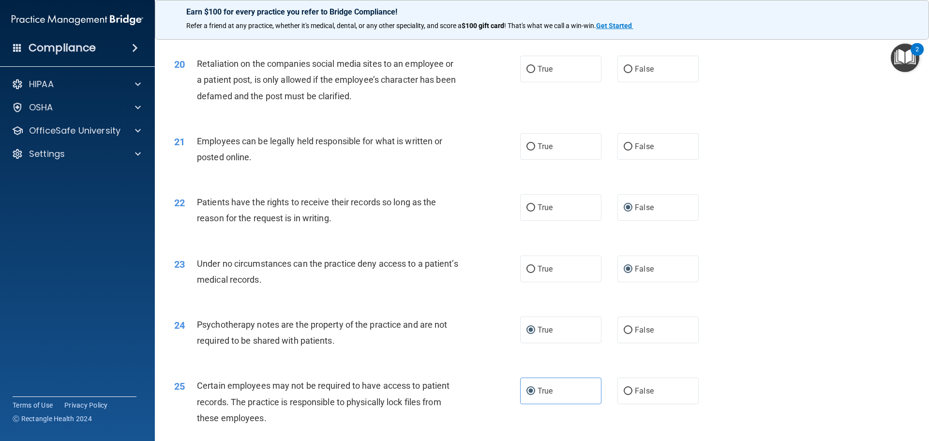
scroll to position [1505, 0]
click at [527, 151] on input "True" at bounding box center [531, 147] width 9 height 7
radio input "true"
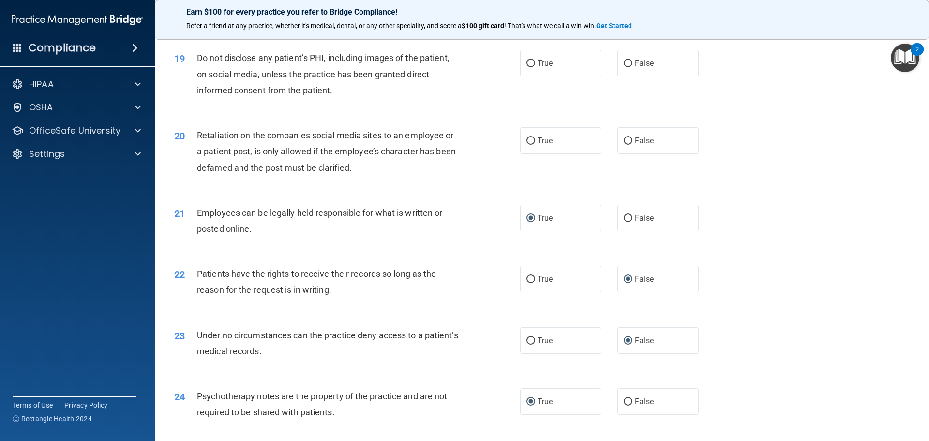
scroll to position [1408, 0]
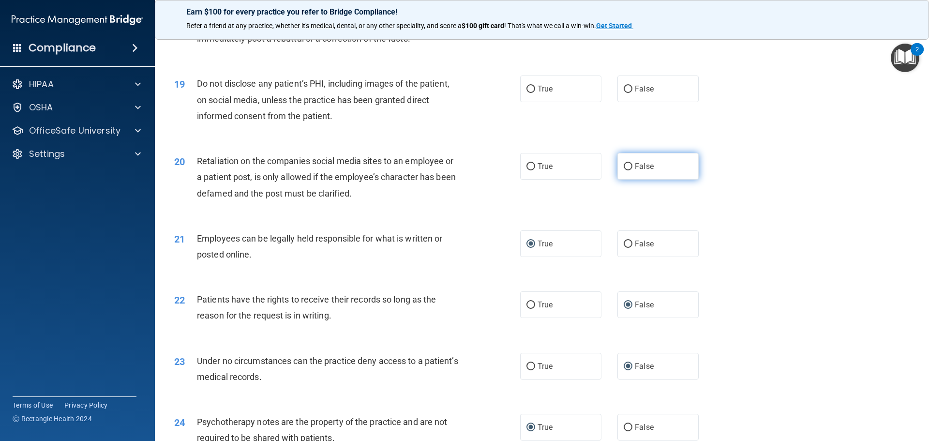
click at [624, 170] on input "False" at bounding box center [628, 166] width 9 height 7
radio input "true"
click at [527, 93] on input "True" at bounding box center [531, 89] width 9 height 7
radio input "true"
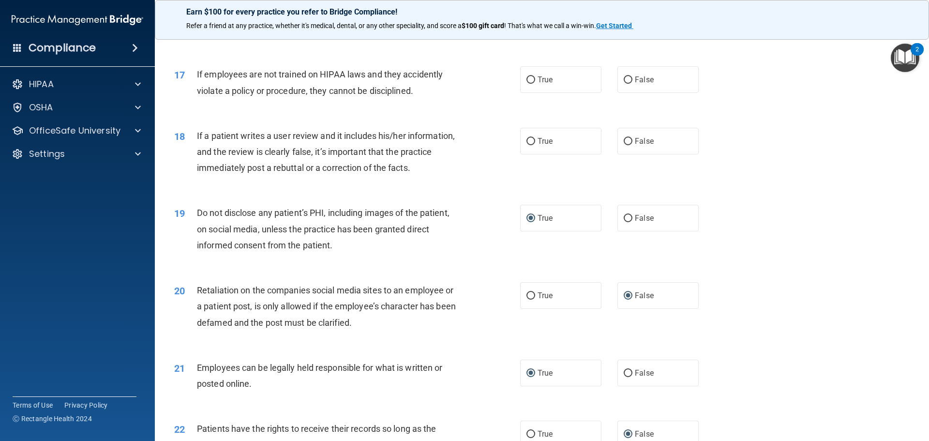
scroll to position [1263, 0]
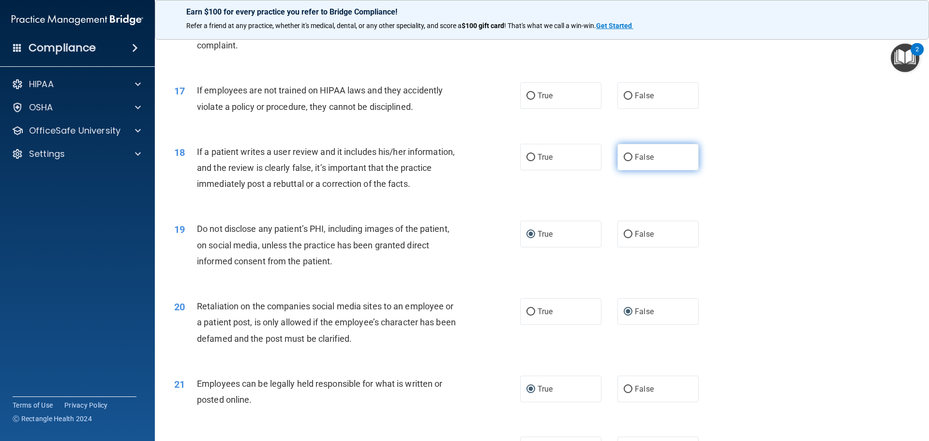
click at [624, 161] on input "False" at bounding box center [628, 157] width 9 height 7
radio input "true"
click at [624, 100] on input "False" at bounding box center [628, 95] width 9 height 7
radio input "true"
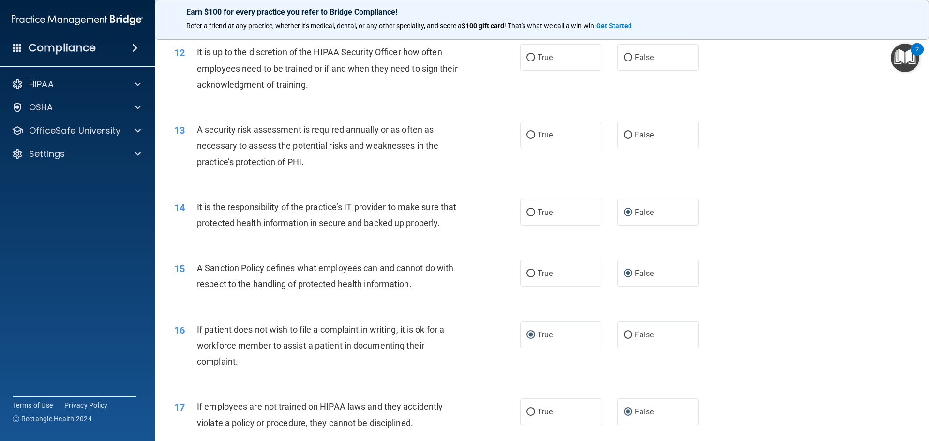
scroll to position [924, 0]
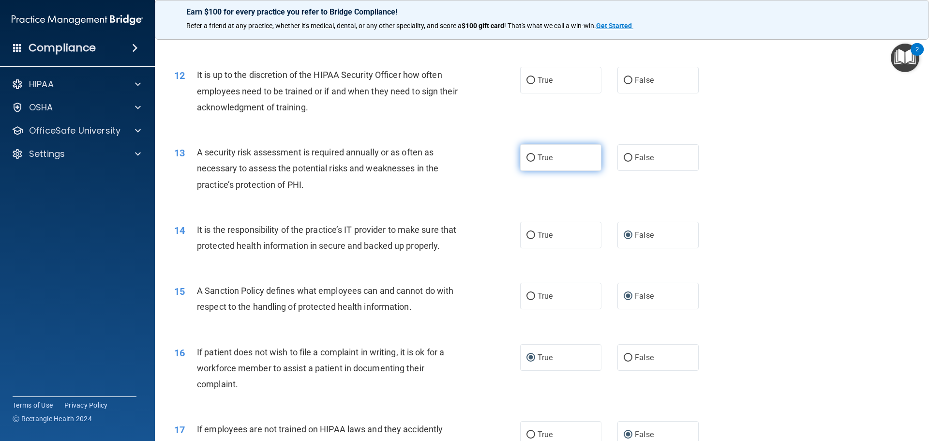
click at [537, 164] on label "True" at bounding box center [560, 157] width 81 height 27
click at [535, 162] on input "True" at bounding box center [531, 157] width 9 height 7
radio input "true"
click at [624, 80] on input "False" at bounding box center [628, 80] width 9 height 7
radio input "true"
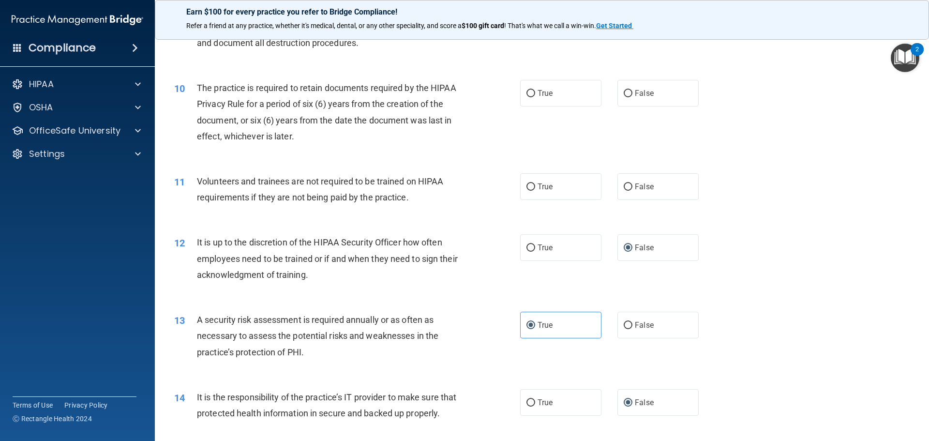
scroll to position [730, 0]
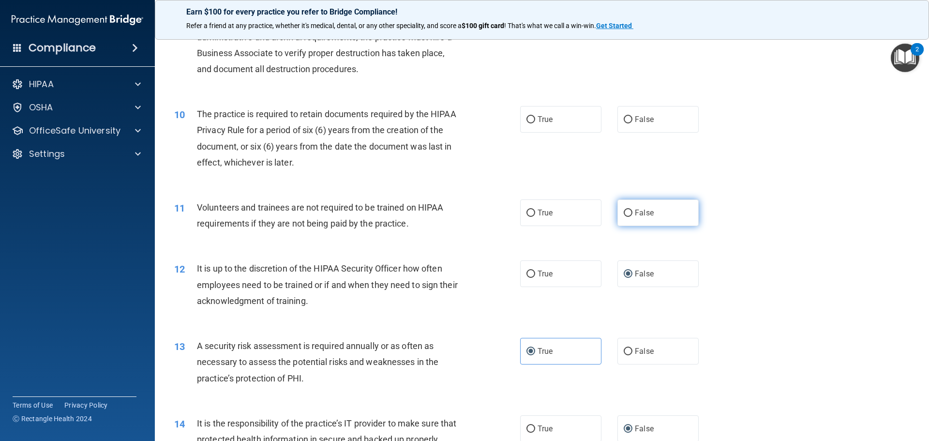
click at [629, 217] on label "False" at bounding box center [658, 212] width 81 height 27
click at [629, 217] on input "False" at bounding box center [628, 213] width 9 height 7
radio input "true"
click at [571, 171] on div "10 The practice is required to retain documents required by the HIPAA Privacy R…" at bounding box center [542, 140] width 750 height 93
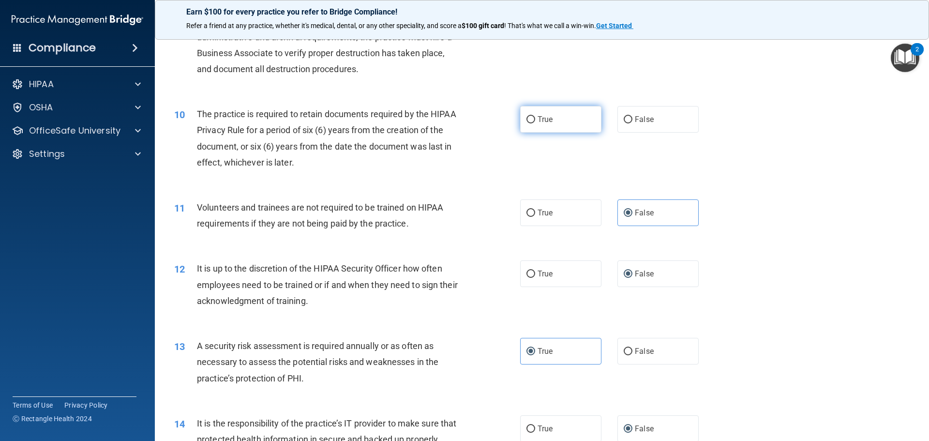
click at [520, 115] on label "True" at bounding box center [560, 119] width 81 height 27
click at [527, 116] on input "True" at bounding box center [531, 119] width 9 height 7
radio input "true"
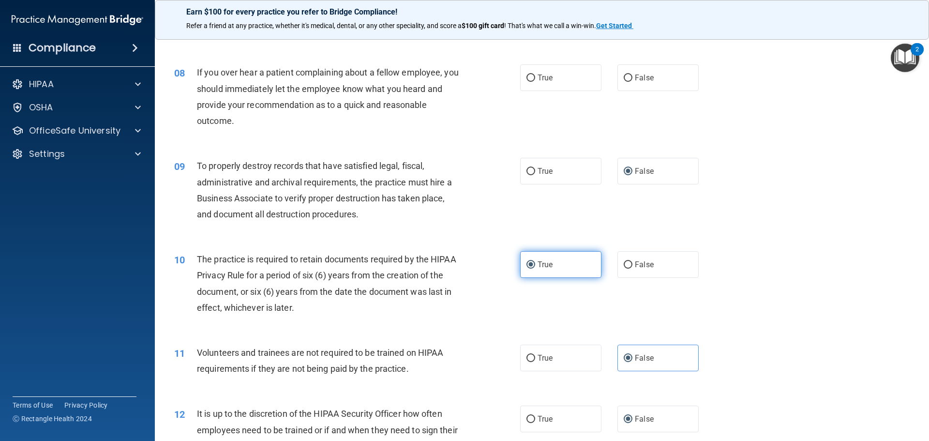
scroll to position [537, 0]
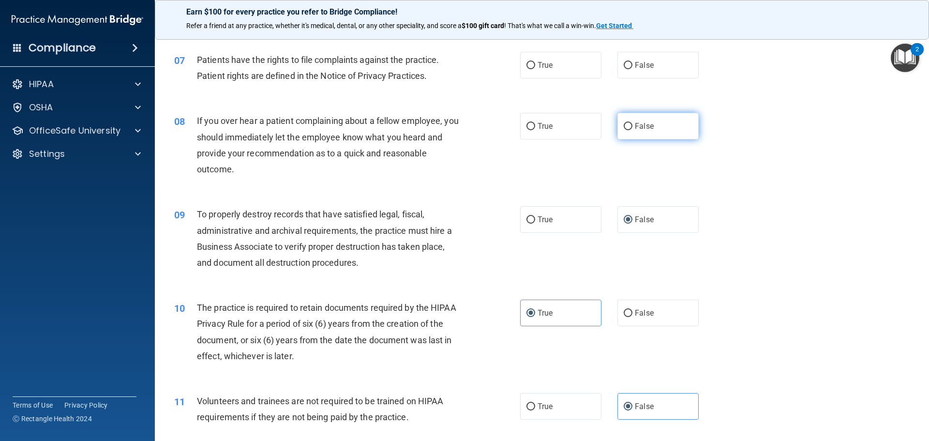
click at [628, 126] on input "False" at bounding box center [628, 126] width 9 height 7
radio input "true"
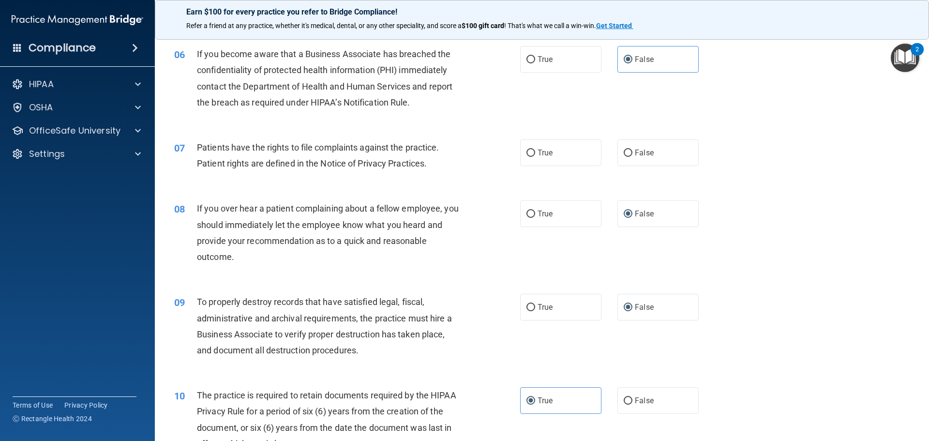
scroll to position [440, 0]
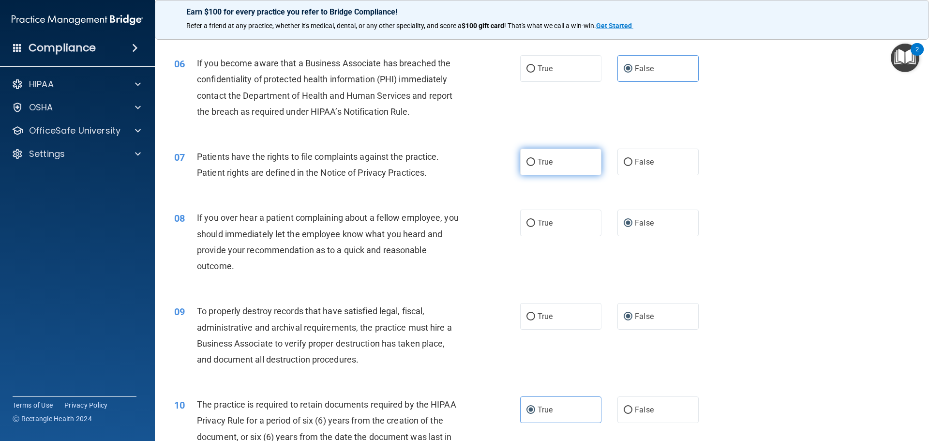
click at [527, 159] on input "True" at bounding box center [531, 162] width 9 height 7
radio input "true"
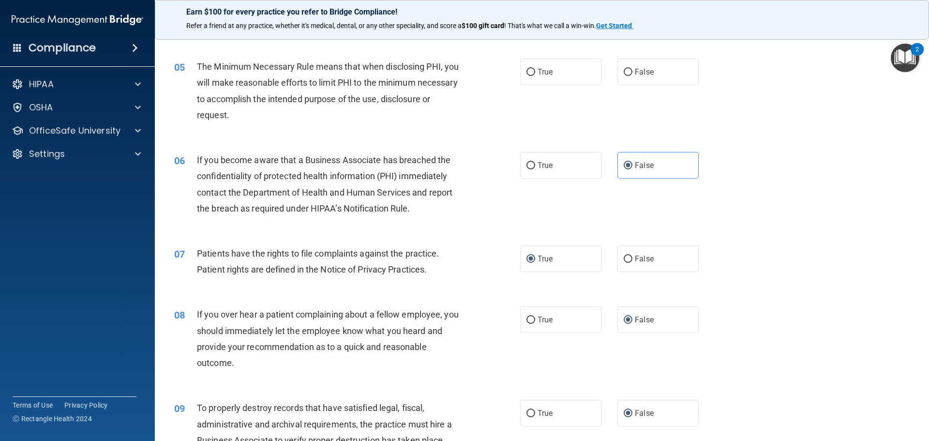
scroll to position [295, 0]
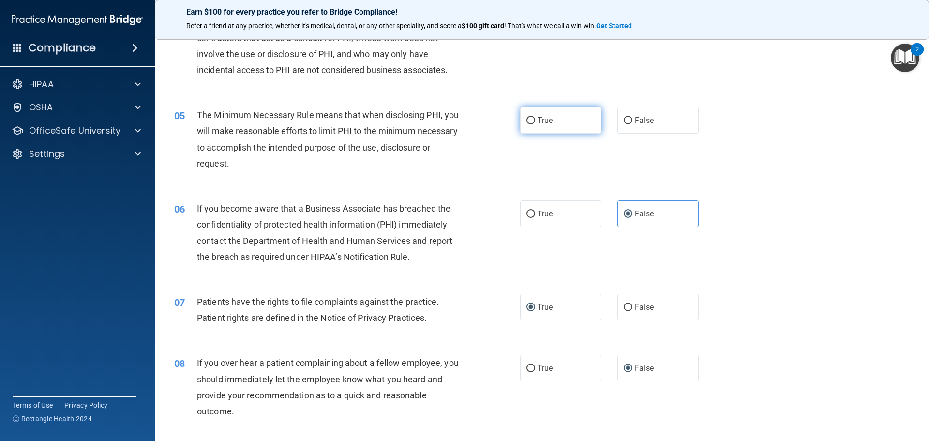
click at [524, 116] on label "True" at bounding box center [560, 120] width 81 height 27
click at [527, 117] on input "True" at bounding box center [531, 120] width 9 height 7
radio input "true"
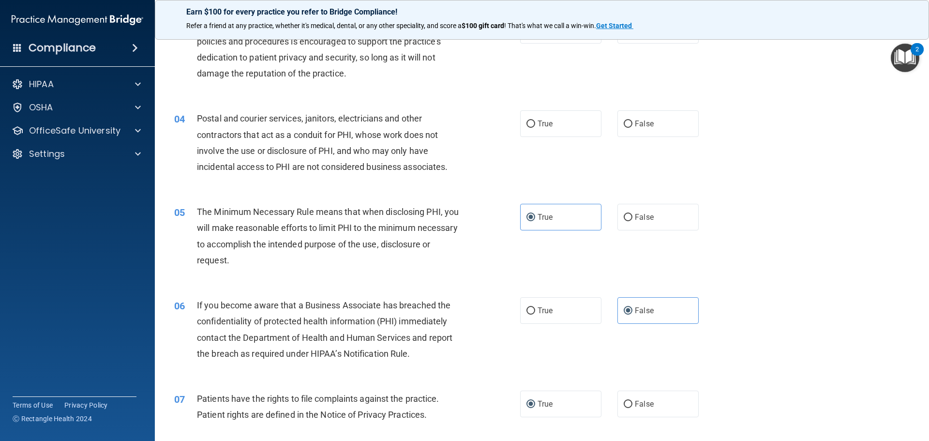
scroll to position [150, 0]
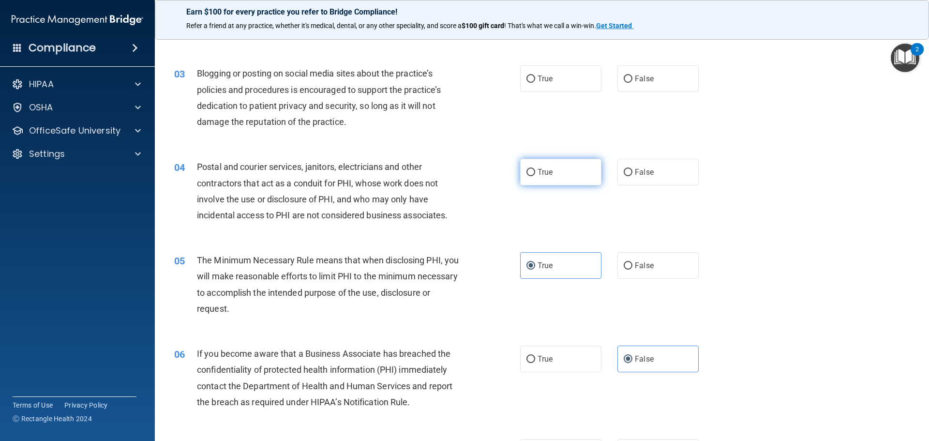
click at [530, 172] on input "True" at bounding box center [531, 172] width 9 height 7
radio input "true"
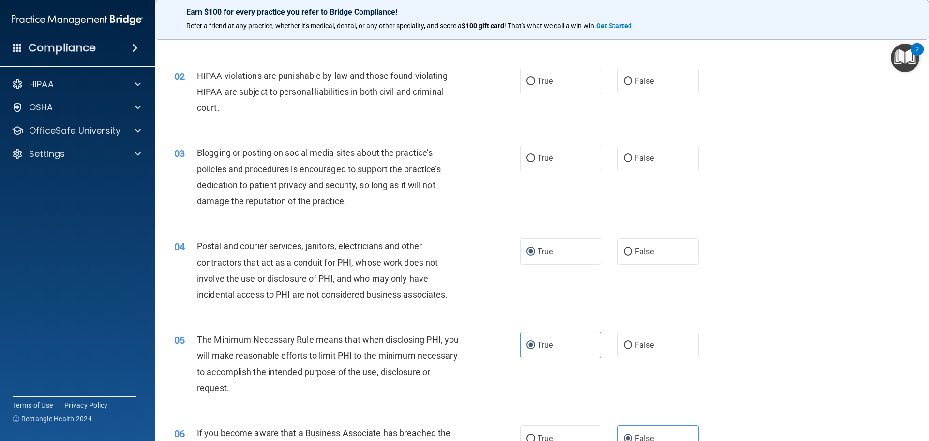
scroll to position [53, 0]
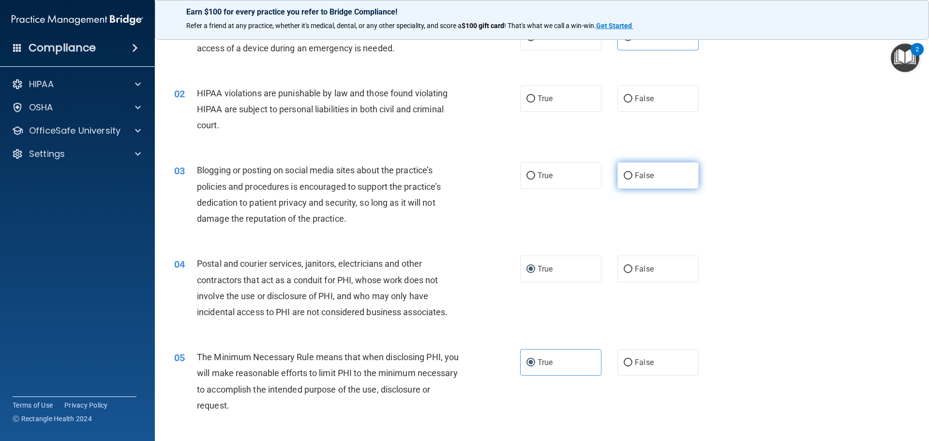
click at [626, 171] on label "False" at bounding box center [658, 175] width 81 height 27
click at [626, 172] on input "False" at bounding box center [628, 175] width 9 height 7
radio input "true"
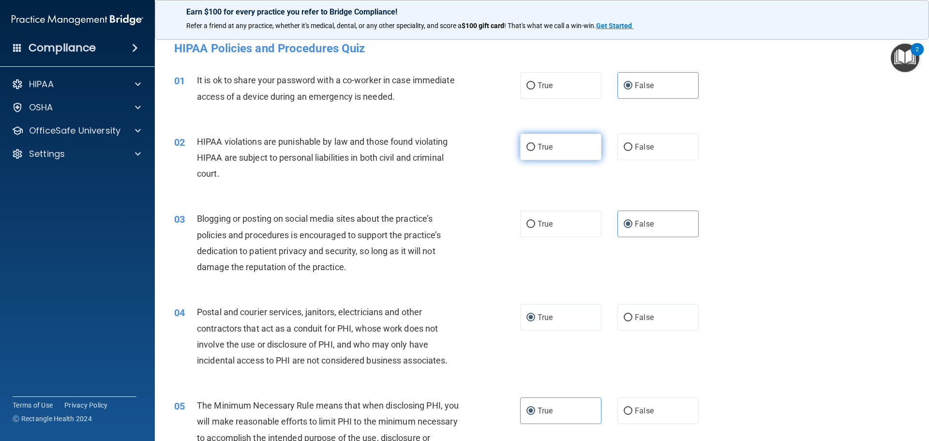
click at [524, 145] on label "True" at bounding box center [560, 147] width 81 height 27
click at [530, 144] on input "True" at bounding box center [531, 147] width 9 height 7
radio input "true"
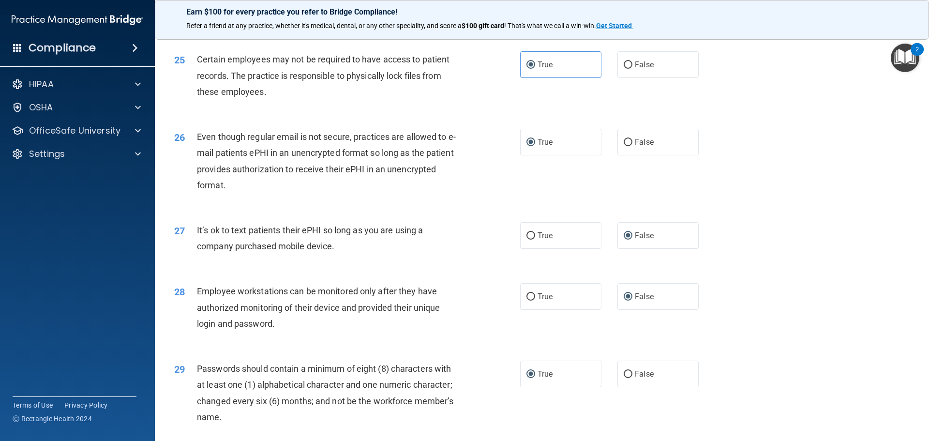
scroll to position [1989, 0]
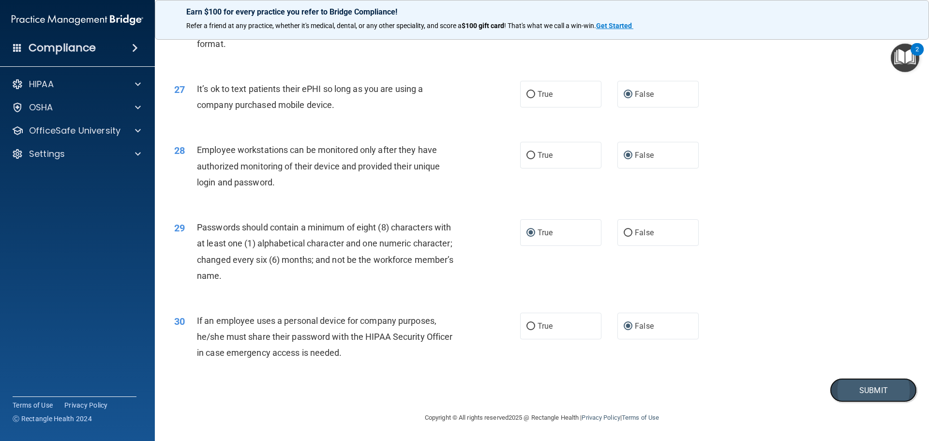
click at [856, 392] on button "Submit" at bounding box center [873, 390] width 87 height 25
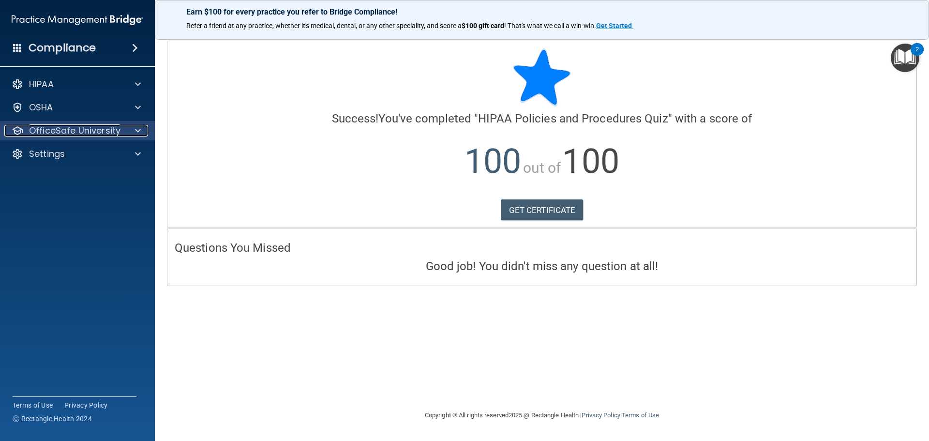
click at [140, 130] on span at bounding box center [138, 131] width 6 height 12
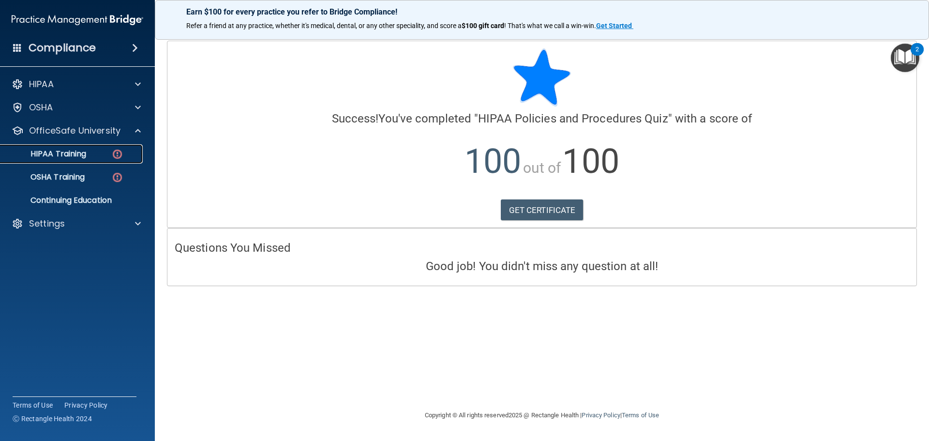
click at [86, 152] on p "HIPAA Training" at bounding box center [46, 154] width 80 height 10
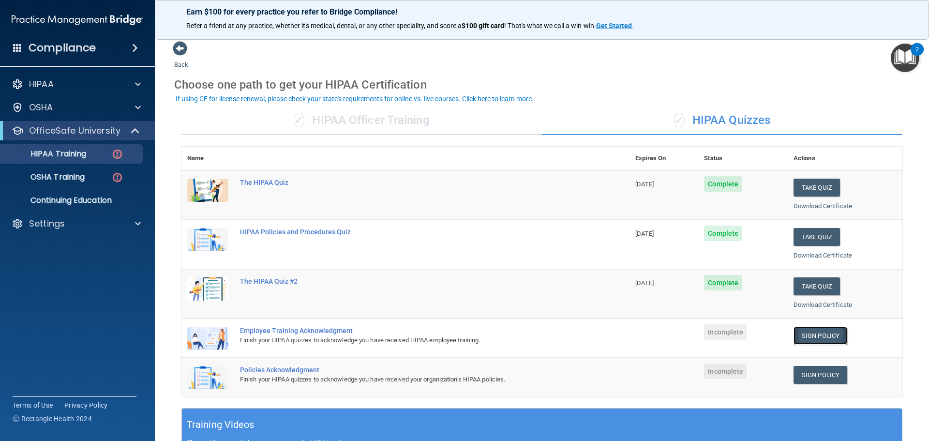
click at [820, 335] on link "Sign Policy" at bounding box center [821, 336] width 54 height 18
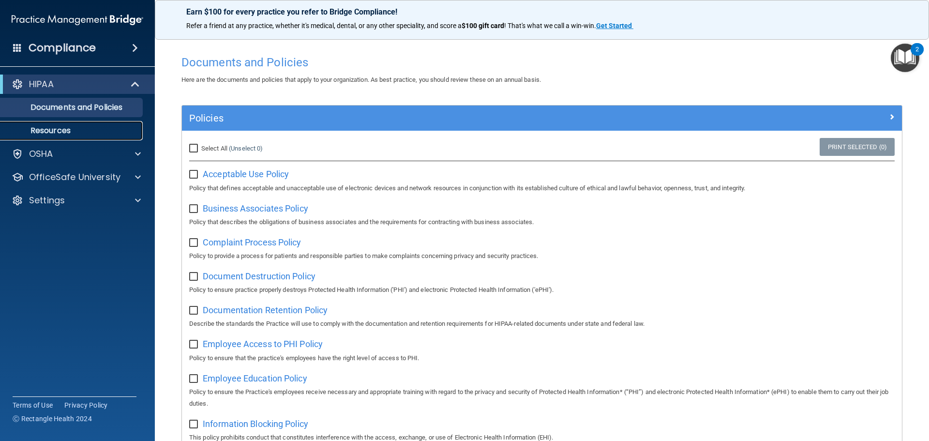
click at [93, 125] on link "Resources" at bounding box center [66, 130] width 152 height 19
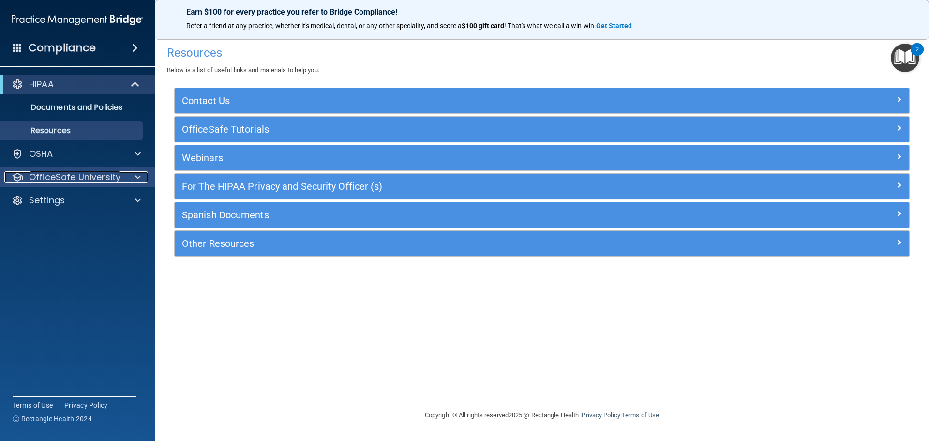
click at [137, 178] on span at bounding box center [138, 177] width 6 height 12
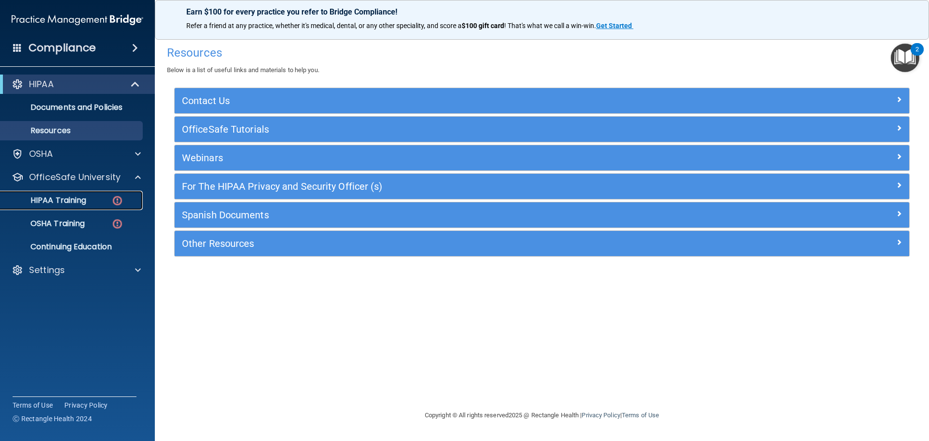
click at [75, 201] on p "HIPAA Training" at bounding box center [46, 201] width 80 height 10
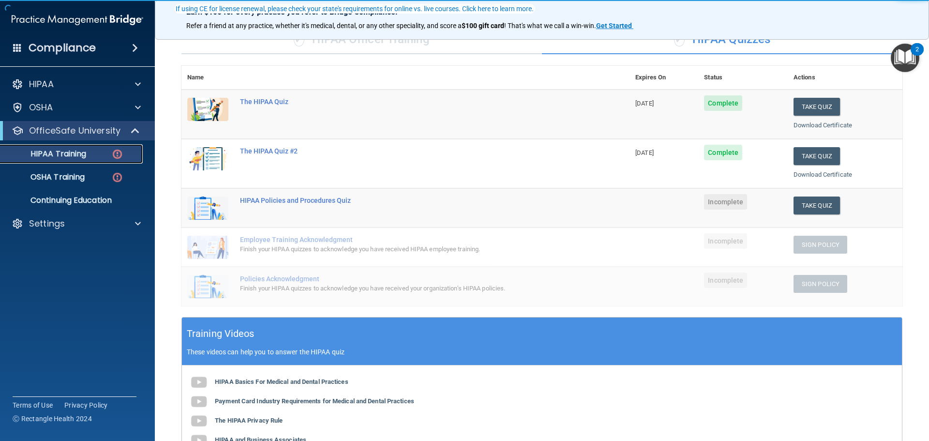
scroll to position [257, 0]
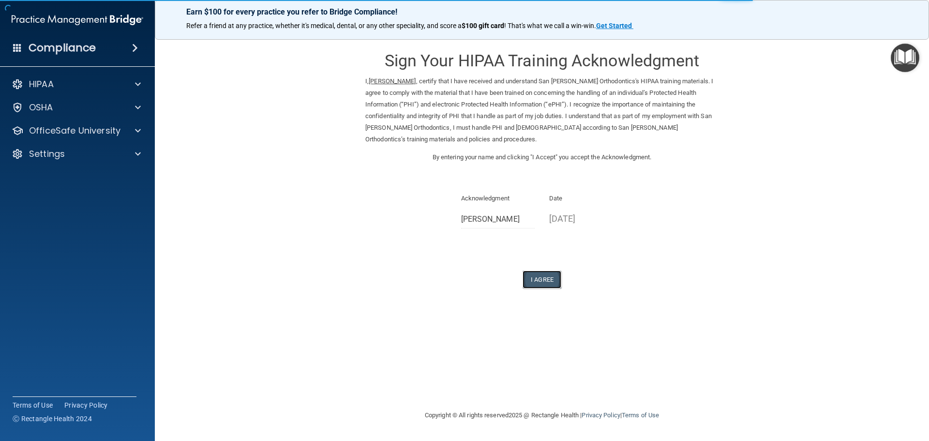
click at [550, 282] on button "I Agree" at bounding box center [542, 280] width 39 height 18
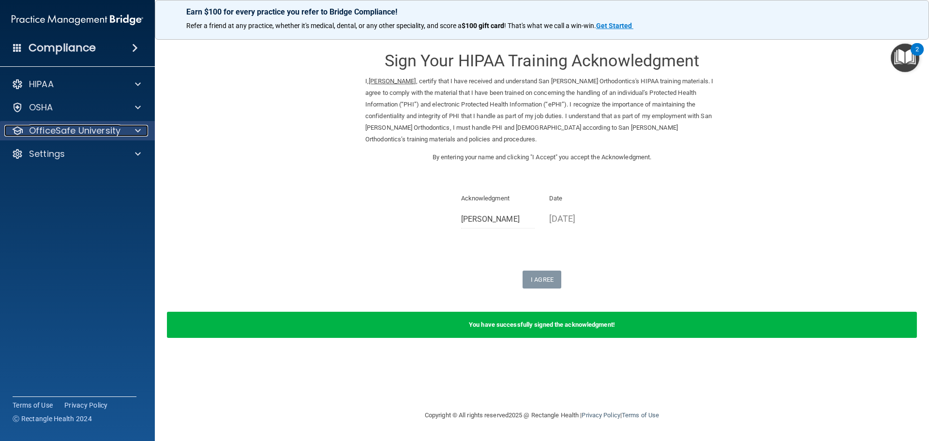
click at [139, 128] on span at bounding box center [138, 131] width 6 height 12
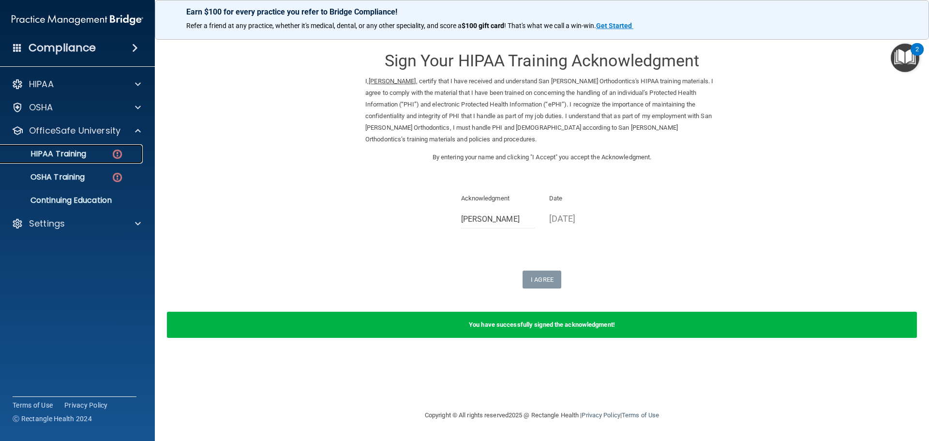
click at [117, 153] on img at bounding box center [117, 154] width 12 height 12
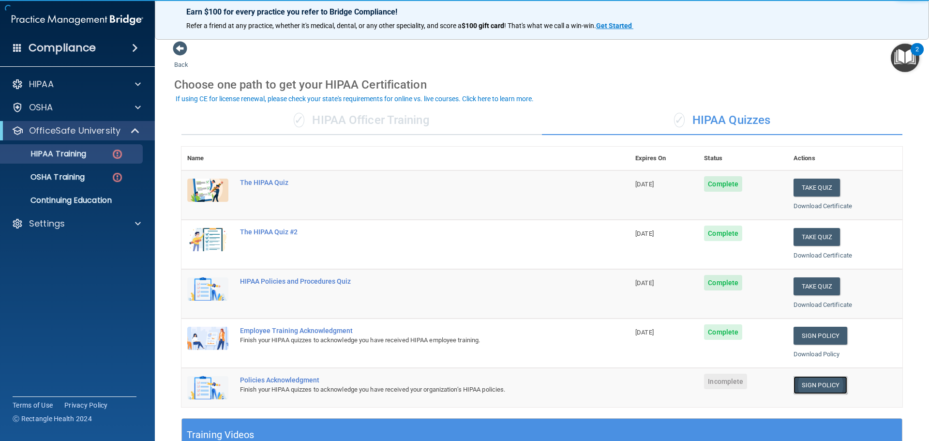
click at [814, 384] on link "Sign Policy" at bounding box center [821, 385] width 54 height 18
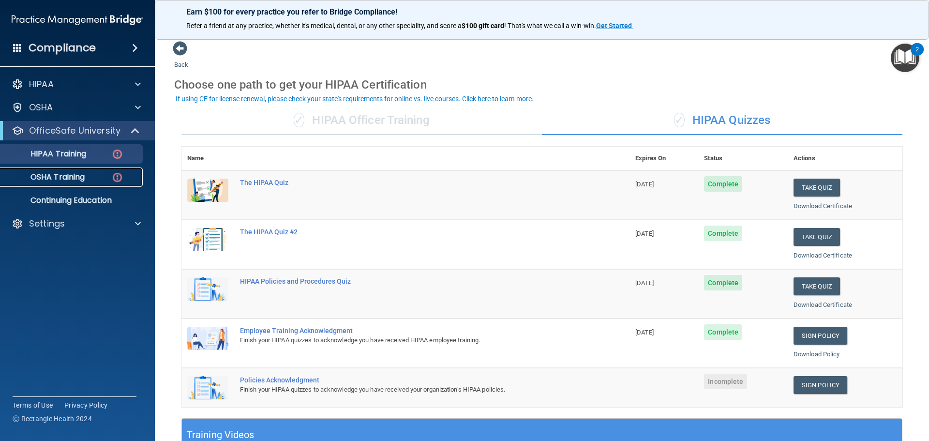
click at [79, 172] on p "OSHA Training" at bounding box center [45, 177] width 78 height 10
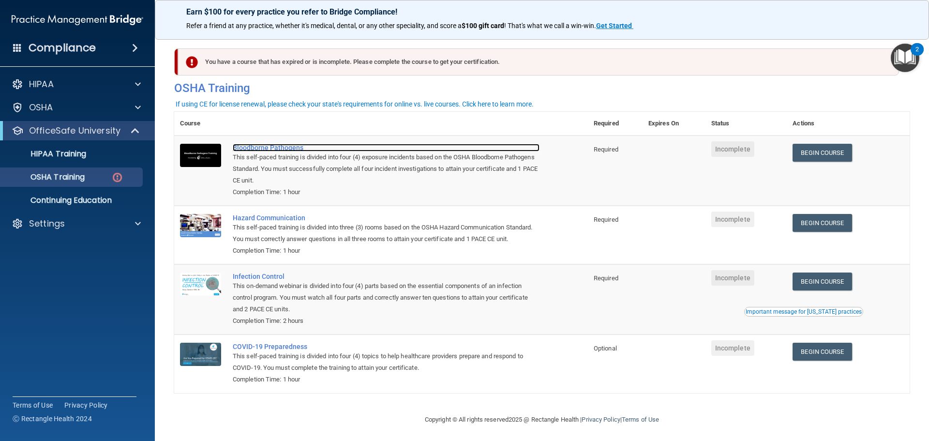
click at [260, 146] on div "Bloodborne Pathogens" at bounding box center [386, 148] width 307 height 8
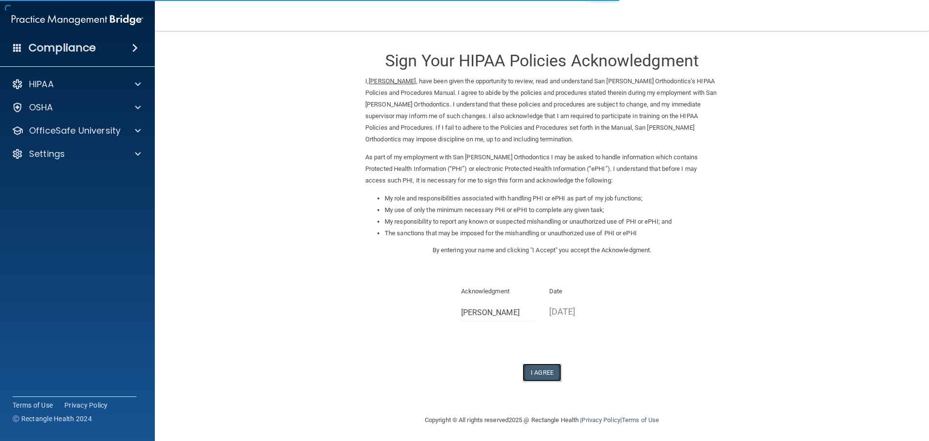
click at [542, 373] on button "I Agree" at bounding box center [542, 372] width 39 height 18
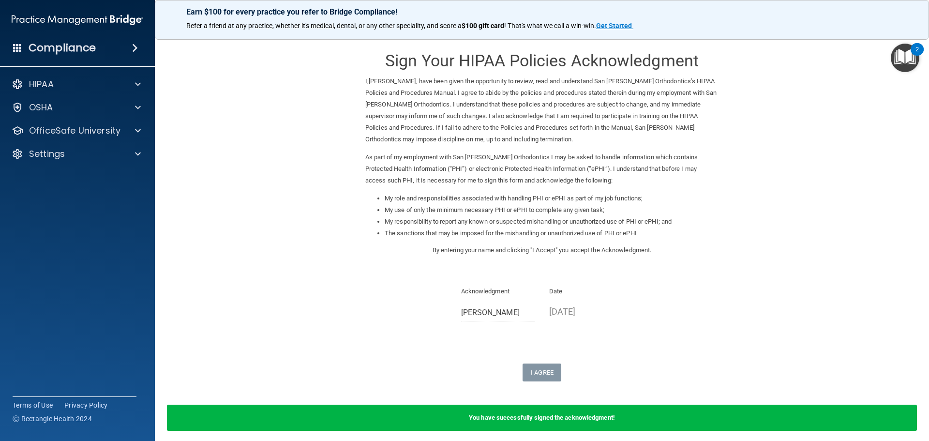
scroll to position [40, 0]
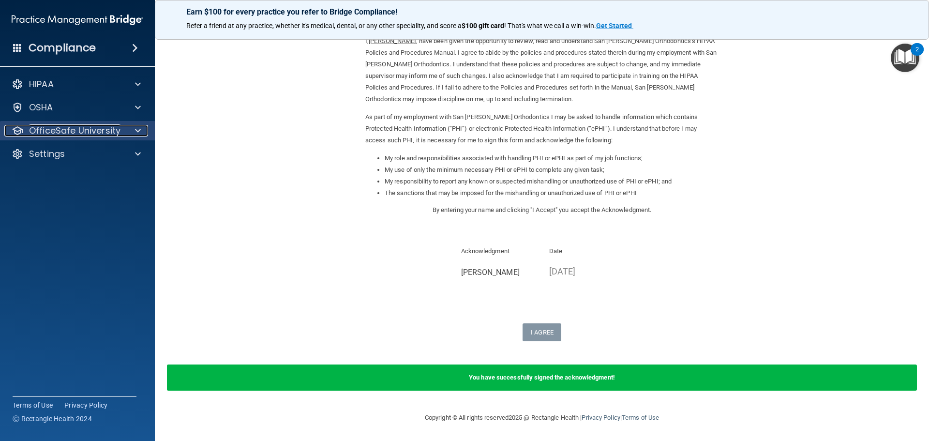
click at [137, 131] on span at bounding box center [138, 131] width 6 height 12
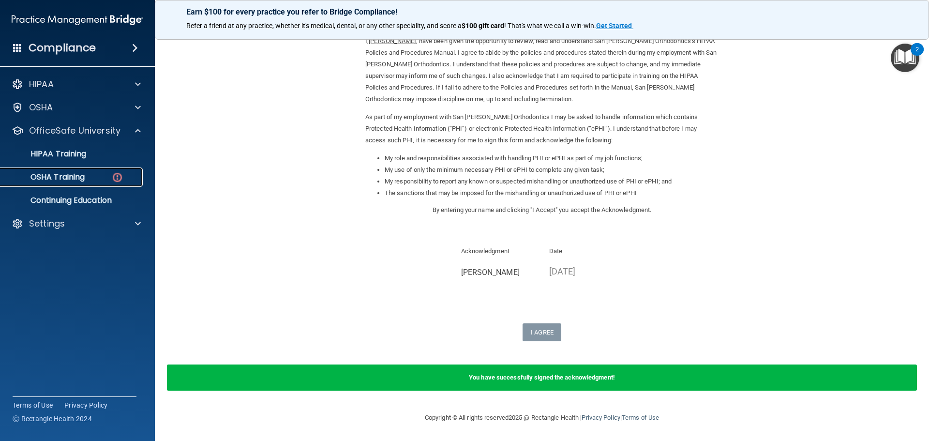
click at [82, 175] on p "OSHA Training" at bounding box center [45, 177] width 78 height 10
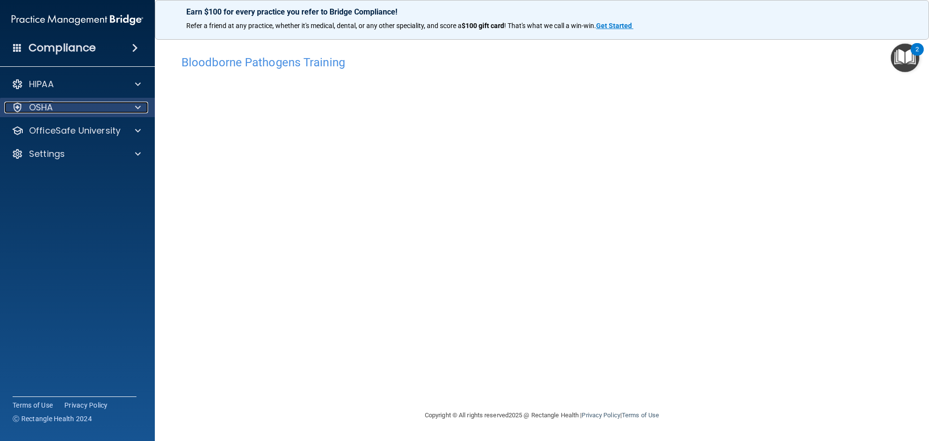
click at [137, 108] on span at bounding box center [138, 108] width 6 height 12
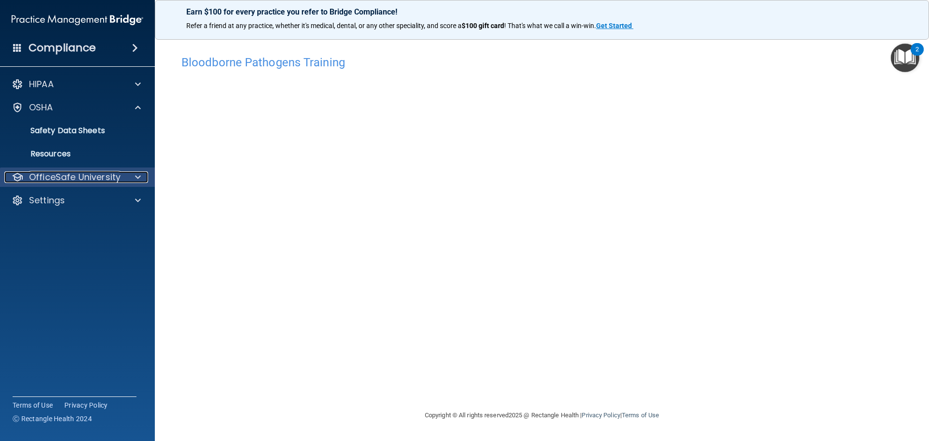
click at [137, 180] on span at bounding box center [138, 177] width 6 height 12
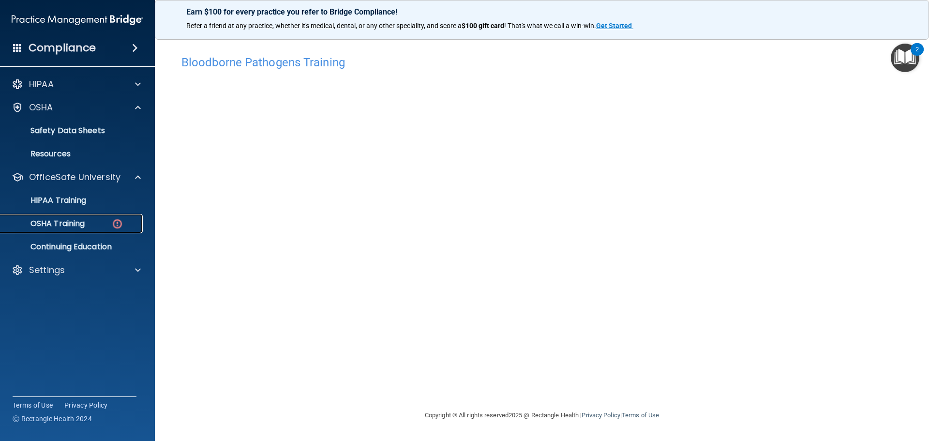
click at [85, 221] on p "OSHA Training" at bounding box center [45, 224] width 78 height 10
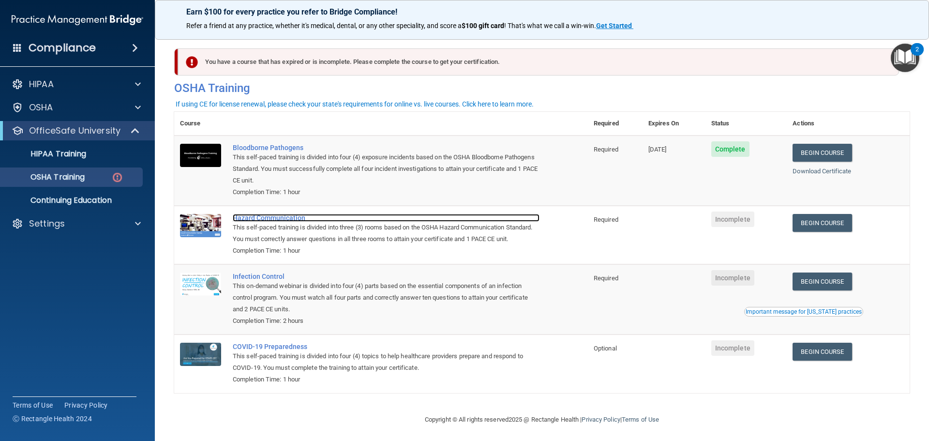
click at [256, 221] on div "Hazard Communication" at bounding box center [386, 218] width 307 height 8
click at [59, 179] on p "OSHA Training" at bounding box center [45, 177] width 78 height 10
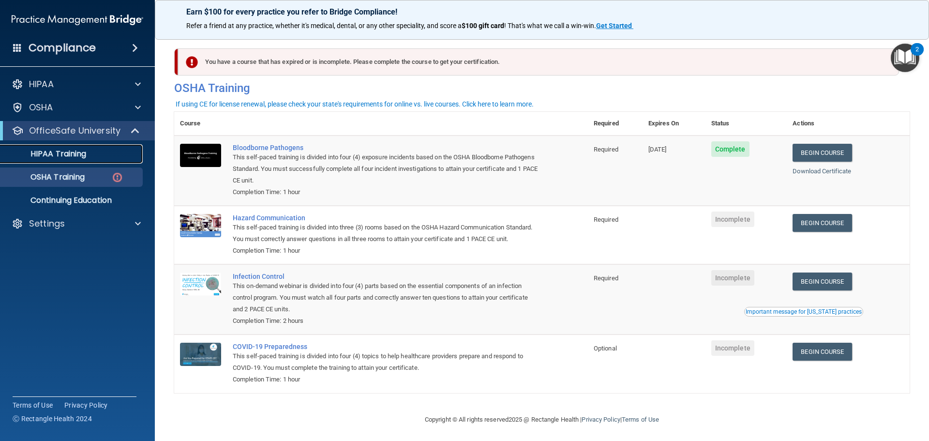
click at [64, 151] on p "HIPAA Training" at bounding box center [46, 154] width 80 height 10
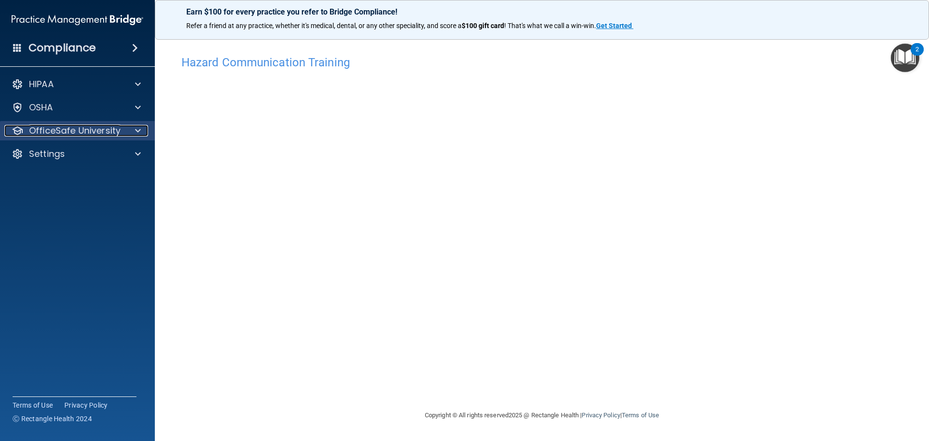
click at [134, 132] on div at bounding box center [136, 131] width 24 height 12
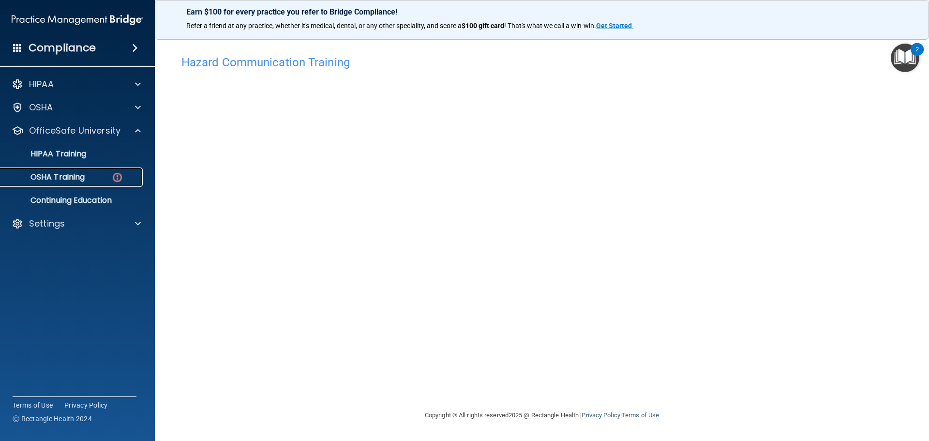
click at [73, 178] on p "OSHA Training" at bounding box center [45, 177] width 78 height 10
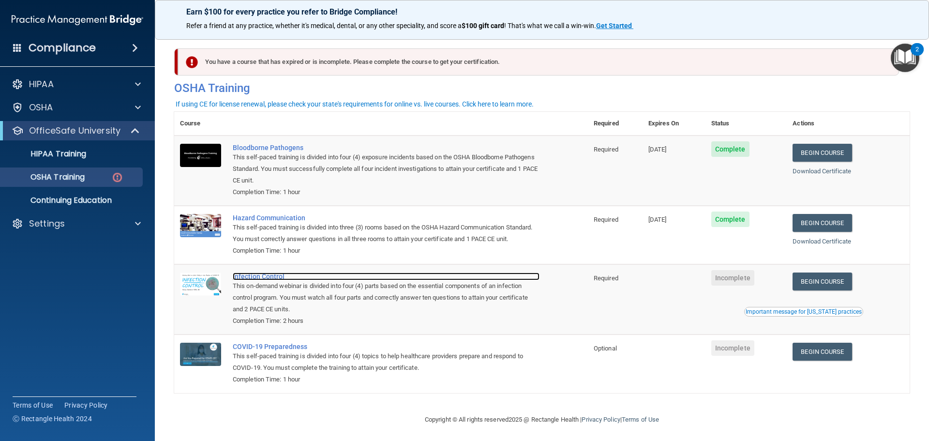
click at [275, 280] on div "Infection Control" at bounding box center [386, 276] width 307 height 8
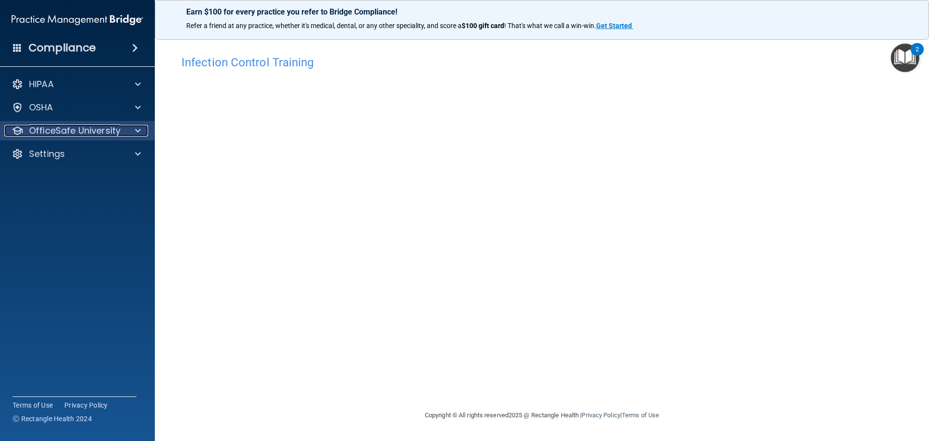
click at [133, 131] on div at bounding box center [136, 131] width 24 height 12
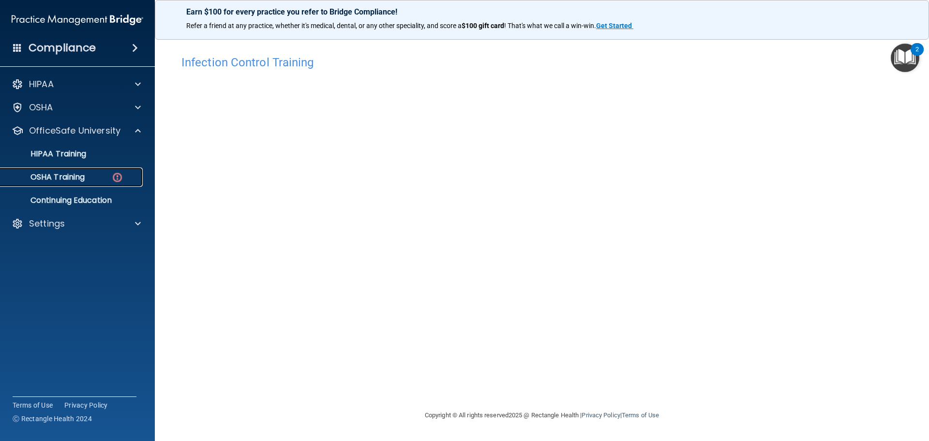
click at [78, 176] on p "OSHA Training" at bounding box center [45, 177] width 78 height 10
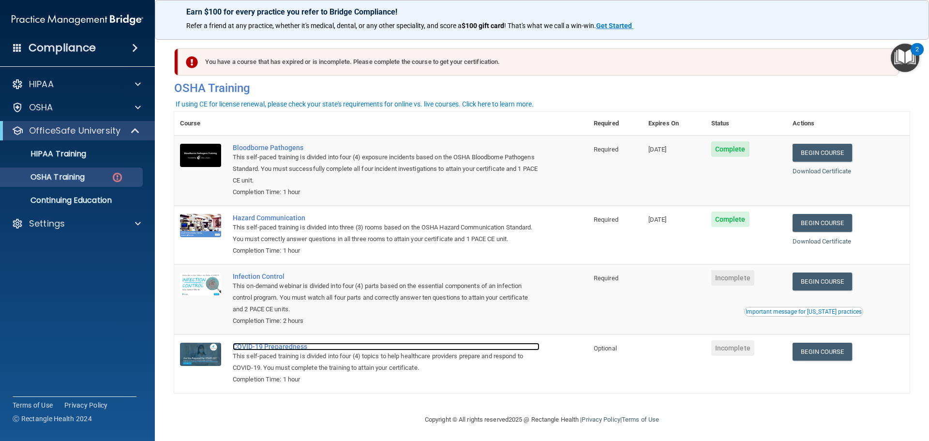
click at [283, 350] on div "COVID-19 Preparedness" at bounding box center [386, 347] width 307 height 8
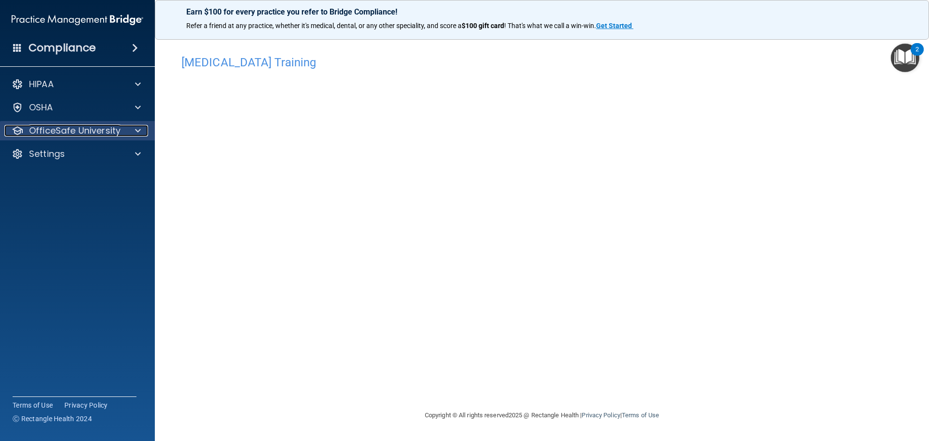
click at [105, 127] on p "OfficeSafe University" at bounding box center [74, 131] width 91 height 12
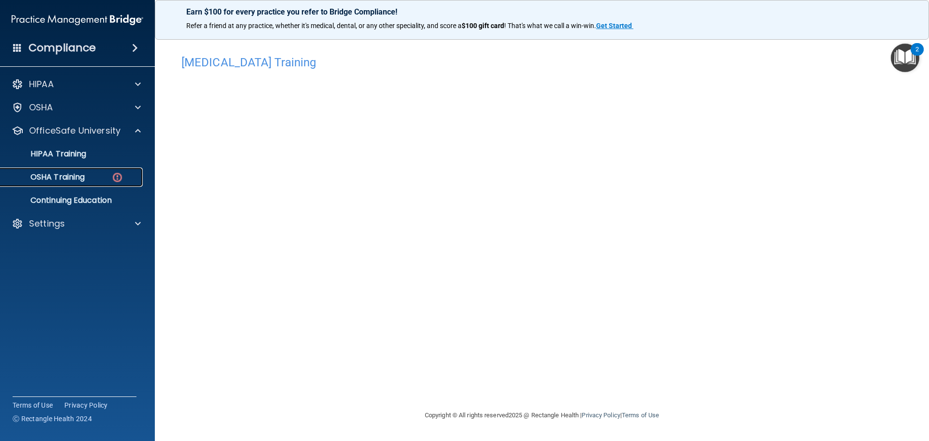
click at [82, 179] on p "OSHA Training" at bounding box center [45, 177] width 78 height 10
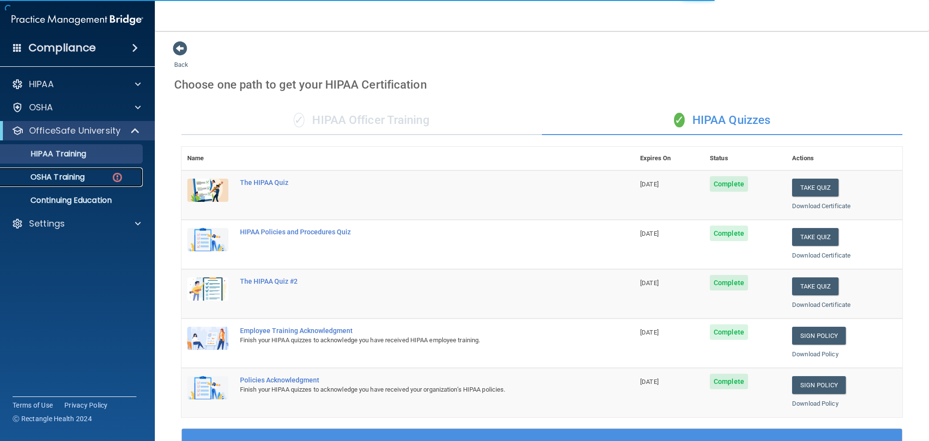
click at [83, 178] on p "OSHA Training" at bounding box center [45, 177] width 78 height 10
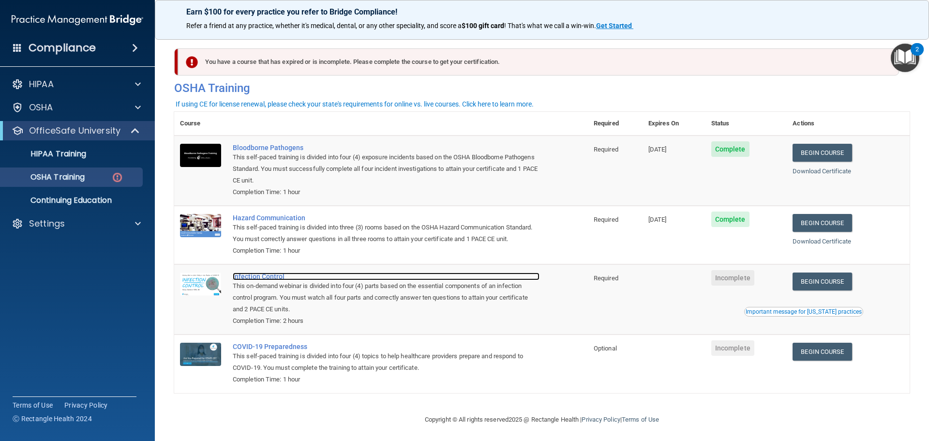
click at [255, 280] on div "Infection Control" at bounding box center [386, 276] width 307 height 8
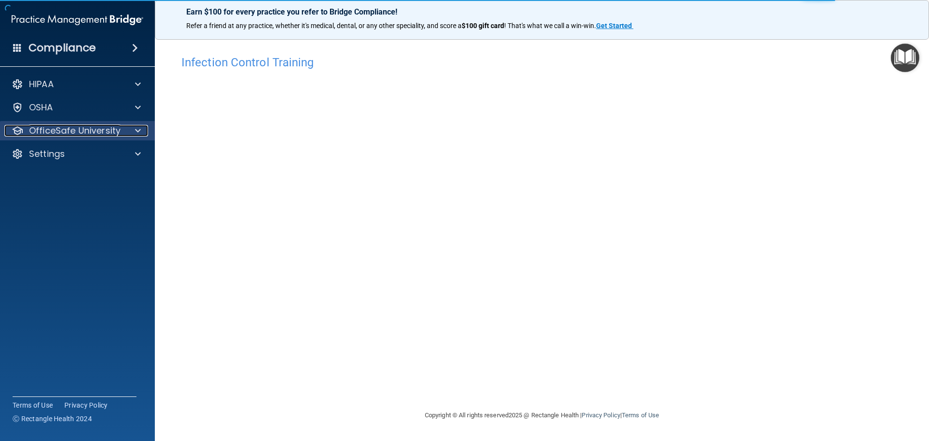
click at [105, 129] on p "OfficeSafe University" at bounding box center [74, 131] width 91 height 12
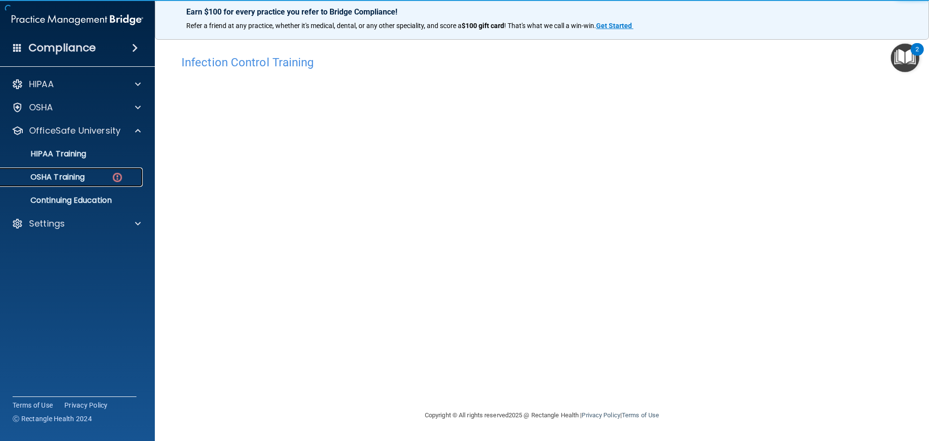
click at [58, 176] on p "OSHA Training" at bounding box center [45, 177] width 78 height 10
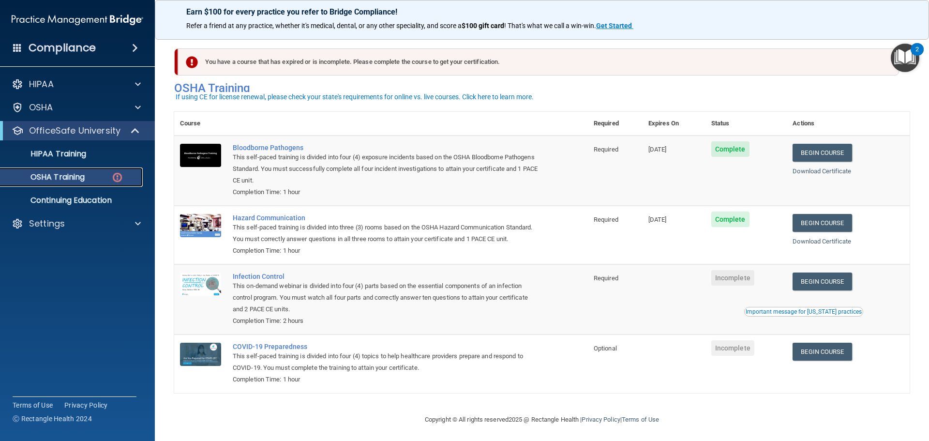
scroll to position [16, 0]
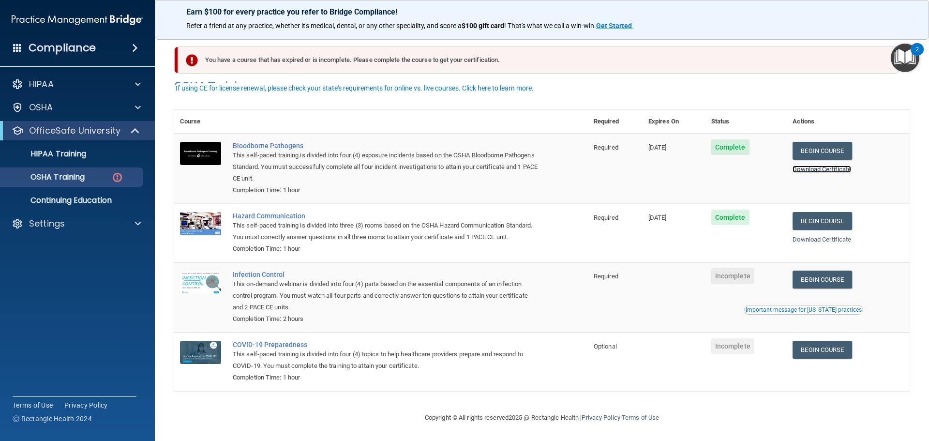
click at [818, 166] on link "Download Certificate" at bounding box center [822, 169] width 59 height 7
click at [826, 236] on link "Download Certificate" at bounding box center [822, 239] width 59 height 7
click at [98, 155] on div "HIPAA Training" at bounding box center [72, 154] width 132 height 10
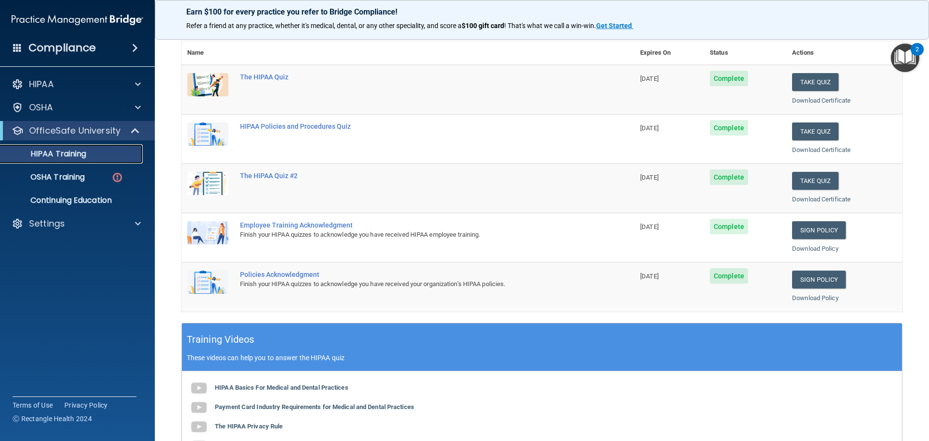
scroll to position [46, 0]
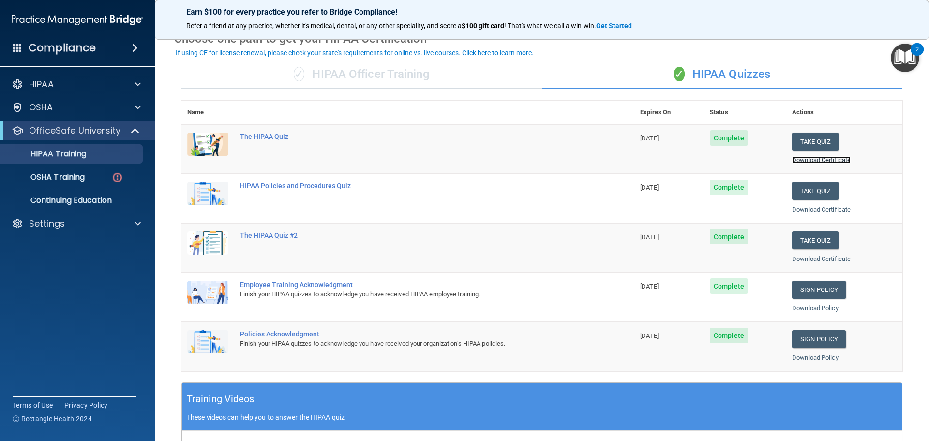
click at [833, 163] on link "Download Certificate" at bounding box center [821, 159] width 59 height 7
click at [804, 206] on link "Download Certificate" at bounding box center [821, 209] width 59 height 7
click at [804, 262] on link "Download Certificate" at bounding box center [821, 258] width 59 height 7
click at [799, 311] on link "Download Policy" at bounding box center [815, 307] width 46 height 7
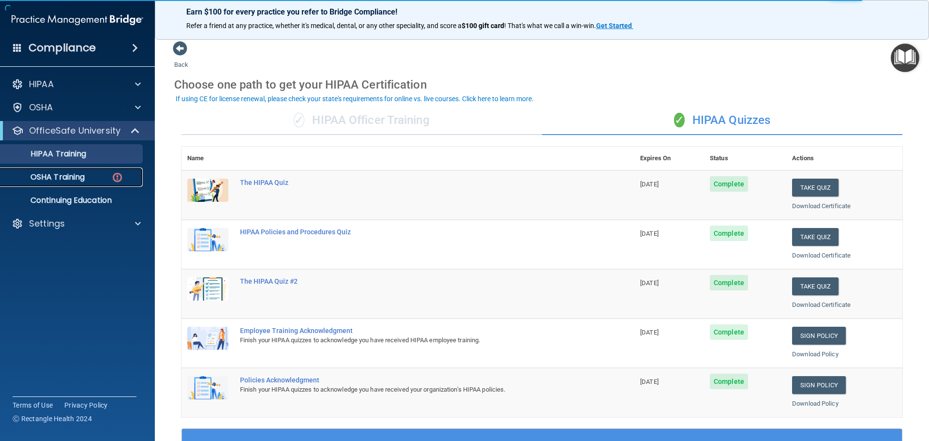
click at [80, 181] on p "OSHA Training" at bounding box center [45, 177] width 78 height 10
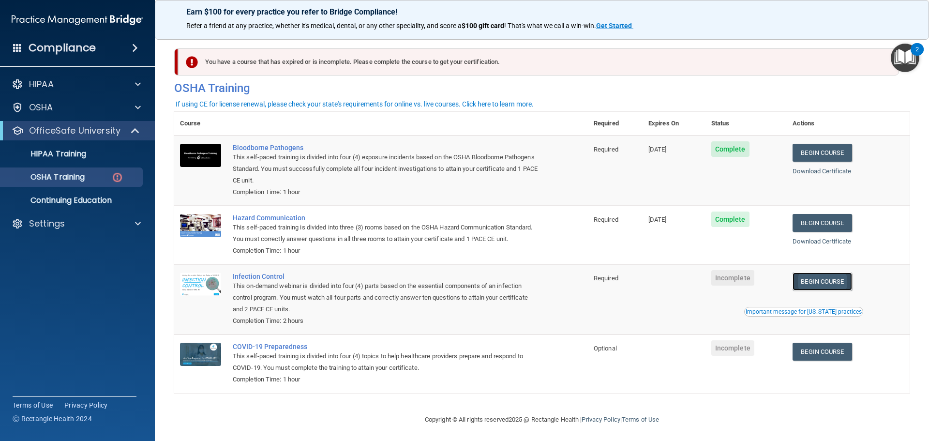
click at [819, 290] on link "Begin Course" at bounding box center [822, 281] width 59 height 18
click at [267, 350] on div "COVID-19 Preparedness" at bounding box center [386, 347] width 307 height 8
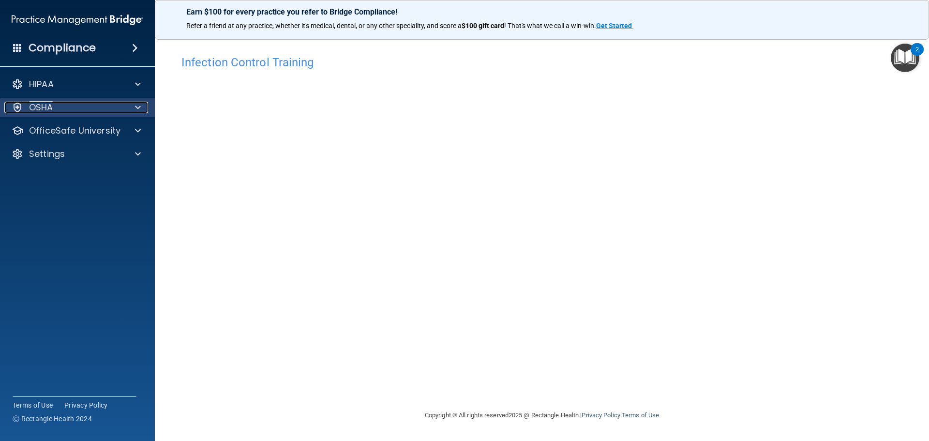
click at [120, 107] on div "OSHA" at bounding box center [64, 108] width 120 height 12
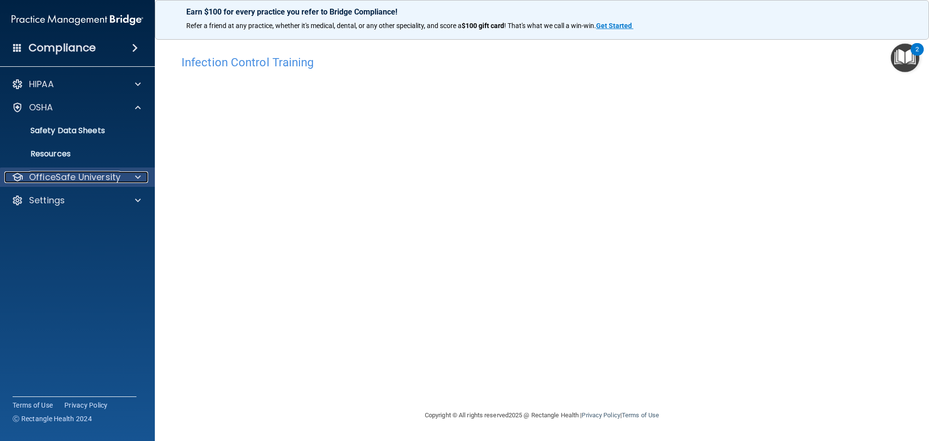
click at [90, 176] on p "OfficeSafe University" at bounding box center [74, 177] width 91 height 12
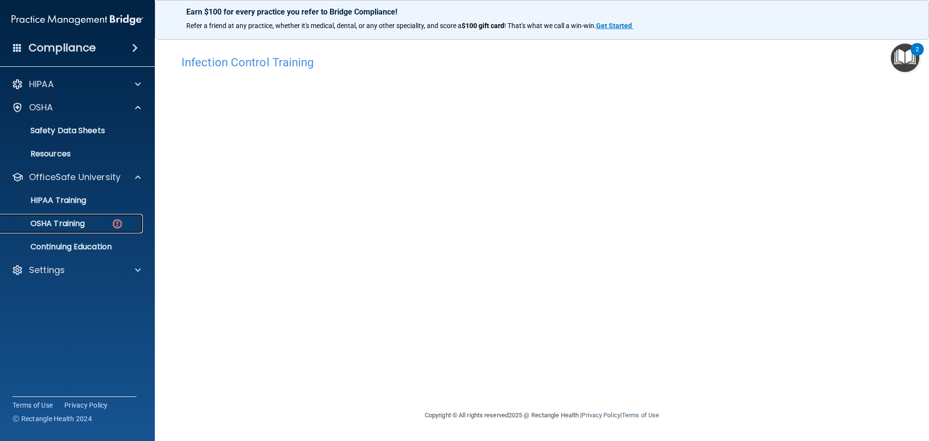
click at [89, 232] on link "OSHA Training" at bounding box center [66, 223] width 152 height 19
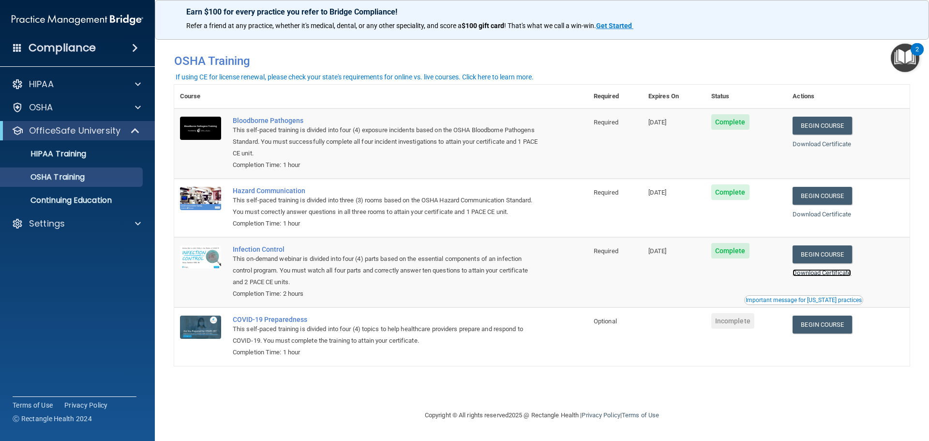
click at [821, 275] on link "Download Certificate" at bounding box center [822, 272] width 59 height 7
